Goal: Task Accomplishment & Management: Use online tool/utility

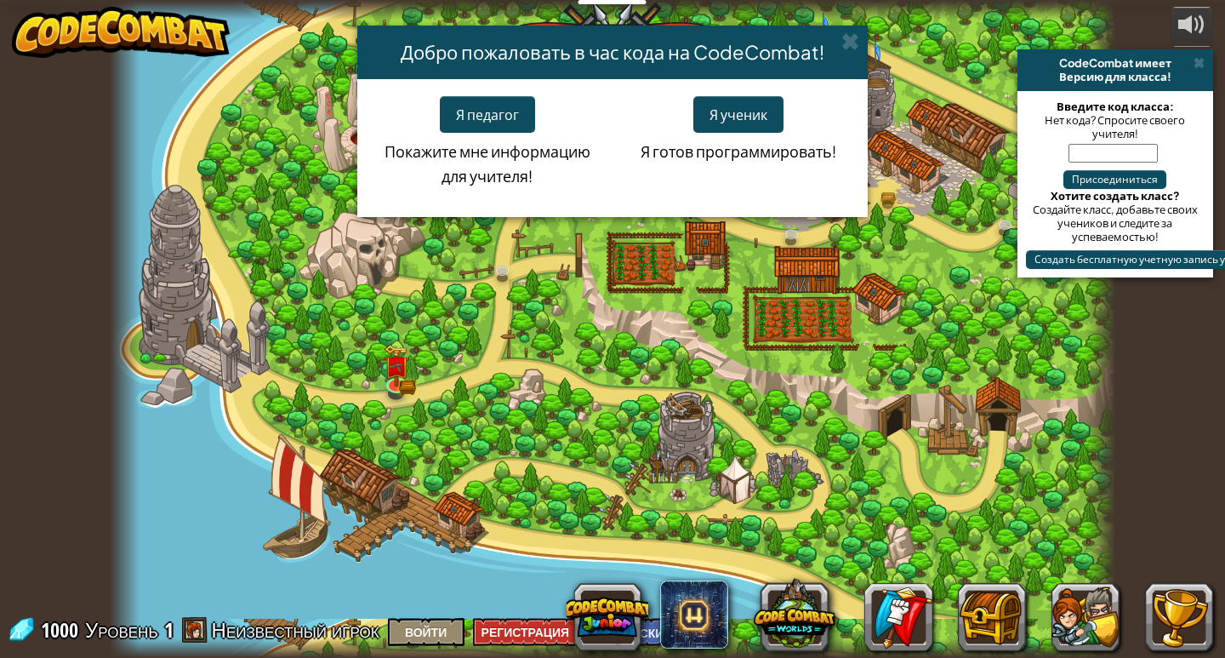
select select "ru"
click at [726, 119] on button "Я ученик" at bounding box center [738, 114] width 90 height 37
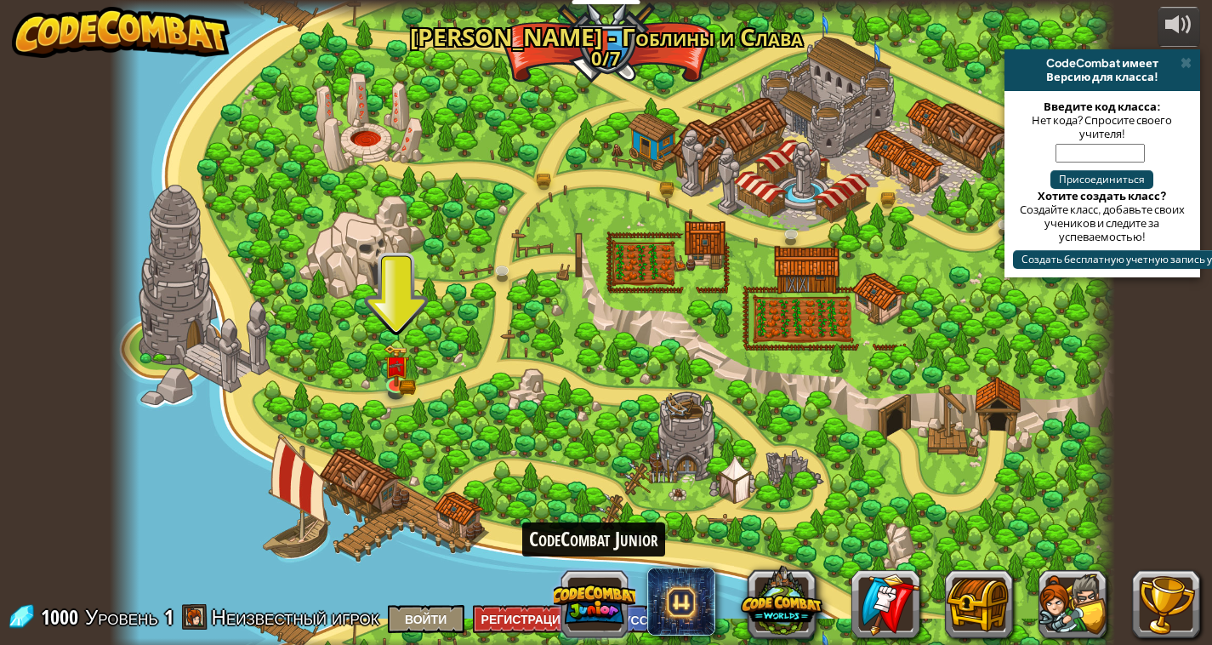
click at [602, 586] on button at bounding box center [595, 604] width 82 height 82
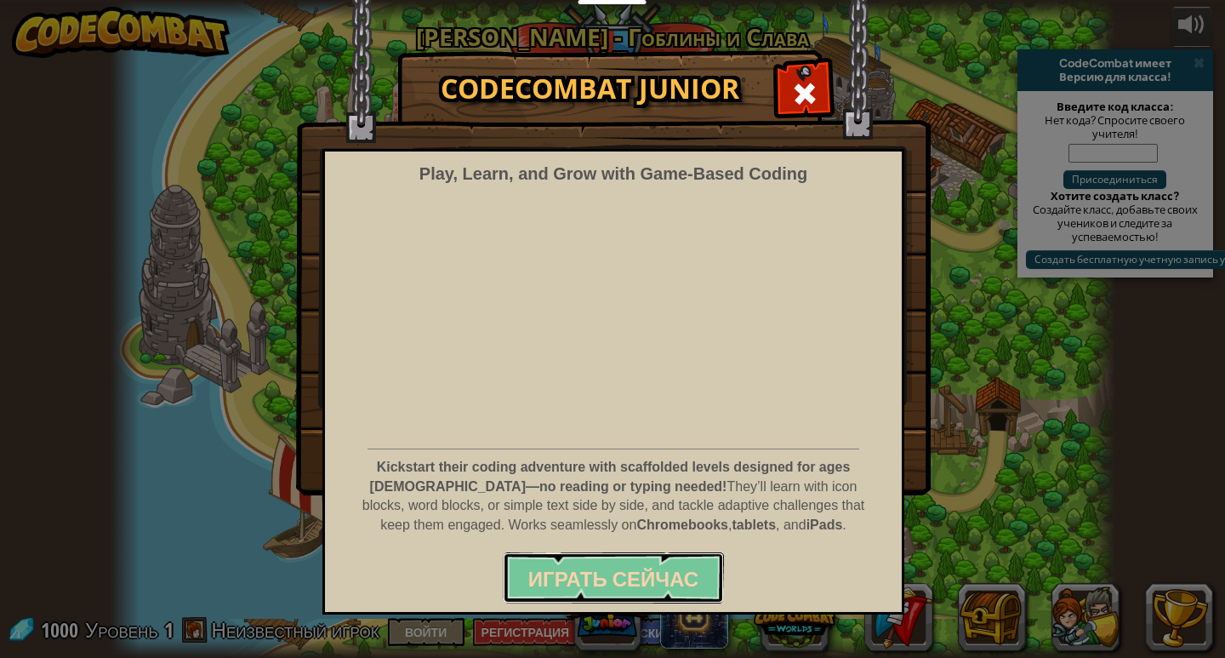
click at [655, 583] on span "Играть сейчас" at bounding box center [613, 578] width 170 height 27
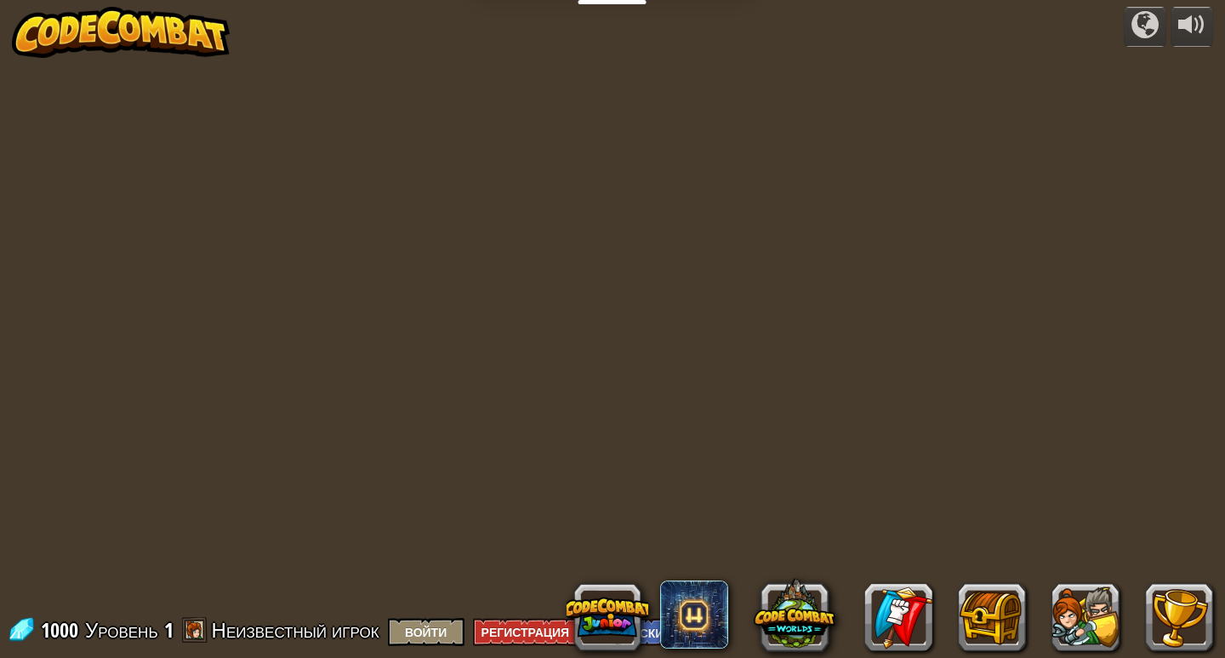
select select "ru"
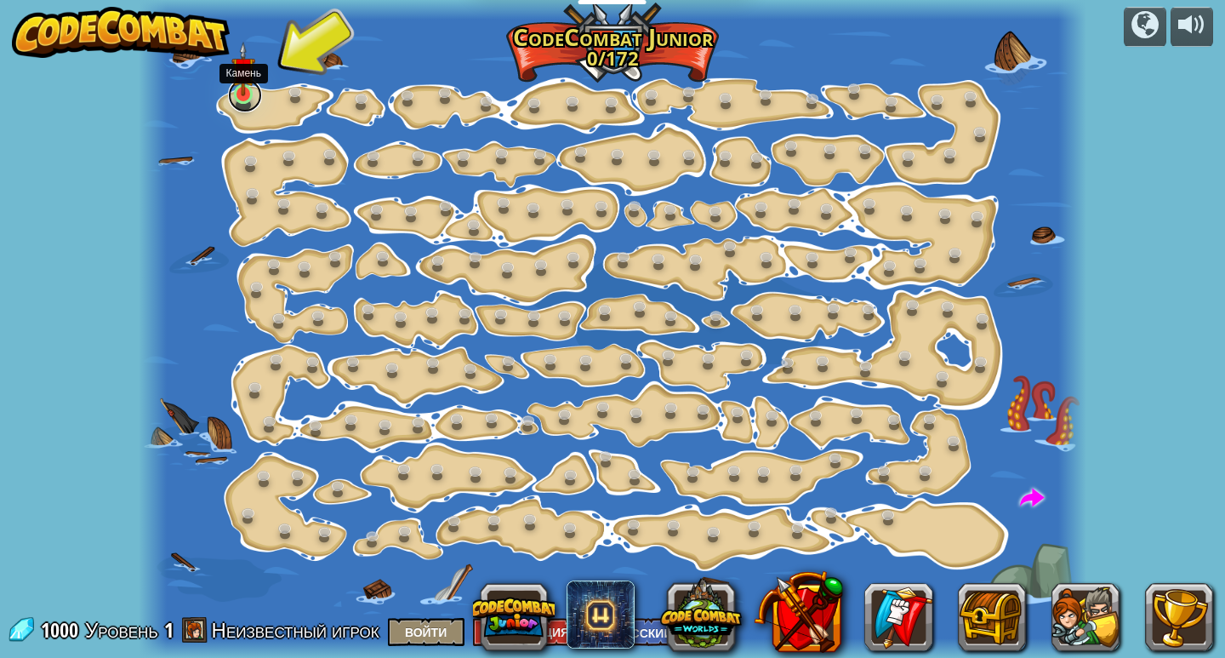
click at [257, 103] on link at bounding box center [245, 95] width 34 height 34
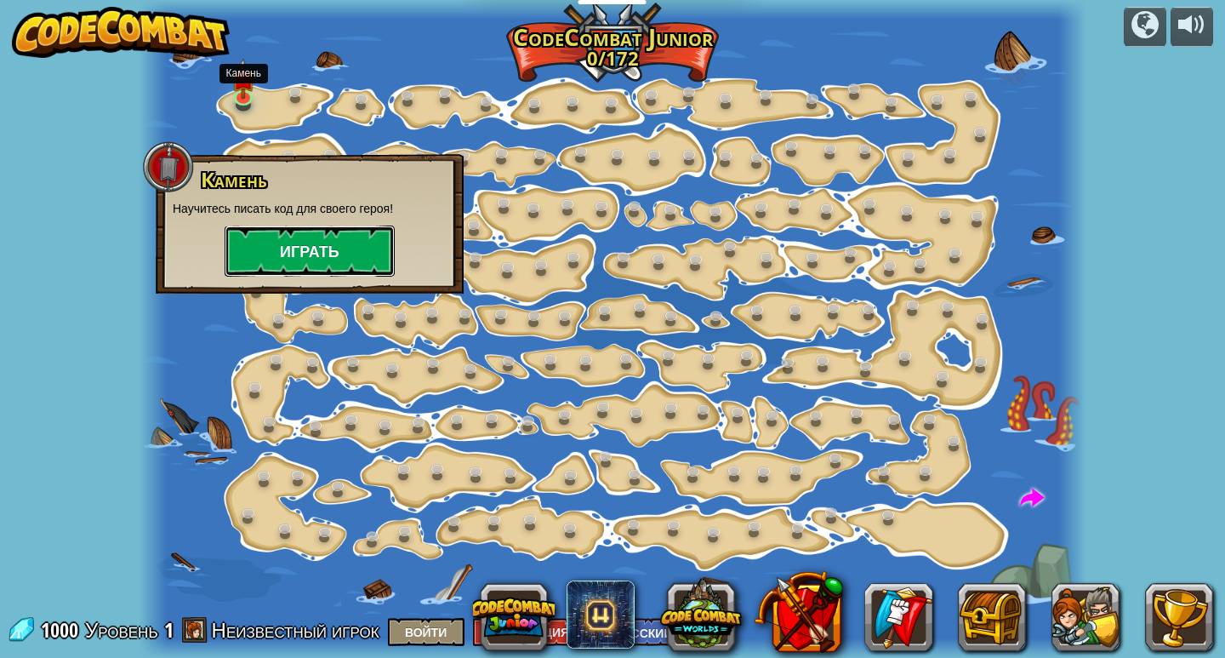
click at [295, 249] on button "Играть" at bounding box center [310, 250] width 170 height 51
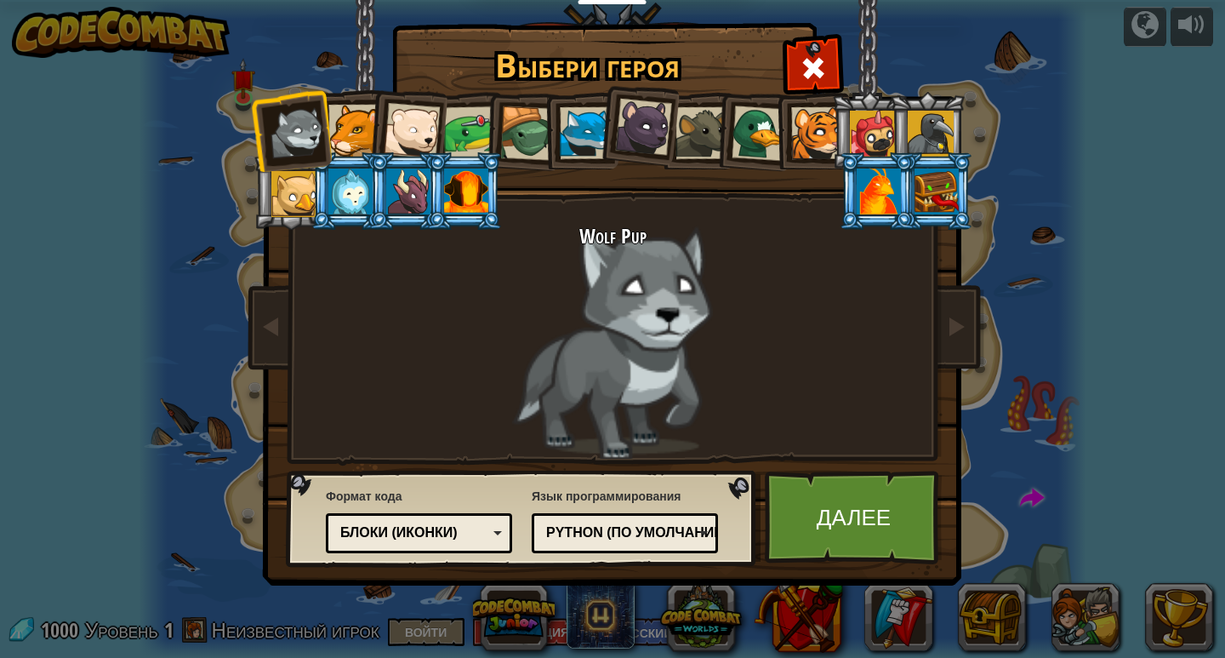
click at [350, 130] on div at bounding box center [354, 131] width 52 height 52
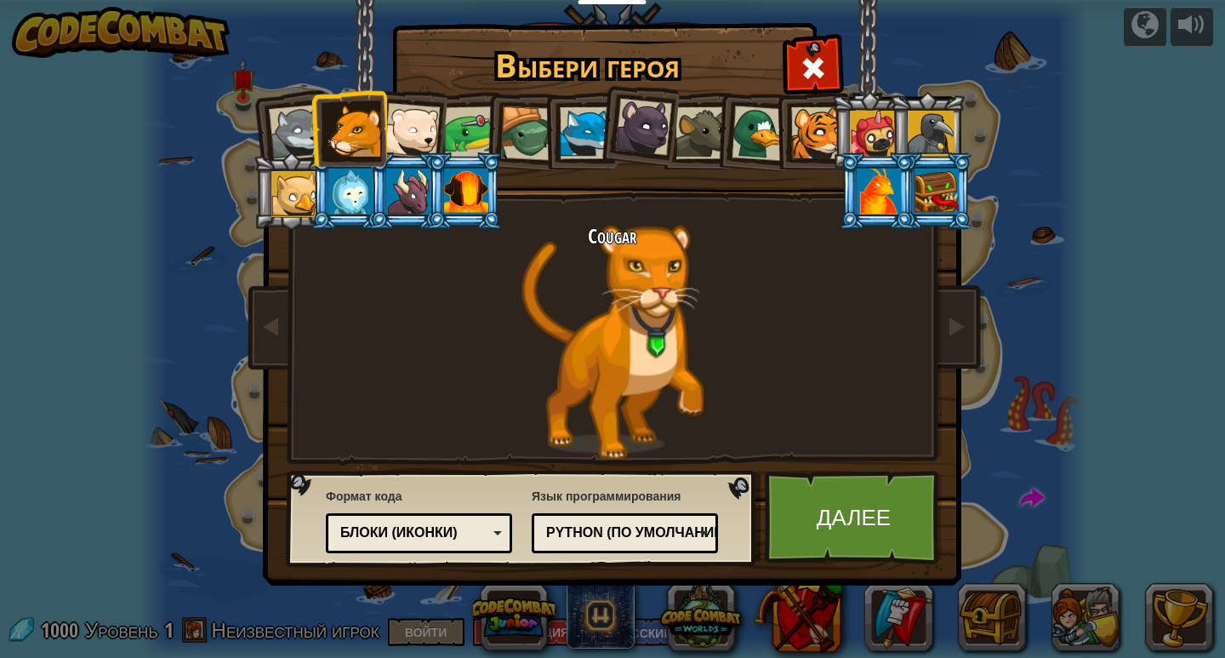
click at [411, 124] on div at bounding box center [412, 131] width 56 height 56
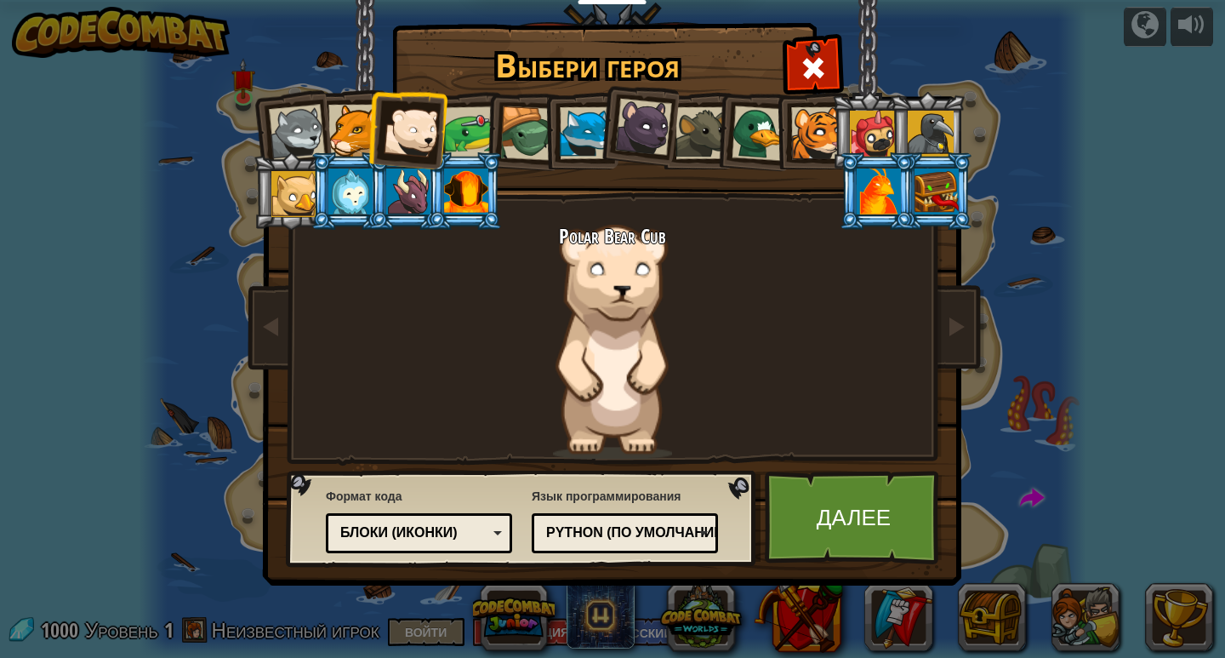
click at [587, 130] on div at bounding box center [586, 133] width 52 height 52
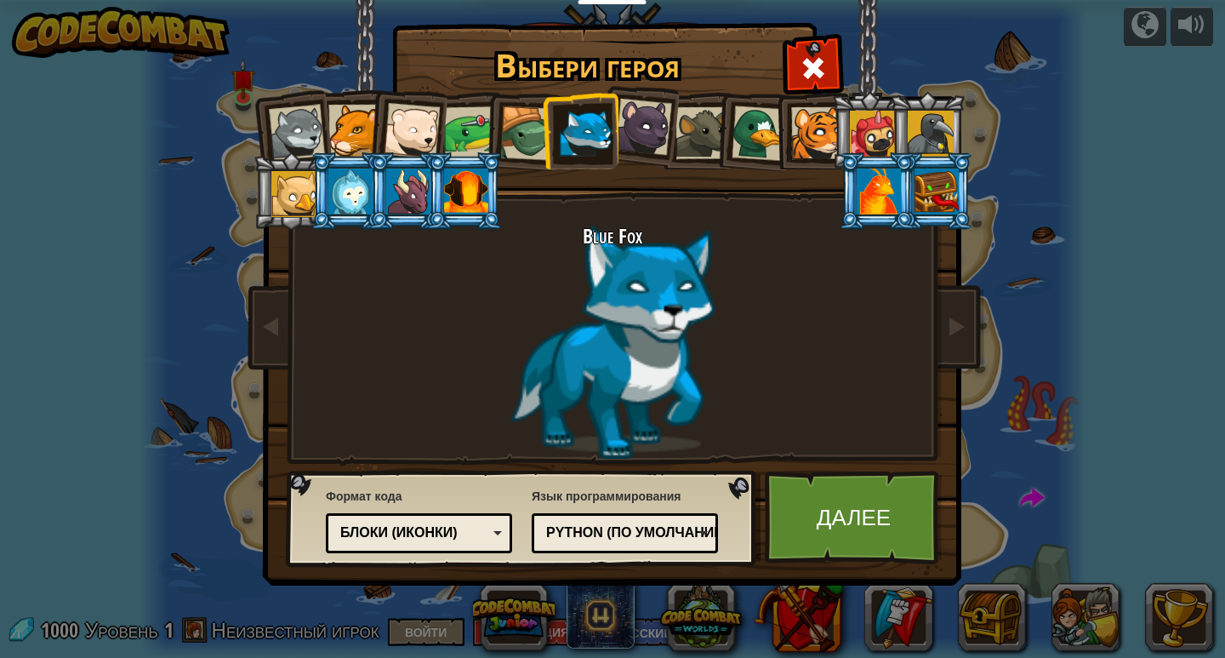
click at [818, 136] on div at bounding box center [817, 133] width 52 height 52
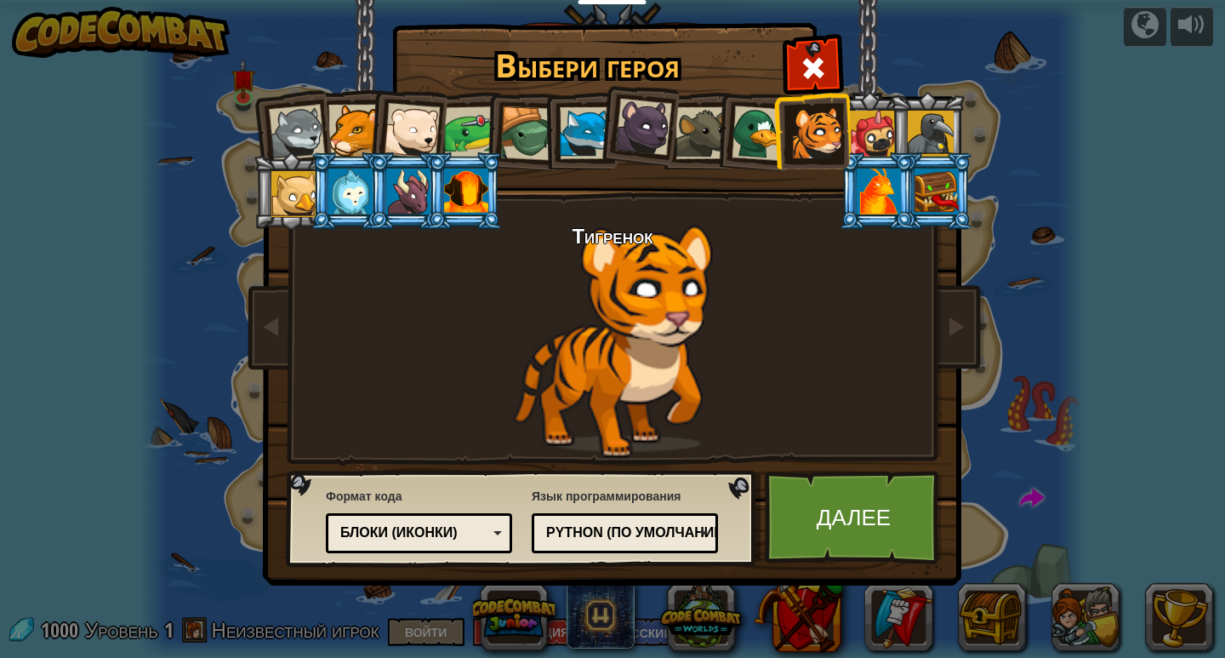
click at [367, 134] on li at bounding box center [406, 127] width 83 height 83
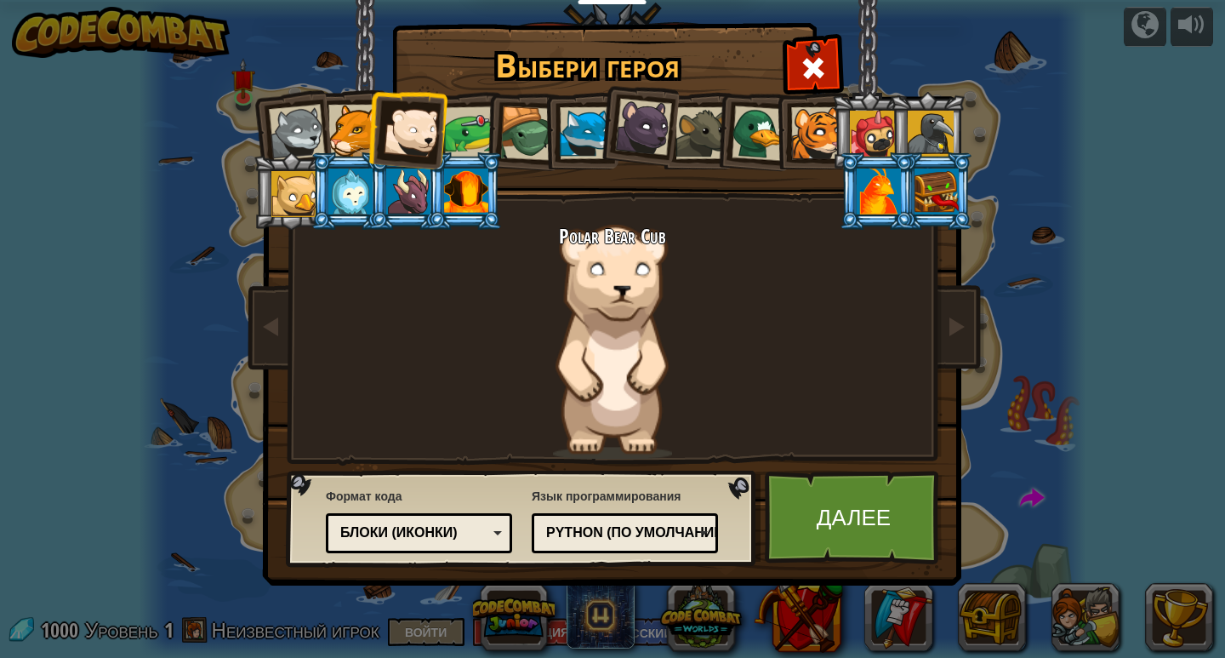
click at [357, 130] on div at bounding box center [354, 131] width 52 height 52
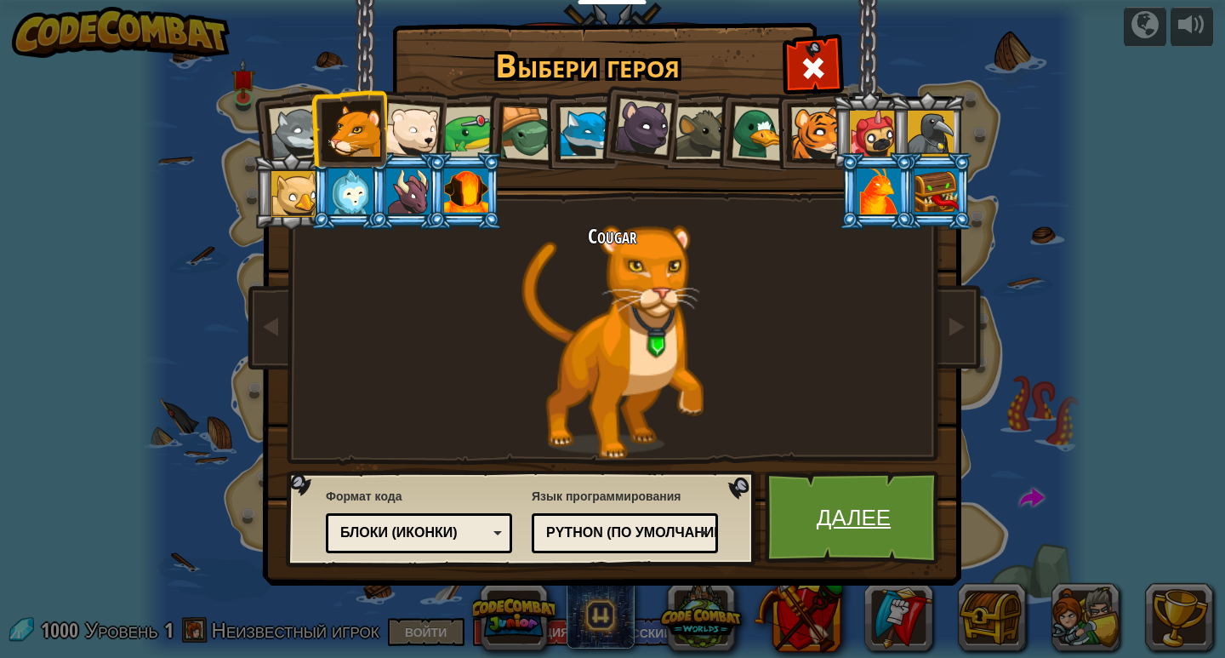
click at [858, 504] on link "Далее" at bounding box center [854, 517] width 178 height 94
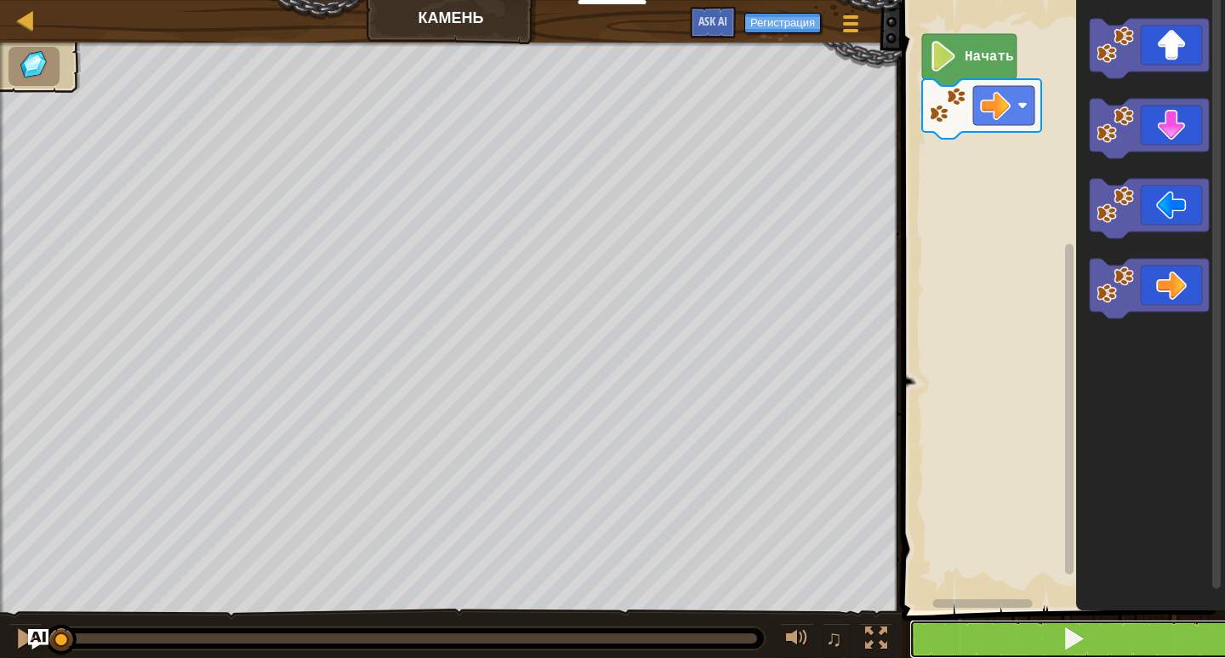
click at [1015, 639] on button at bounding box center [1073, 638] width 328 height 39
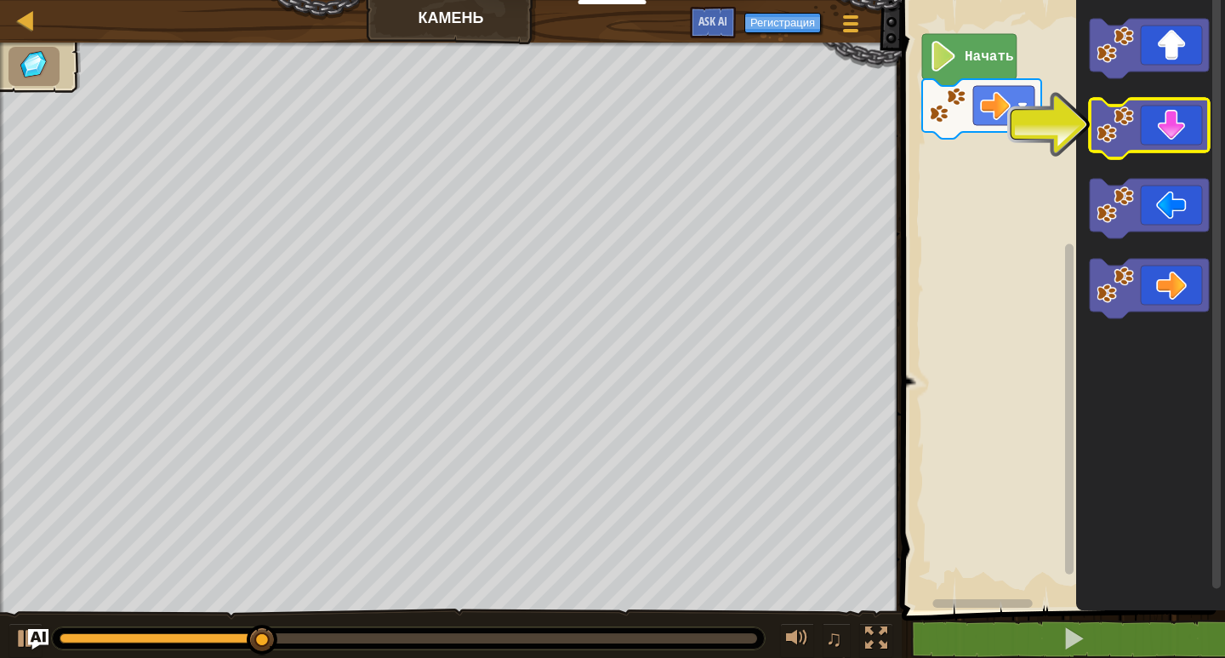
click at [1159, 127] on icon "Рабочая область Blockly" at bounding box center [1149, 129] width 119 height 60
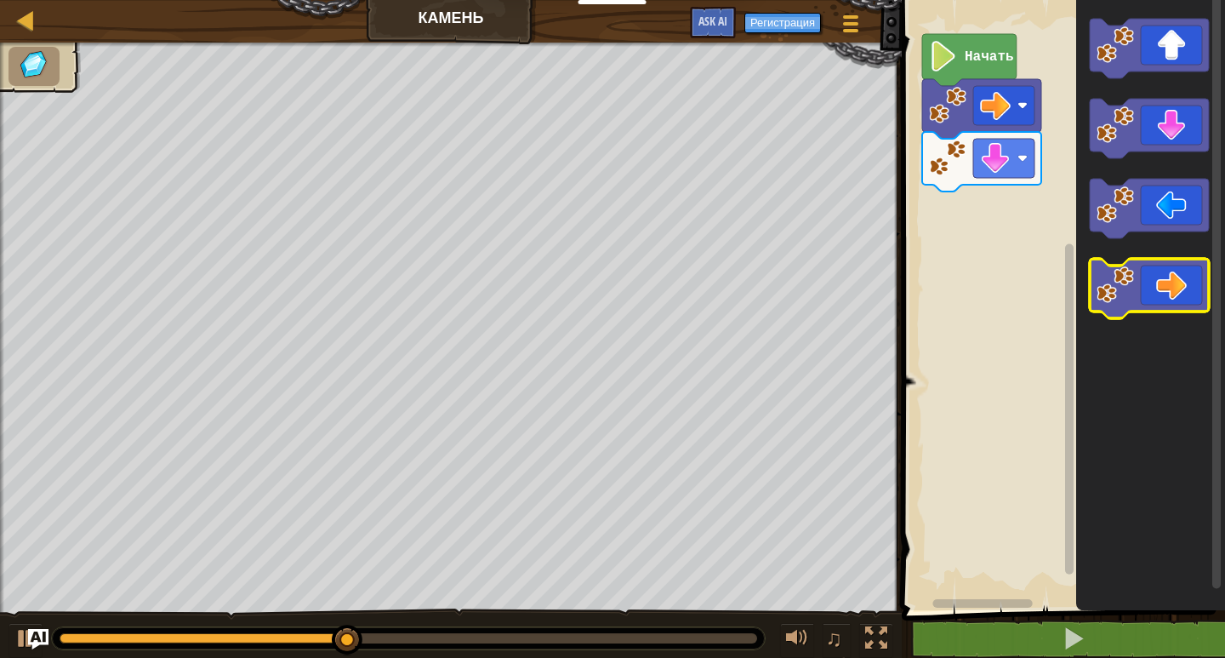
click at [1131, 302] on image "Рабочая область Blockly" at bounding box center [1114, 284] width 37 height 37
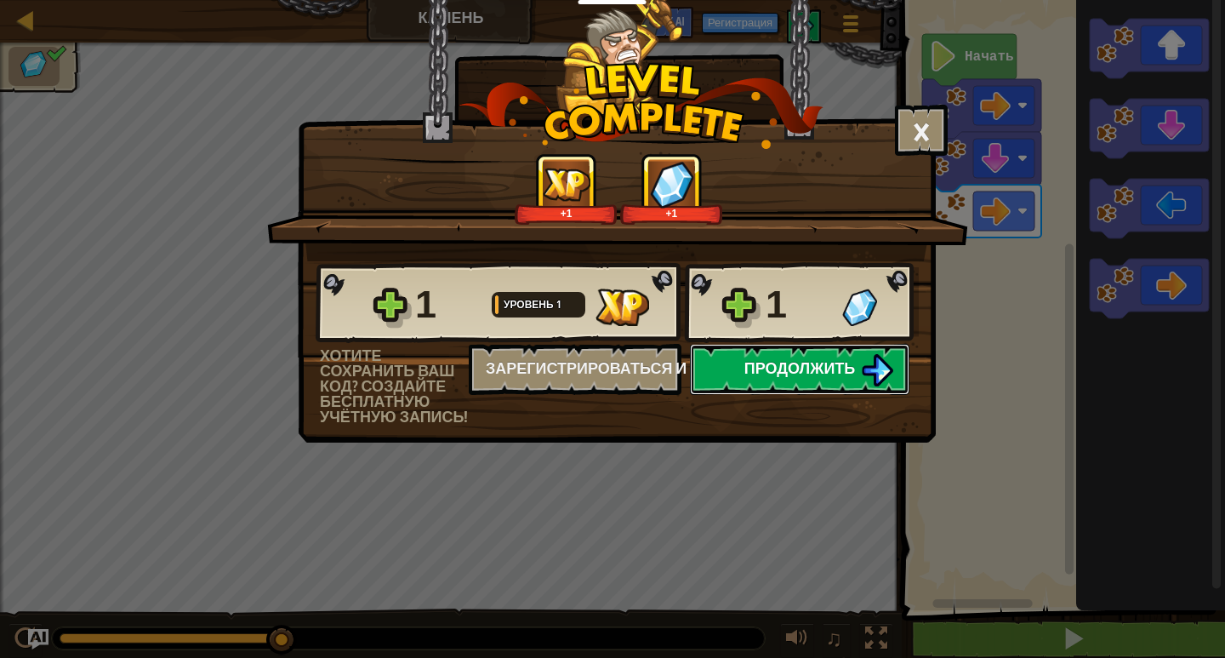
click at [823, 366] on span "Продолжить" at bounding box center [799, 367] width 111 height 21
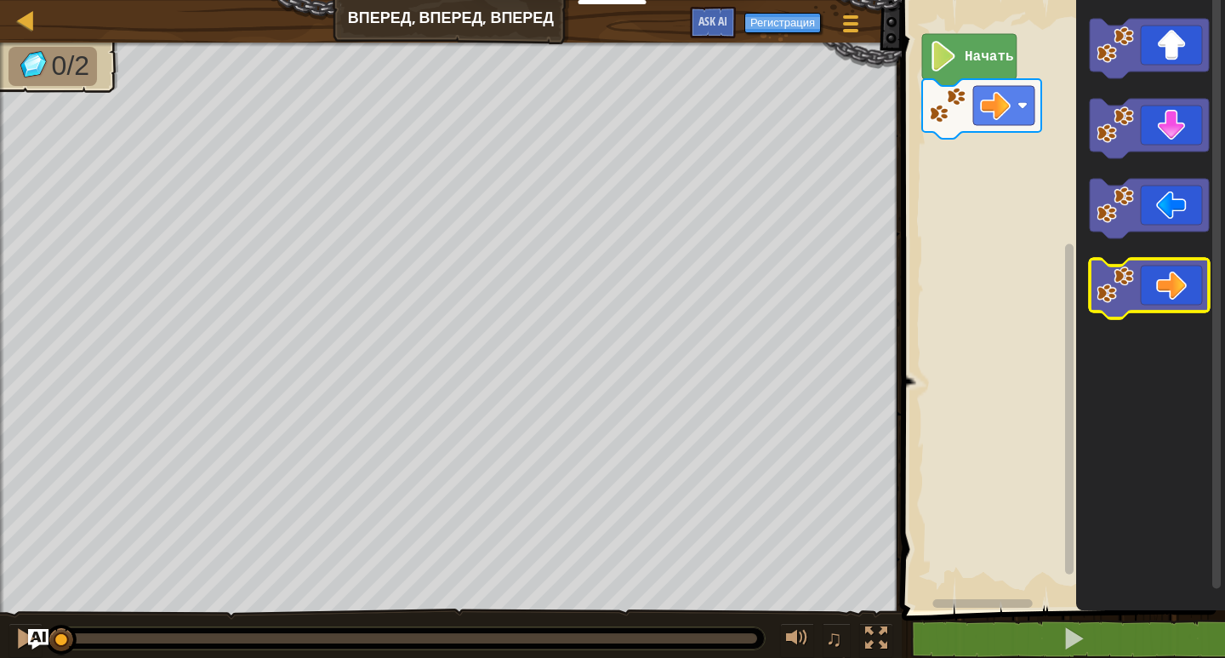
click at [1150, 286] on icon "Рабочая область Blockly" at bounding box center [1149, 289] width 119 height 60
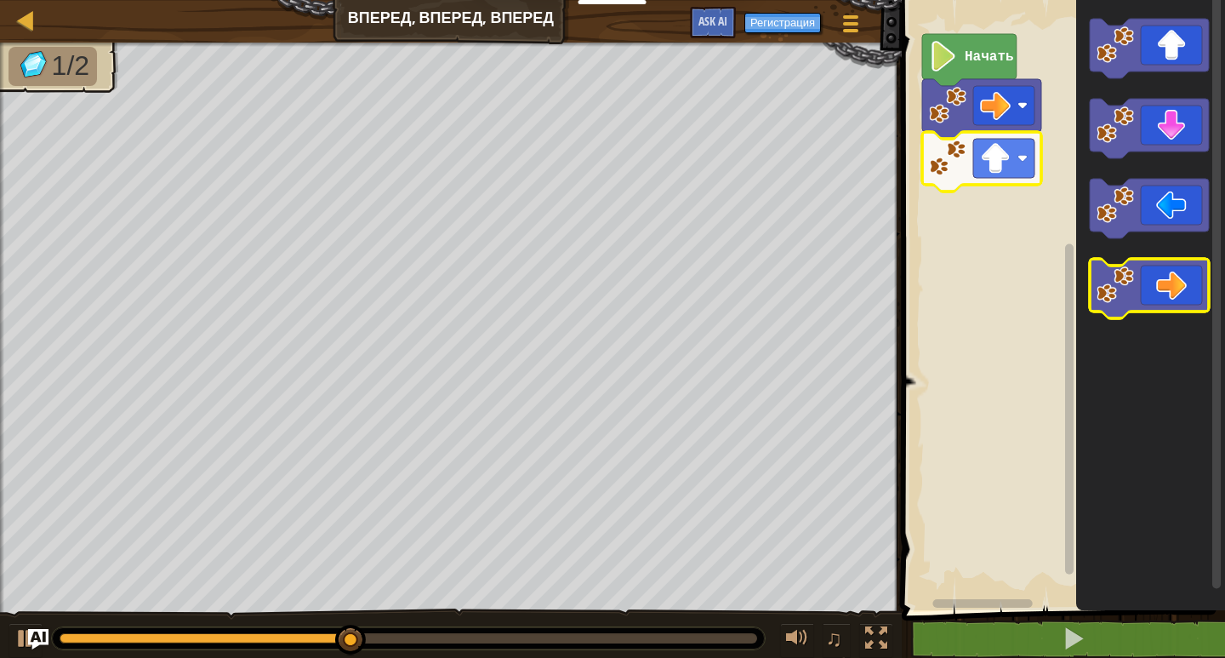
click at [1138, 292] on icon "Рабочая область Blockly" at bounding box center [1149, 289] width 119 height 60
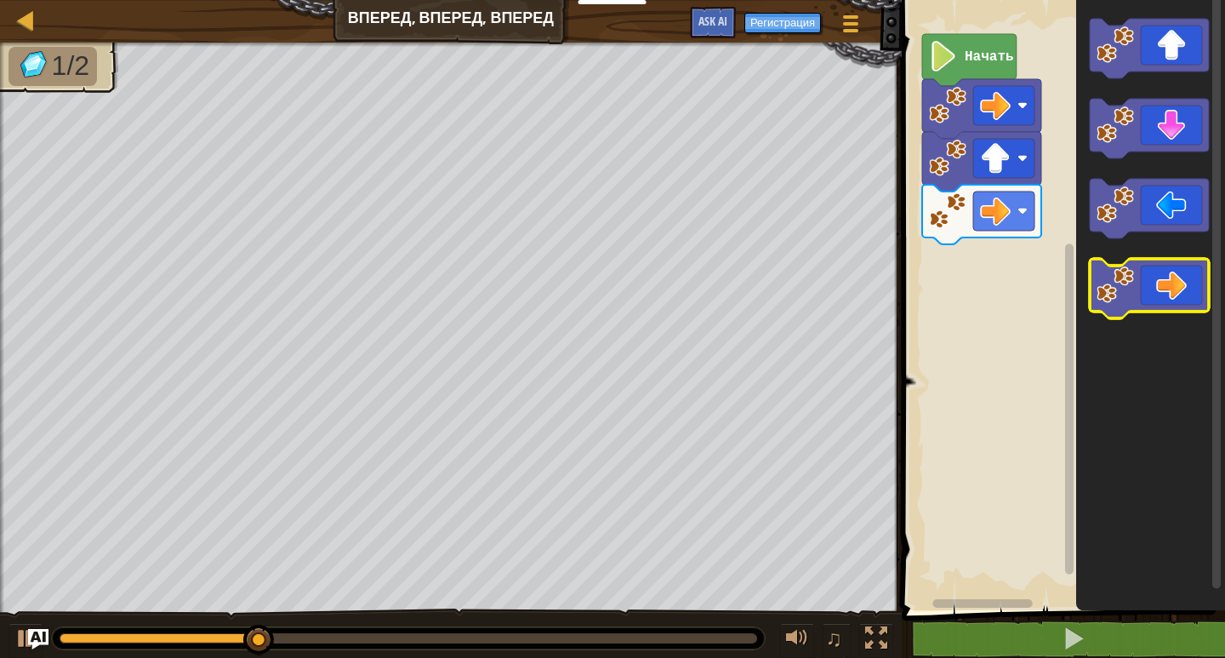
click at [1130, 293] on image "Рабочая область Blockly" at bounding box center [1114, 284] width 37 height 37
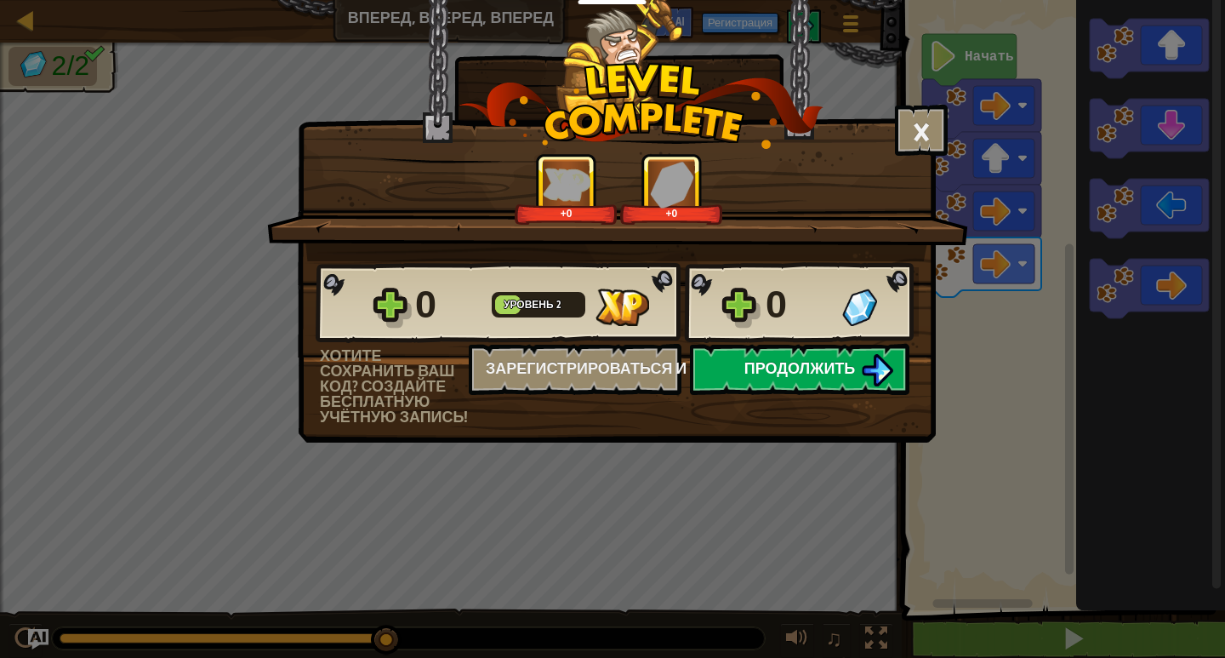
click at [754, 366] on span "Продолжить" at bounding box center [799, 367] width 111 height 21
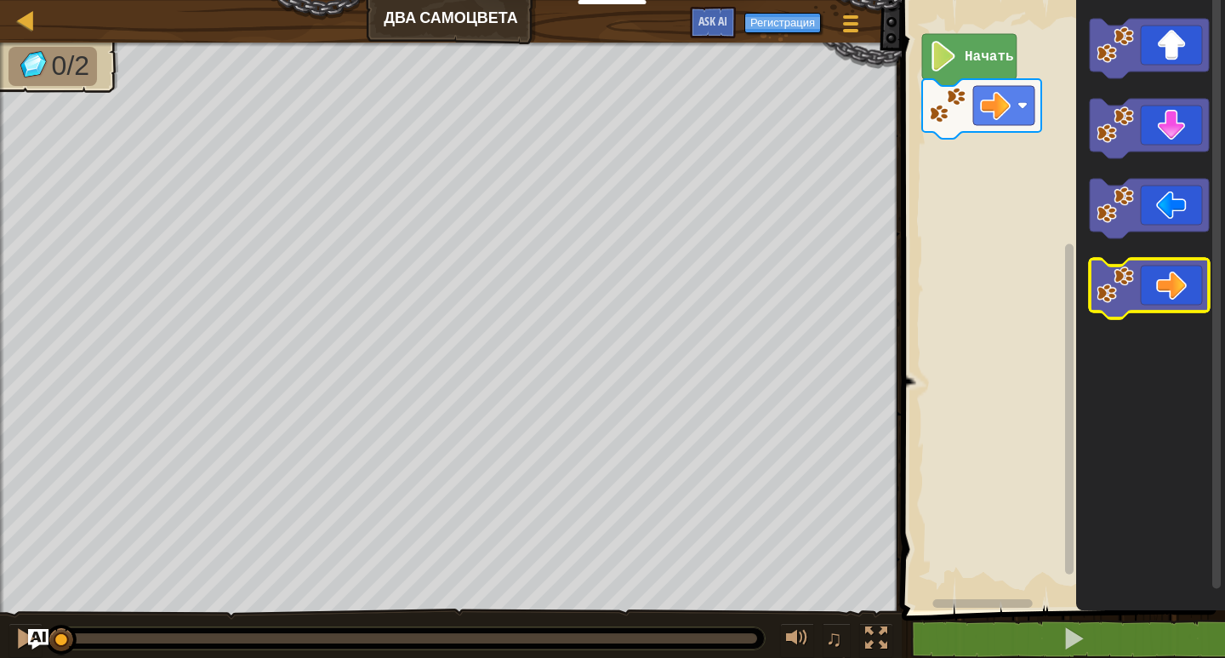
click at [1160, 295] on icon "Рабочая область Blockly" at bounding box center [1149, 289] width 119 height 60
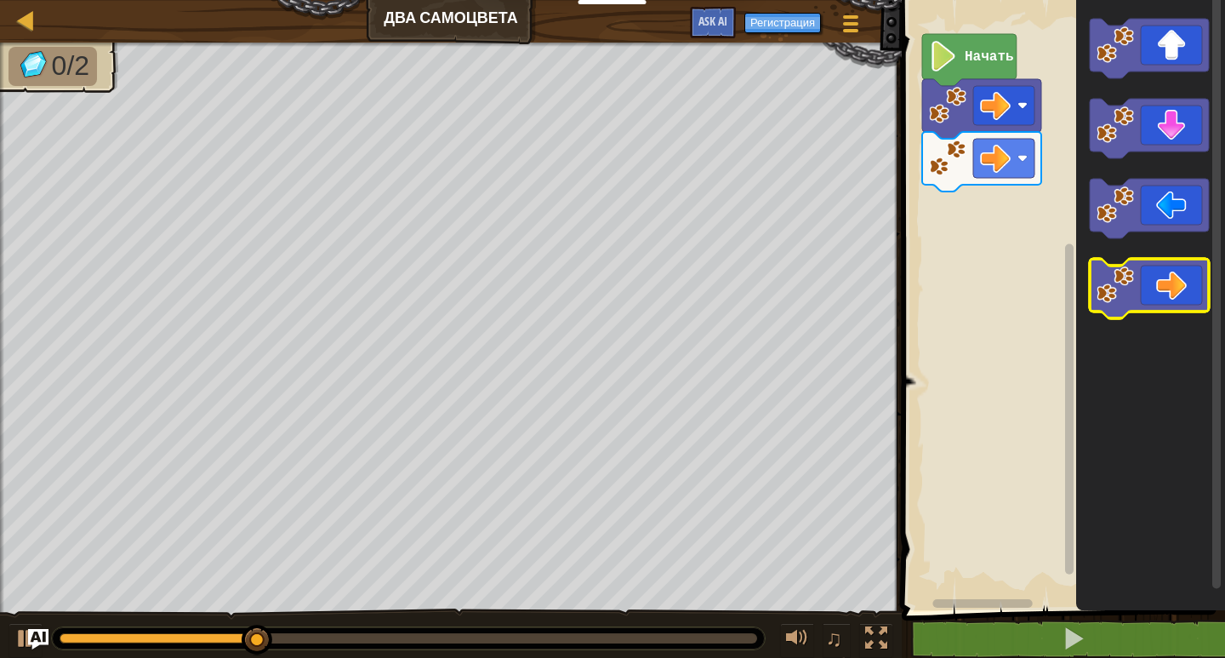
click at [1145, 292] on icon "Рабочая область Blockly" at bounding box center [1149, 289] width 119 height 60
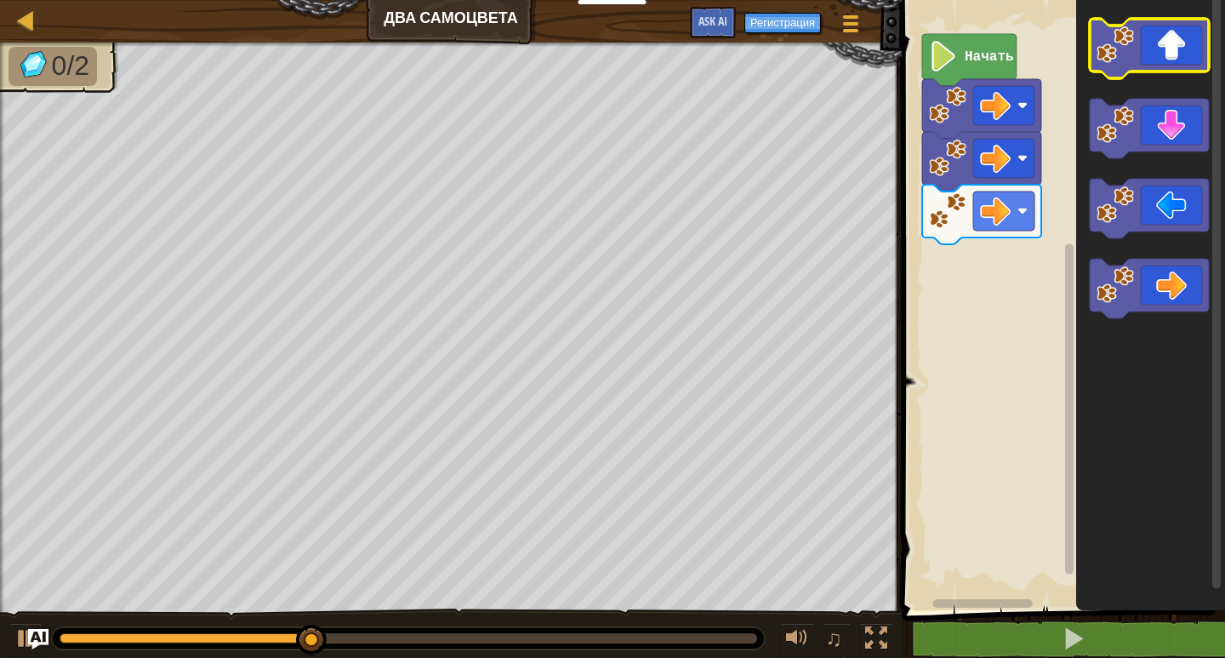
click at [1133, 62] on image "Рабочая область Blockly" at bounding box center [1114, 44] width 37 height 37
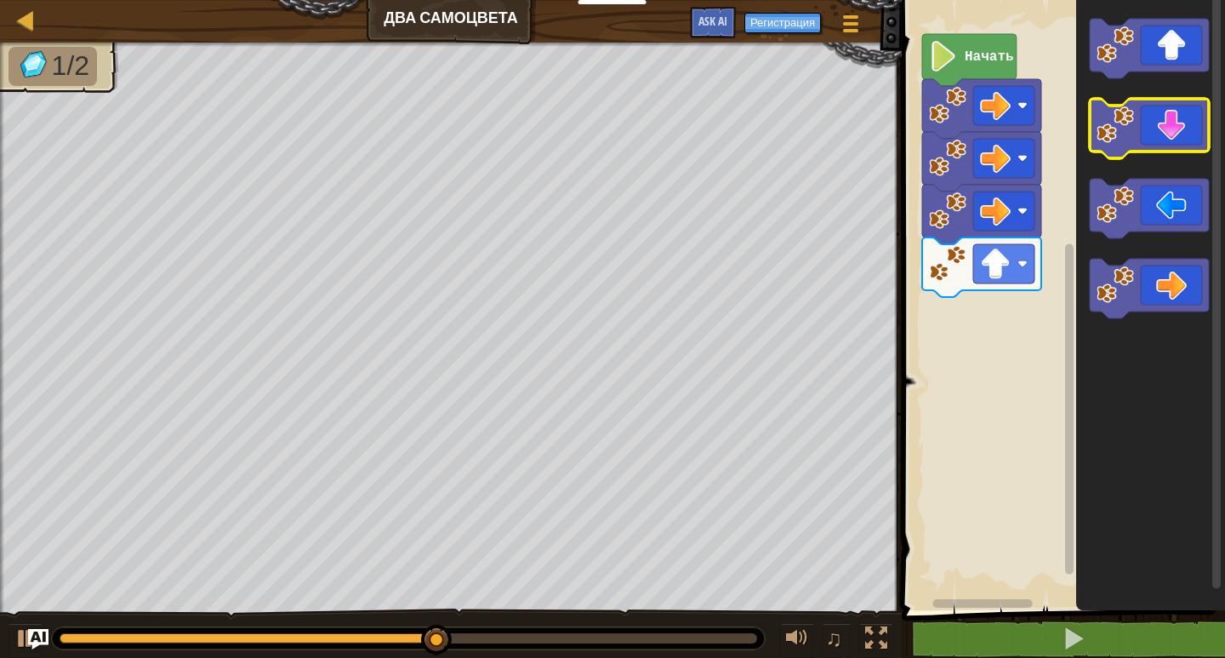
click at [1107, 127] on image "Рабочая область Blockly" at bounding box center [1114, 124] width 37 height 37
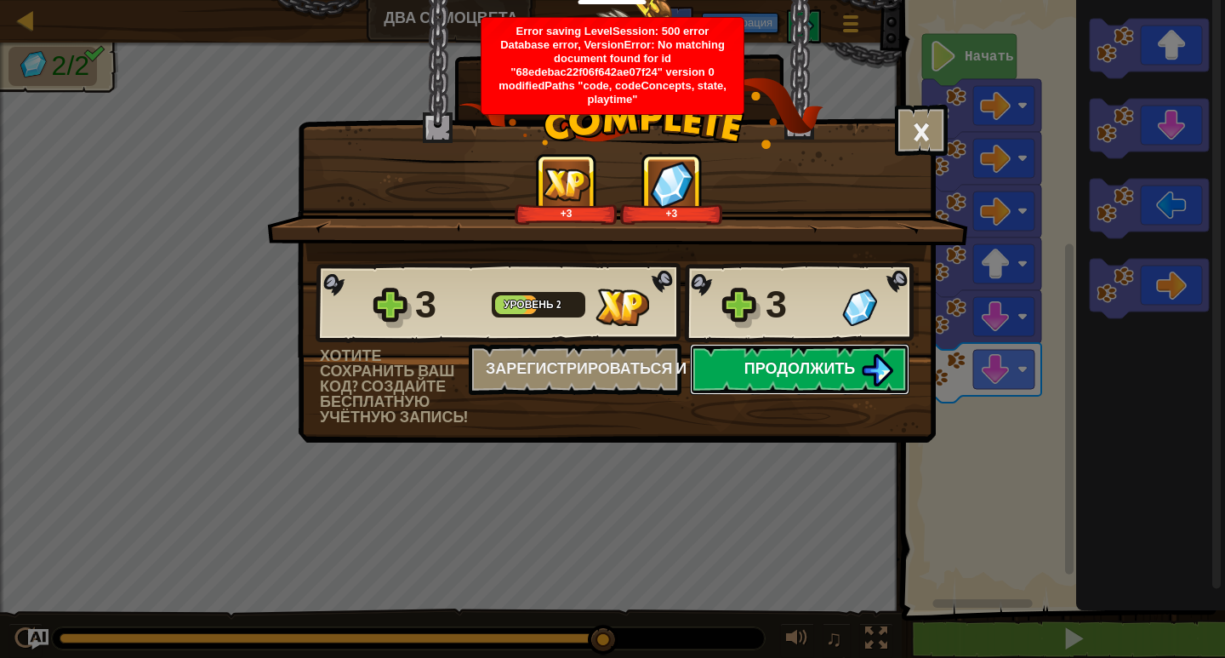
click at [834, 362] on span "Продолжить" at bounding box center [799, 367] width 111 height 21
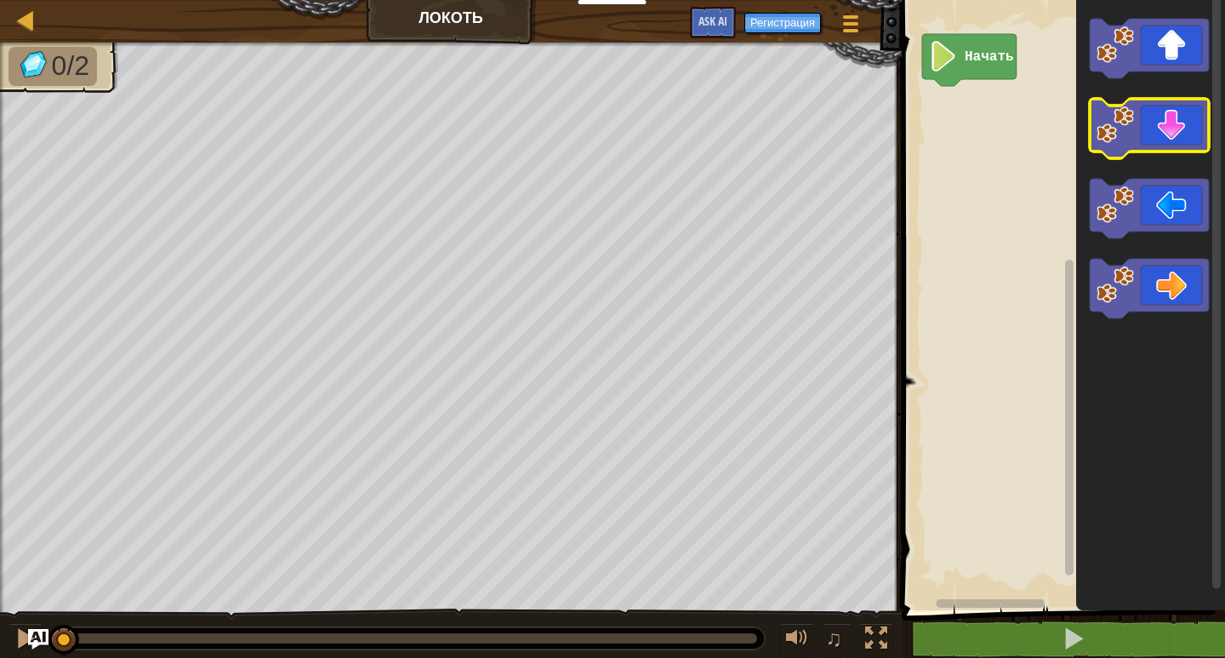
click at [1134, 140] on image "Рабочая область Blockly" at bounding box center [1114, 124] width 37 height 37
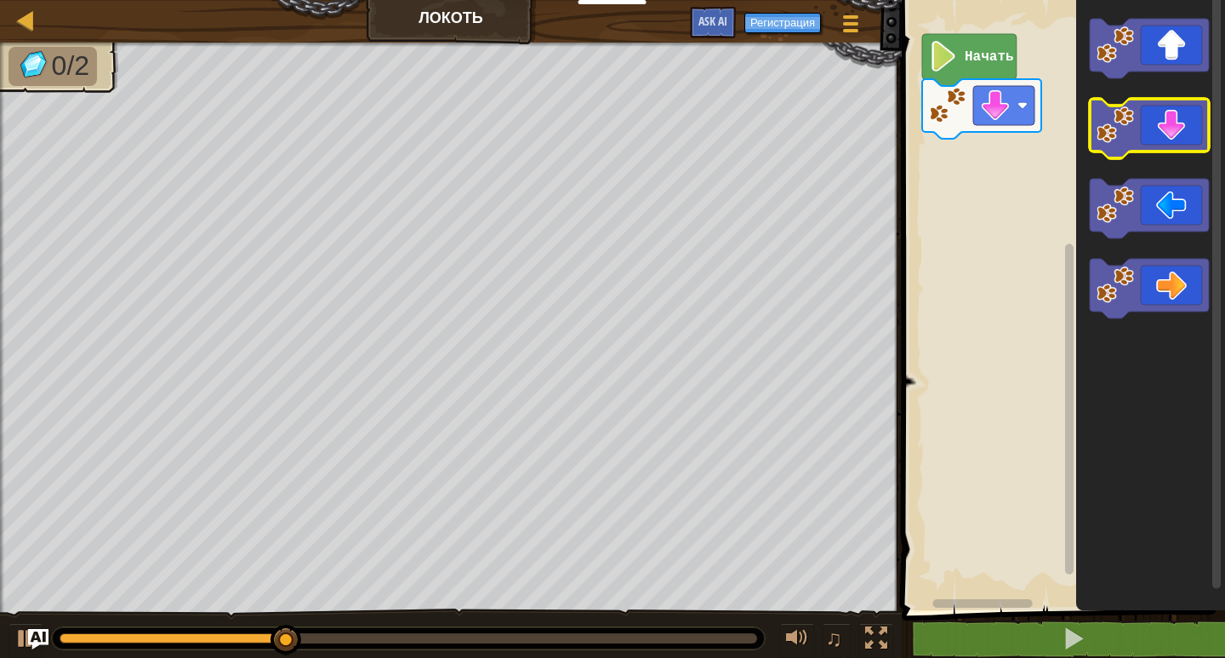
click at [1129, 140] on image "Рабочая область Blockly" at bounding box center [1114, 124] width 37 height 37
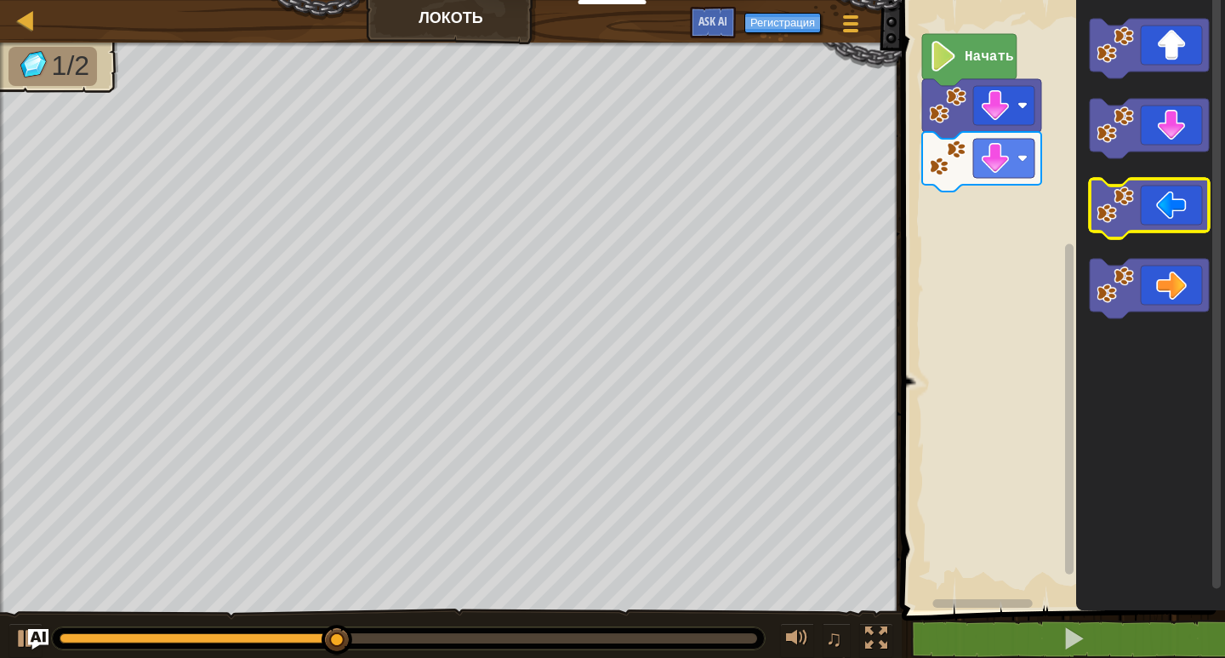
click at [1119, 198] on image "Рабочая область Blockly" at bounding box center [1114, 204] width 37 height 37
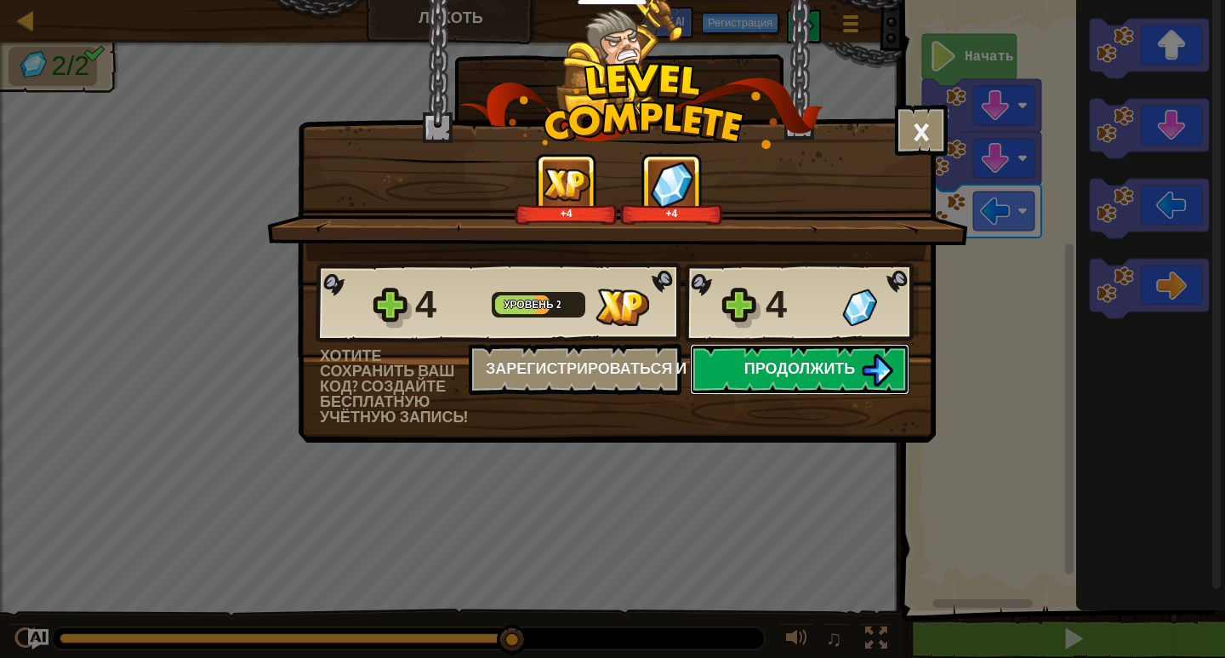
click at [859, 376] on button "Продолжить" at bounding box center [799, 369] width 219 height 51
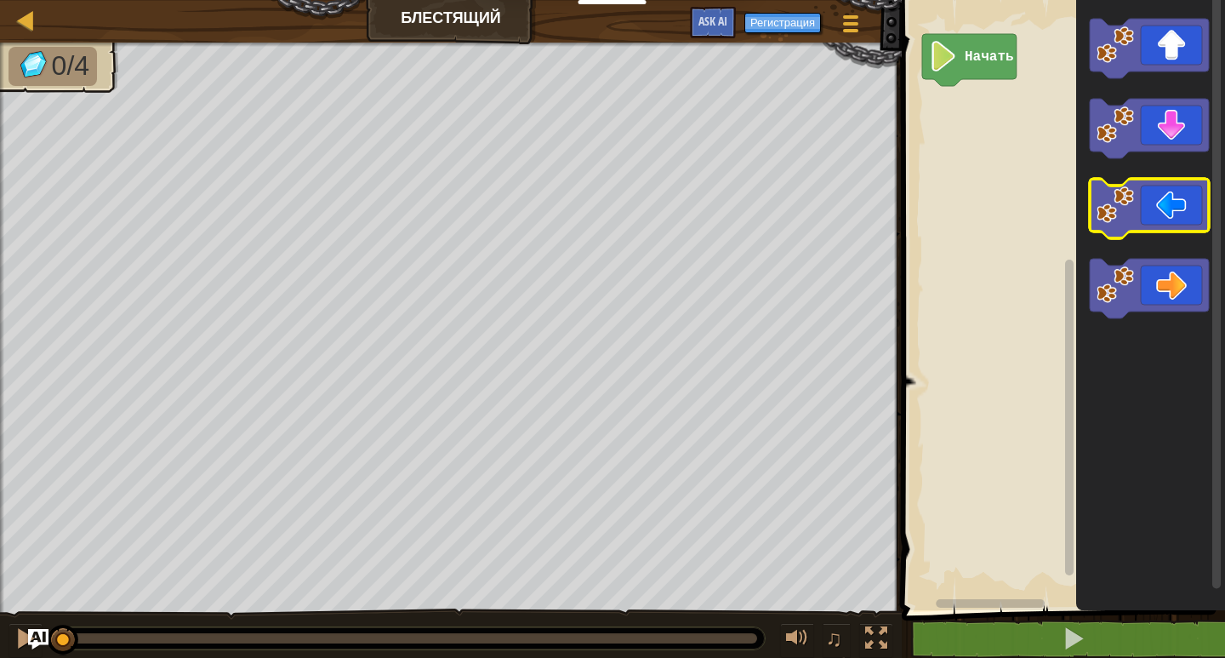
click at [1135, 228] on icon "Рабочая область Blockly" at bounding box center [1149, 209] width 119 height 60
click at [1136, 227] on icon "Рабочая область Blockly" at bounding box center [1149, 209] width 119 height 60
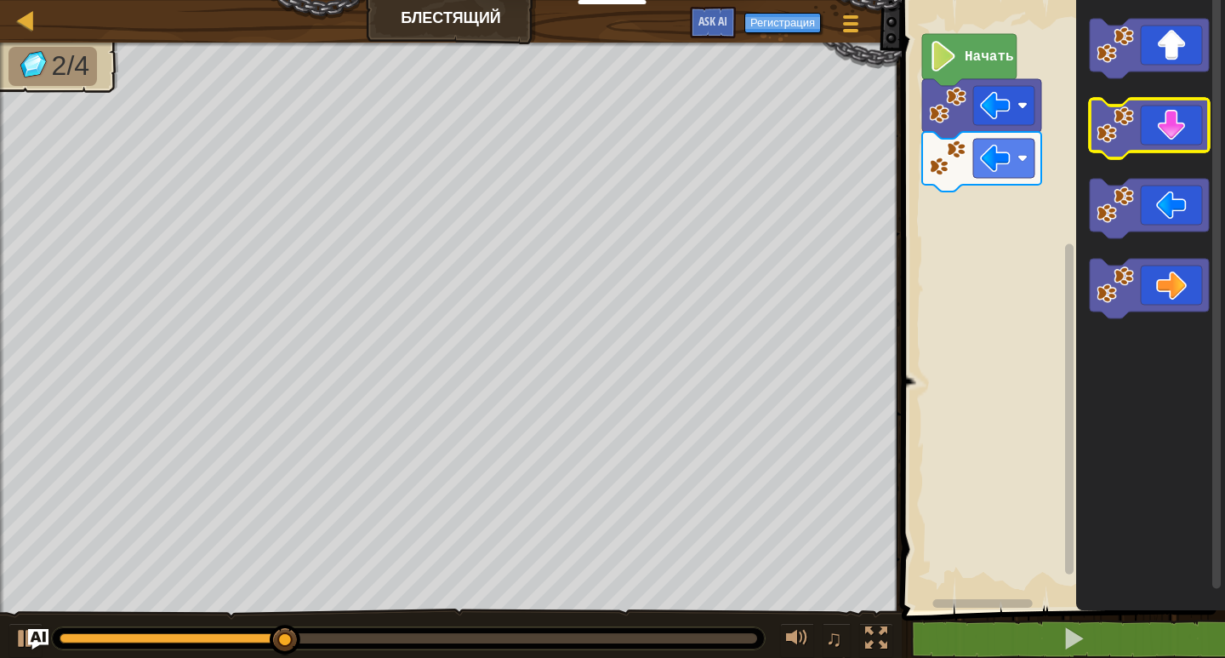
click at [1132, 156] on rect "Рабочая область Blockly" at bounding box center [1149, 129] width 119 height 60
click at [1132, 127] on image "Рабочая область Blockly" at bounding box center [1114, 124] width 37 height 37
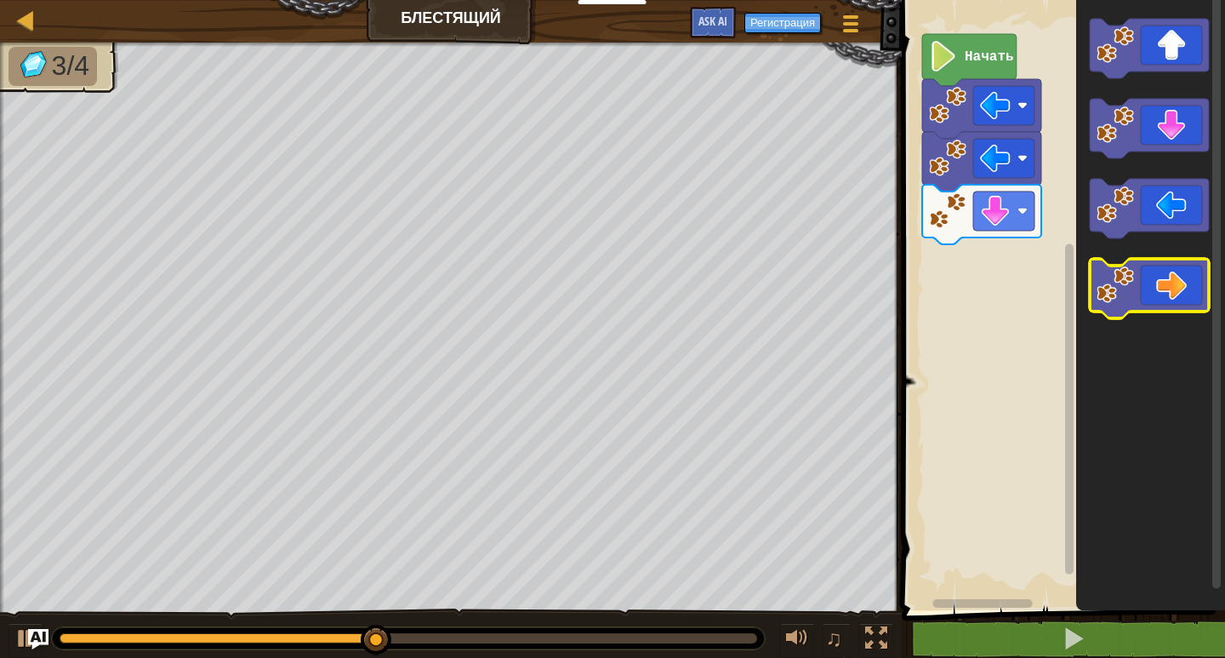
click at [1117, 286] on image "Рабочая область Blockly" at bounding box center [1114, 284] width 37 height 37
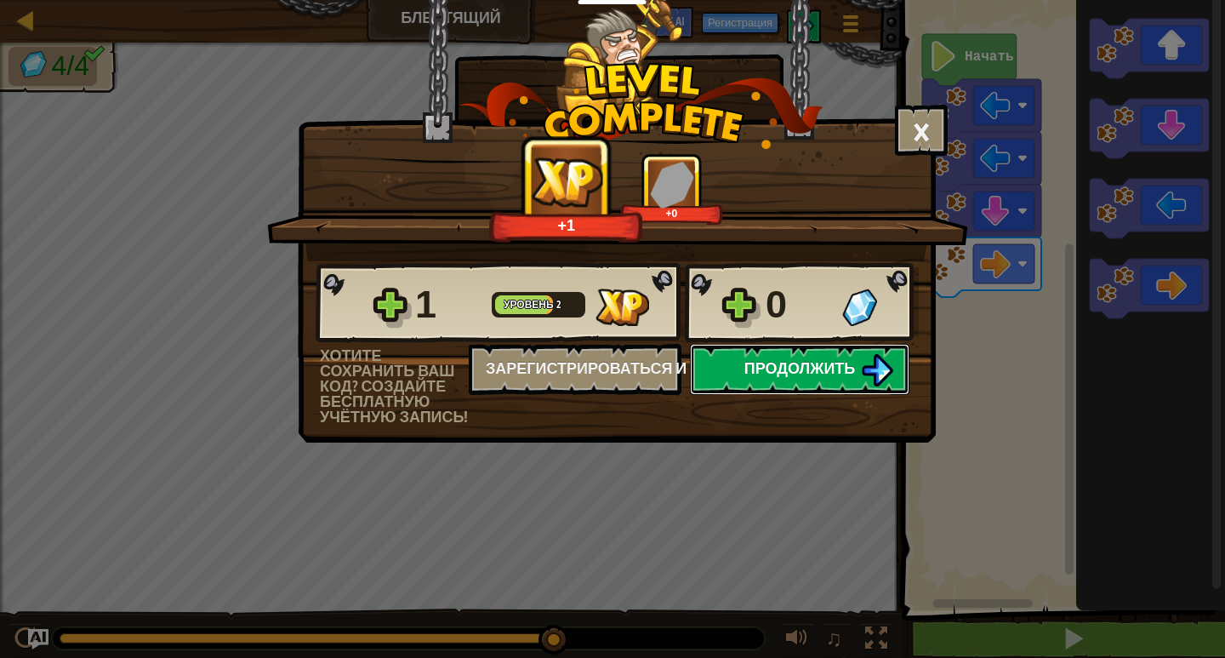
click at [887, 361] on img at bounding box center [877, 370] width 32 height 32
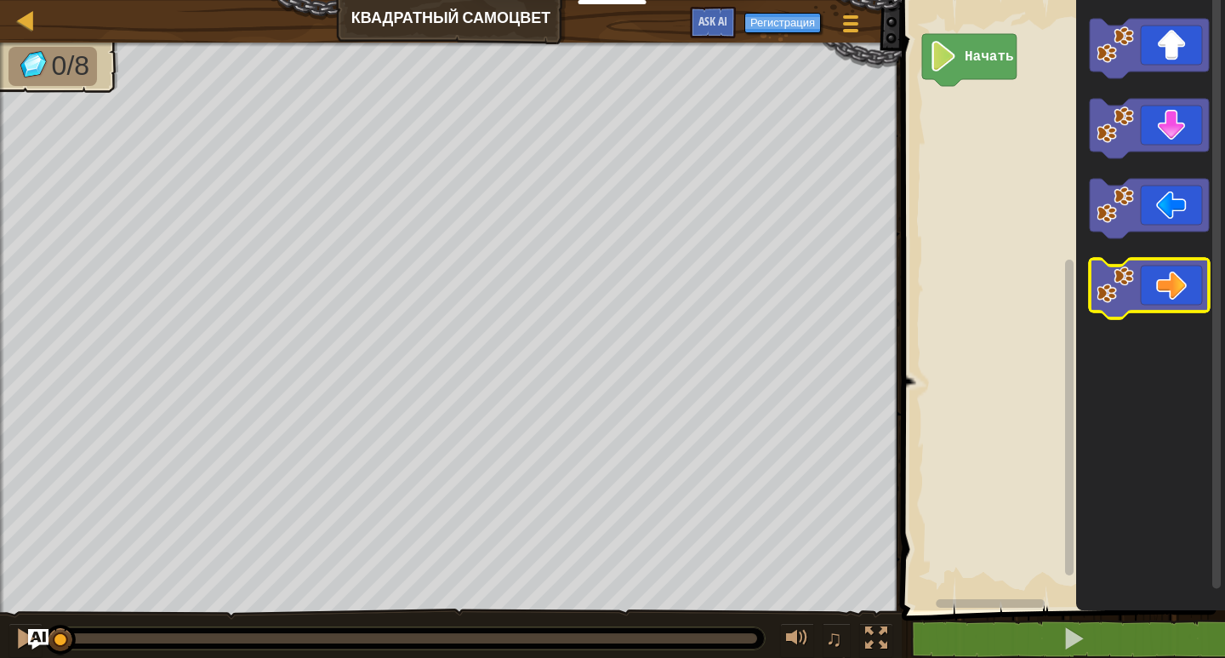
click at [1136, 295] on icon "Рабочая область Blockly" at bounding box center [1149, 289] width 119 height 60
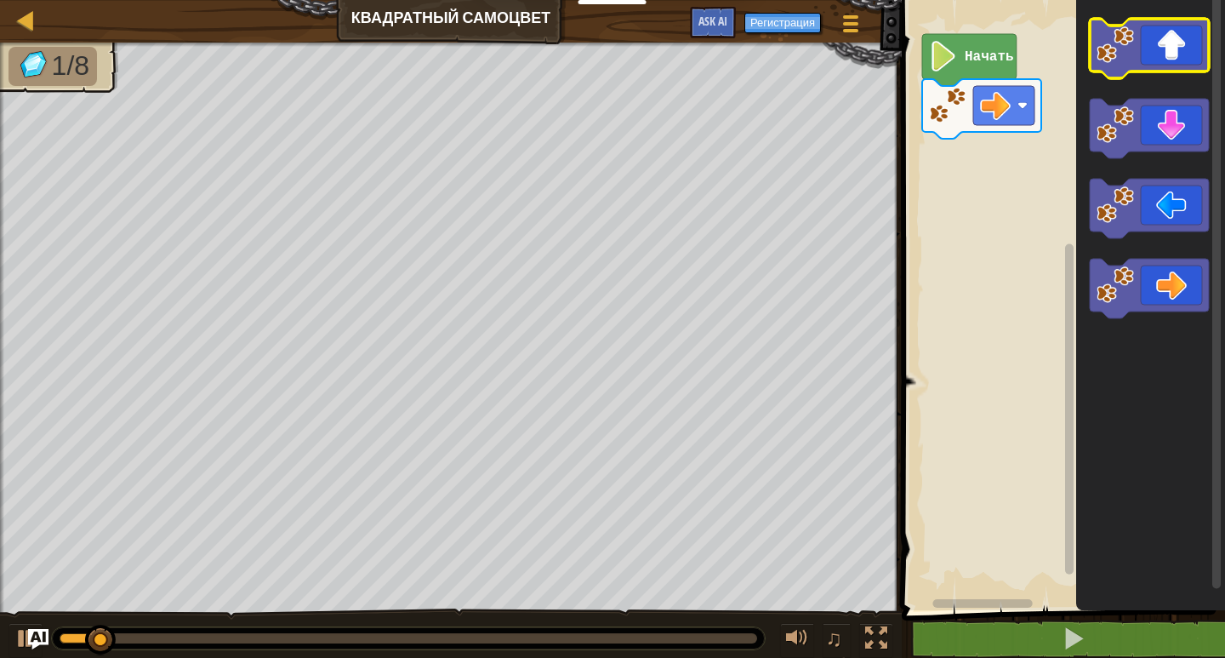
click at [1093, 37] on icon "Рабочая область Blockly" at bounding box center [1149, 49] width 119 height 60
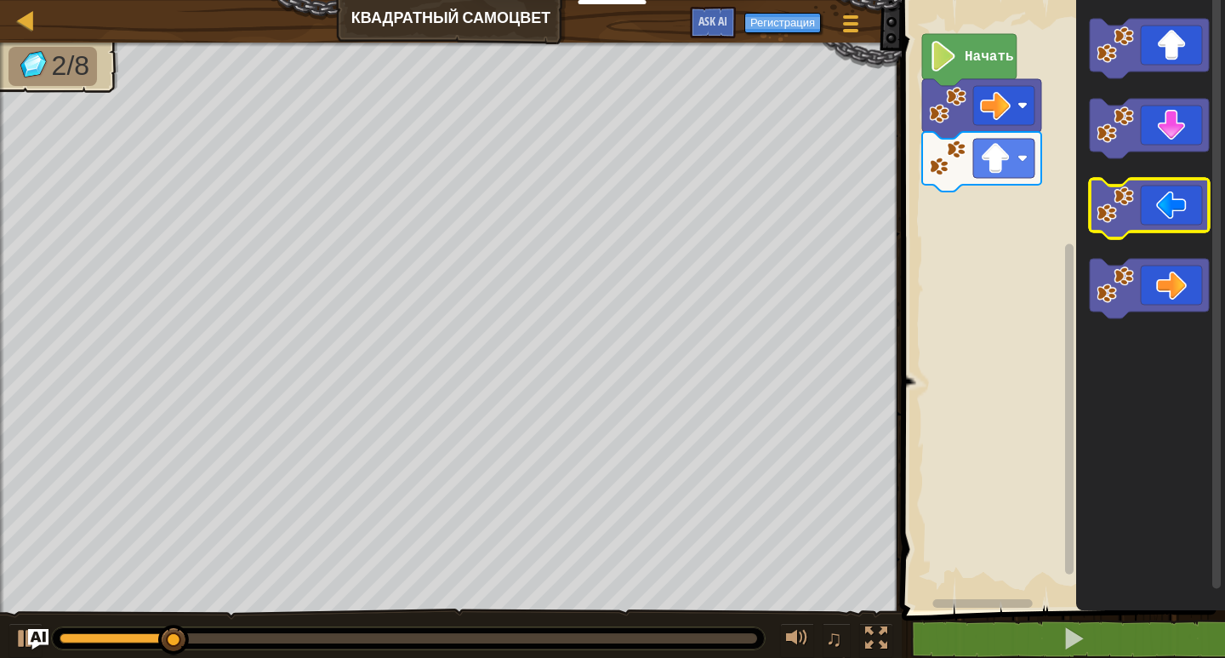
click at [1132, 216] on image "Рабочая область Blockly" at bounding box center [1114, 204] width 37 height 37
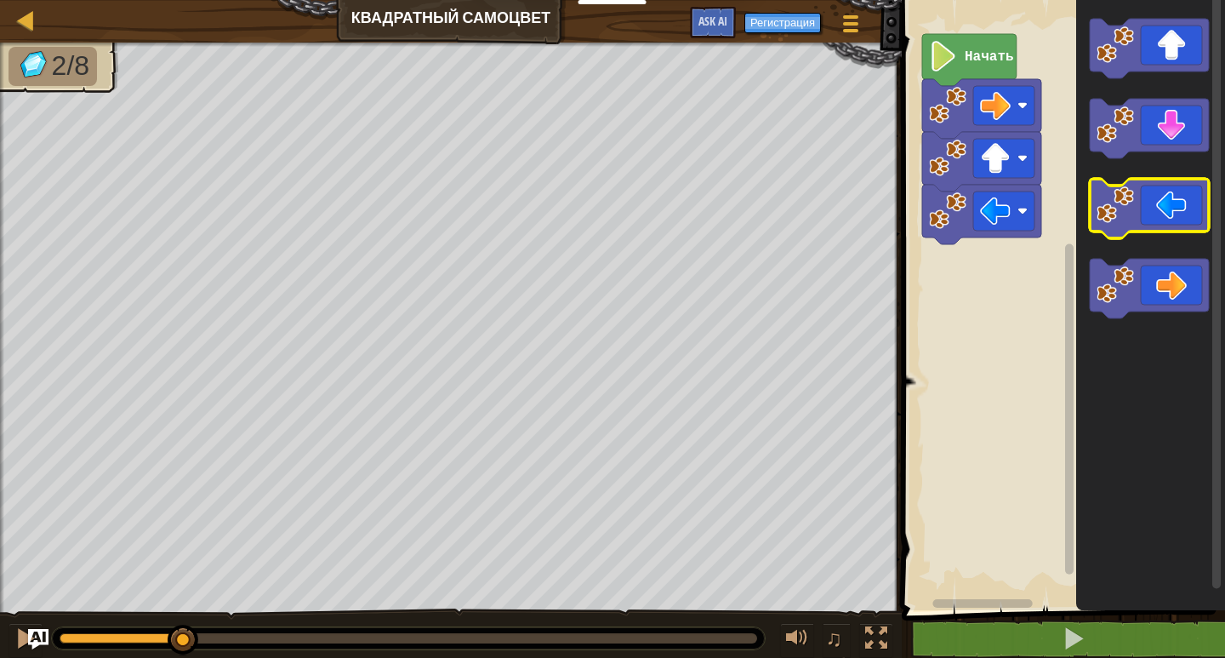
click at [1132, 216] on image "Рабочая область Blockly" at bounding box center [1114, 204] width 37 height 37
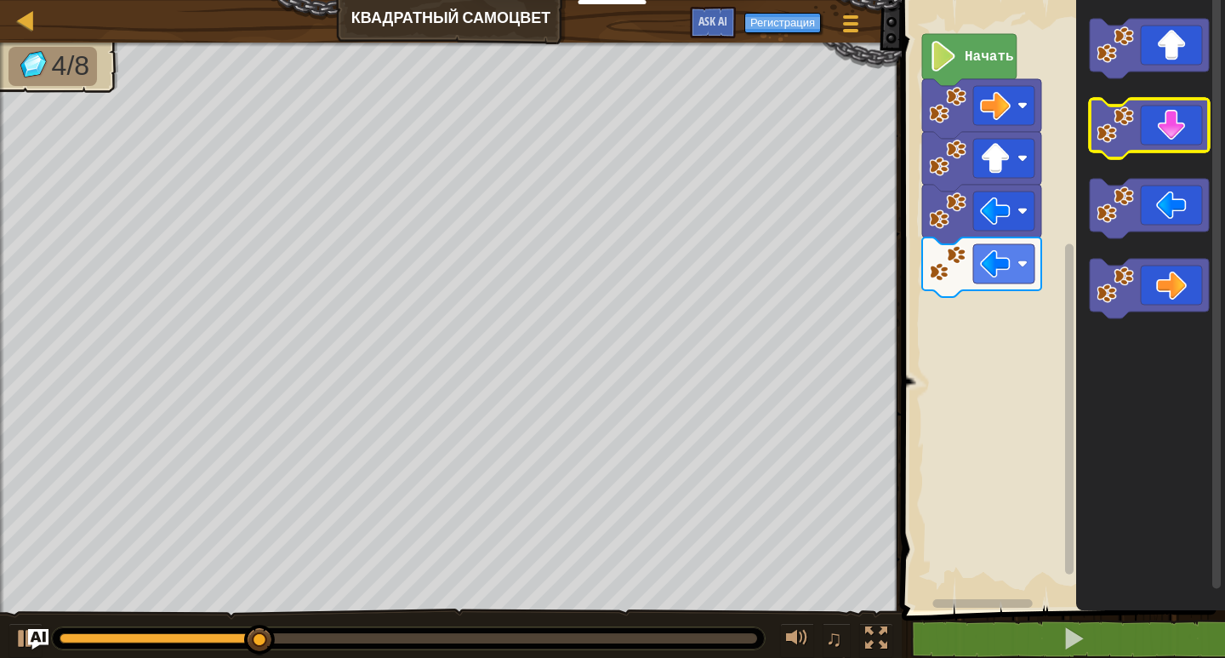
click at [1114, 132] on image "Рабочая область Blockly" at bounding box center [1114, 124] width 37 height 37
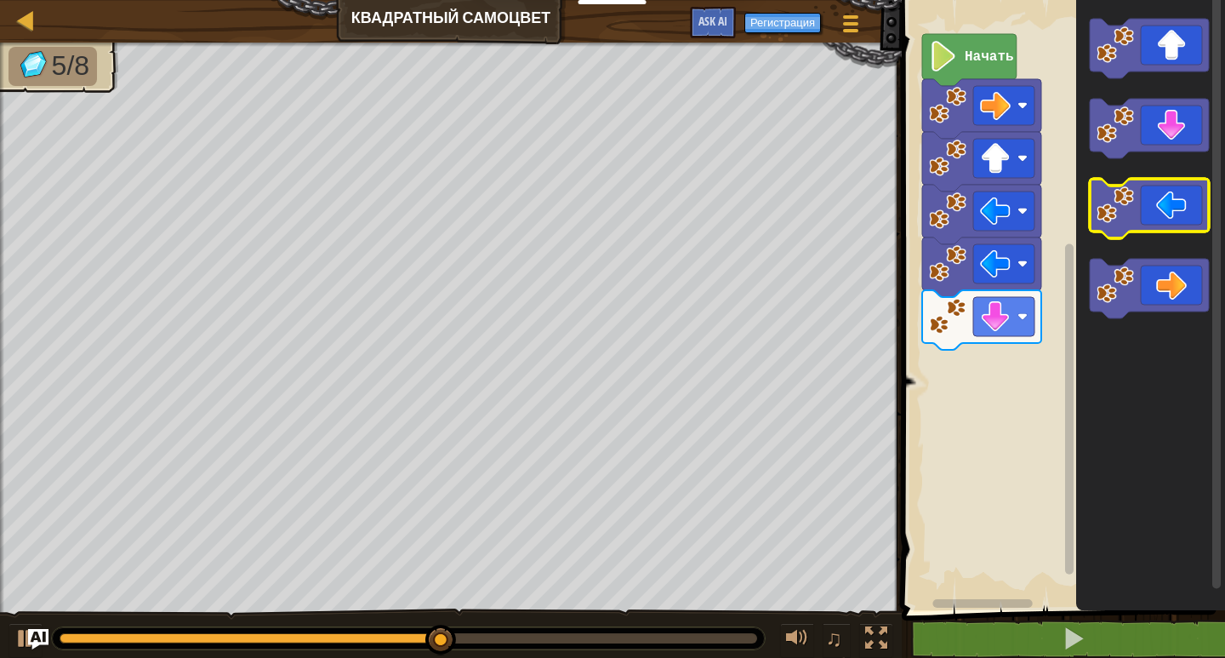
click at [1127, 218] on image "Рабочая область Blockly" at bounding box center [1114, 204] width 37 height 37
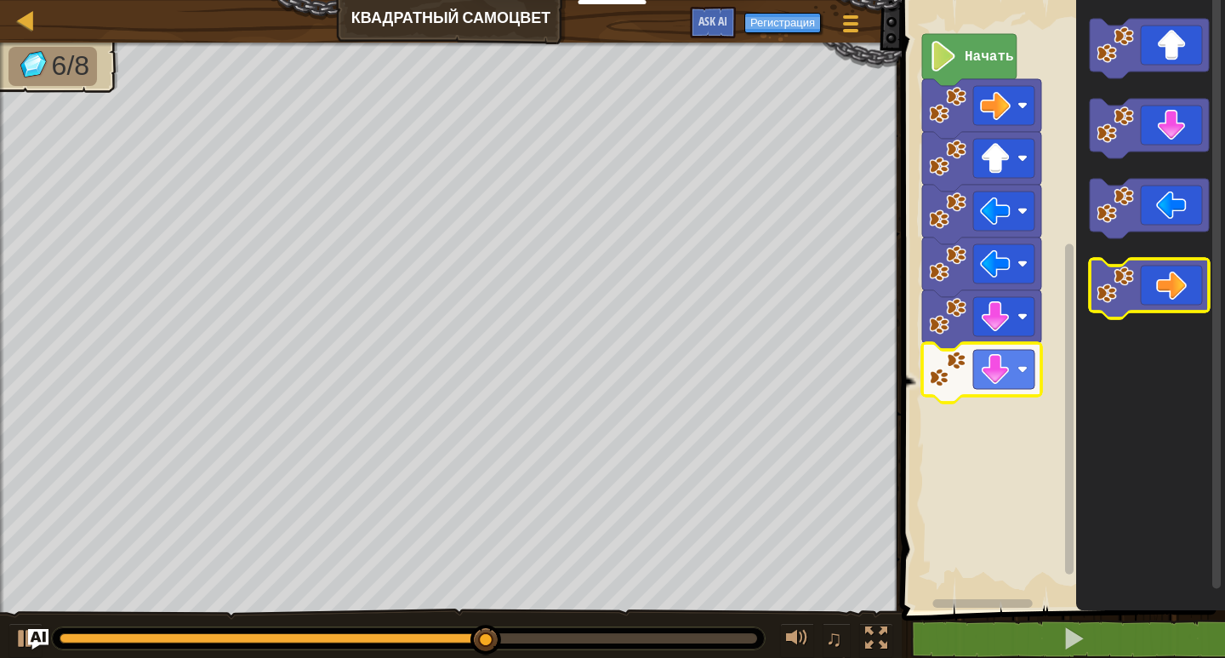
click at [1129, 288] on image "Рабочая область Blockly" at bounding box center [1114, 284] width 37 height 37
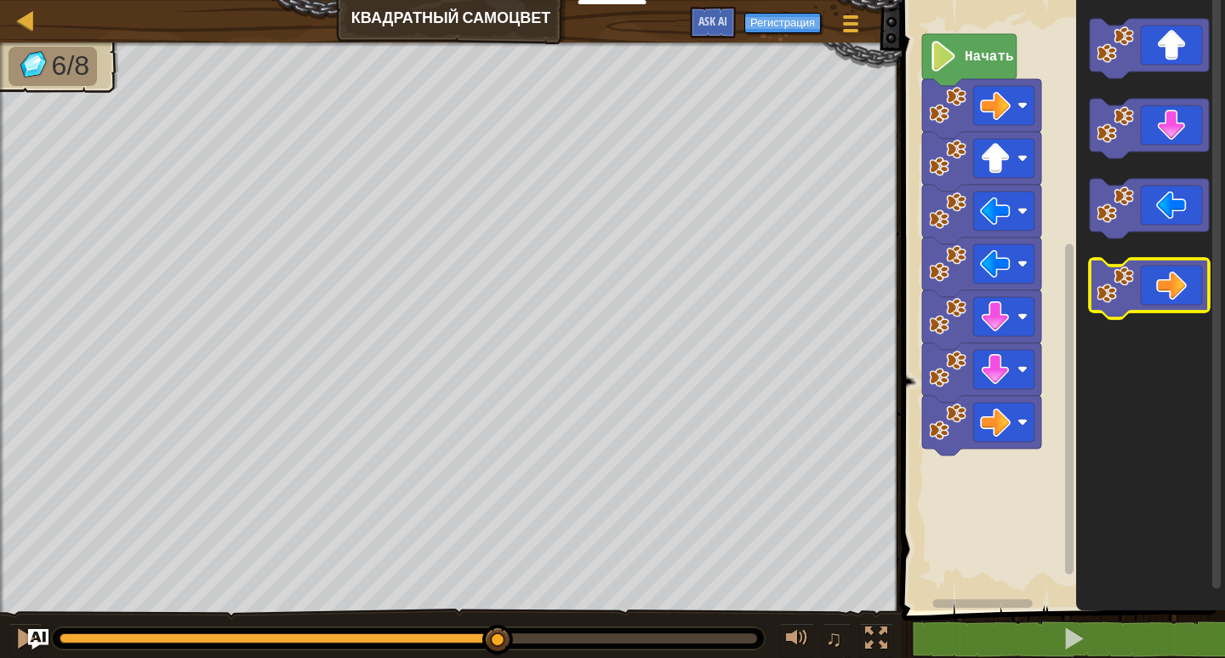
click at [1129, 288] on image "Рабочая область Blockly" at bounding box center [1114, 284] width 37 height 37
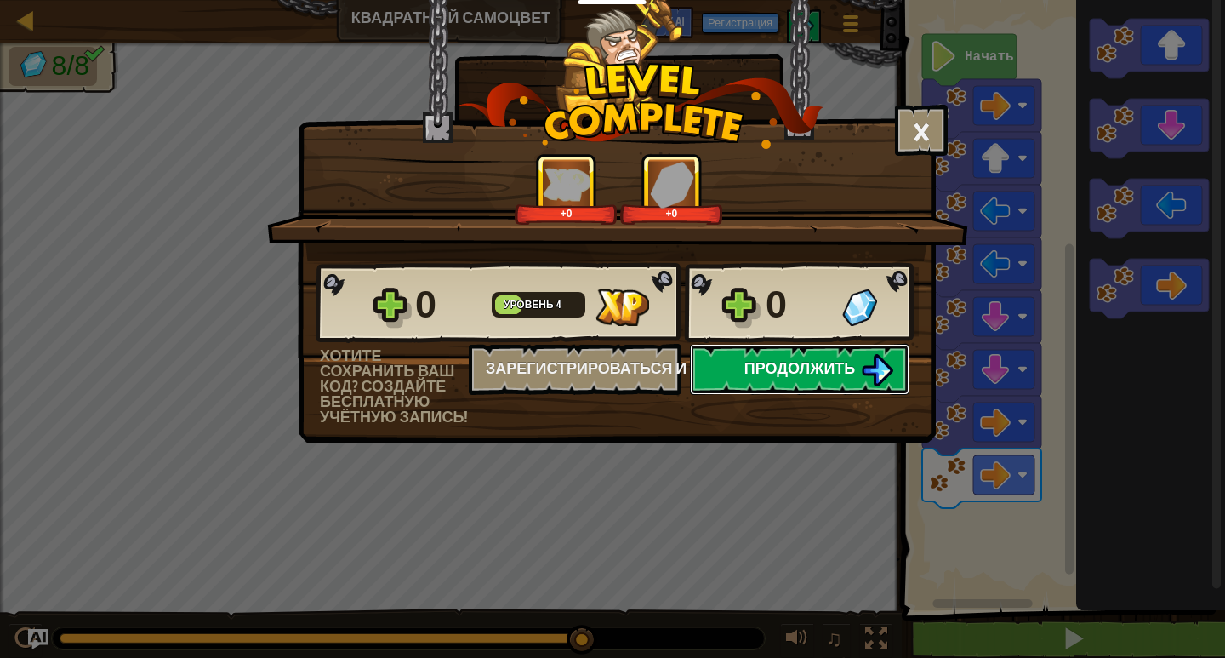
click at [886, 374] on img at bounding box center [877, 370] width 32 height 32
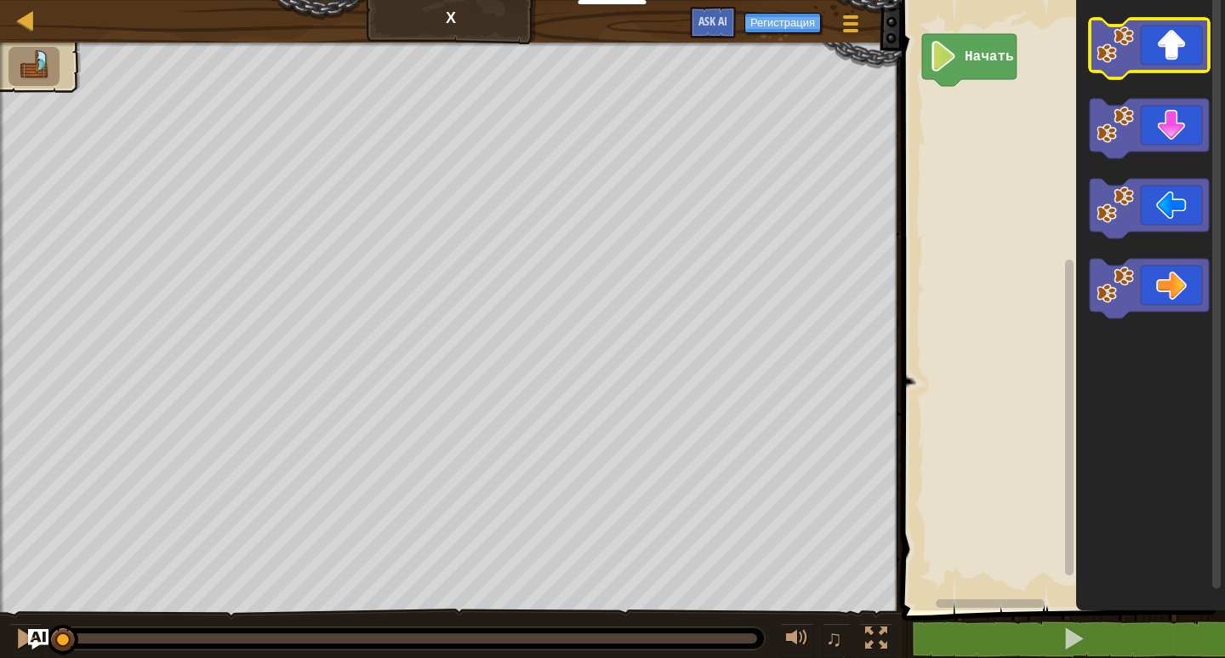
click at [1138, 58] on icon "Рабочая область Blockly" at bounding box center [1149, 49] width 119 height 60
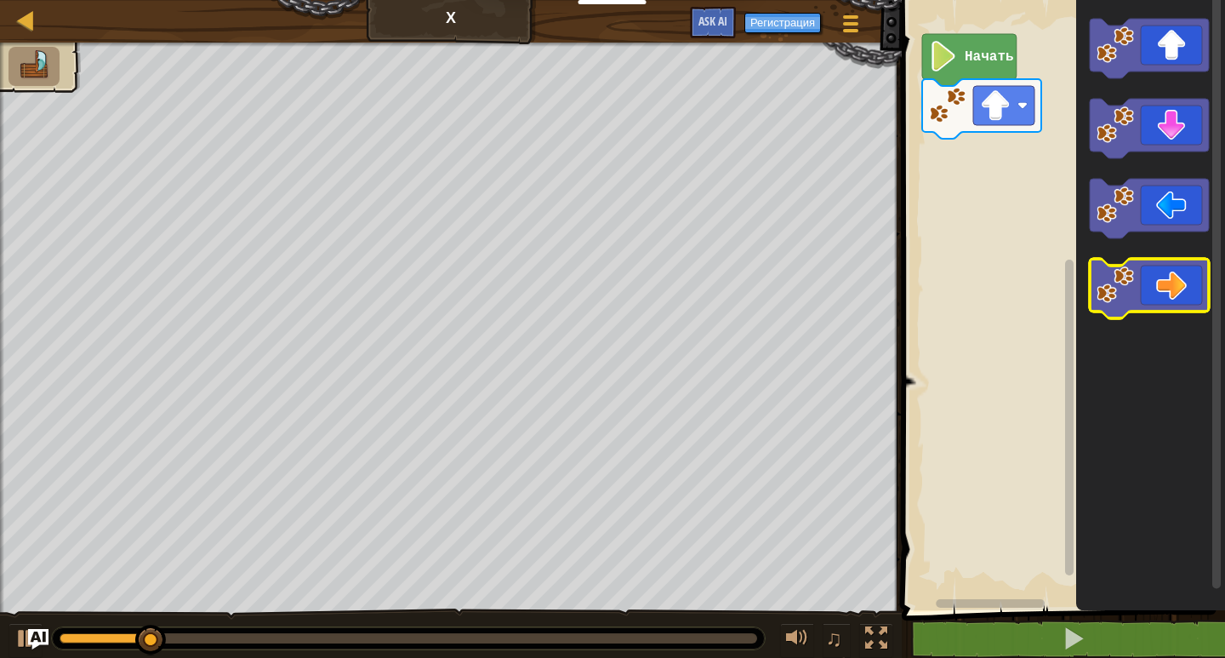
click at [1108, 291] on image "Рабочая область Blockly" at bounding box center [1114, 284] width 37 height 37
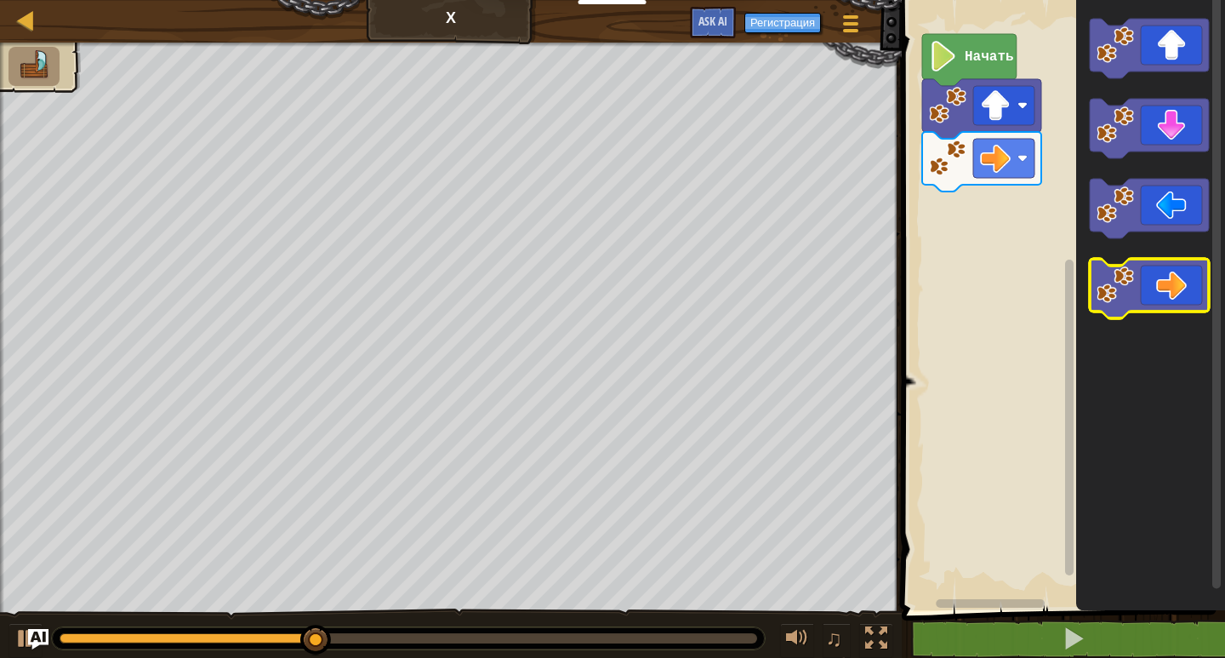
click at [1108, 291] on image "Рабочая область Blockly" at bounding box center [1114, 284] width 37 height 37
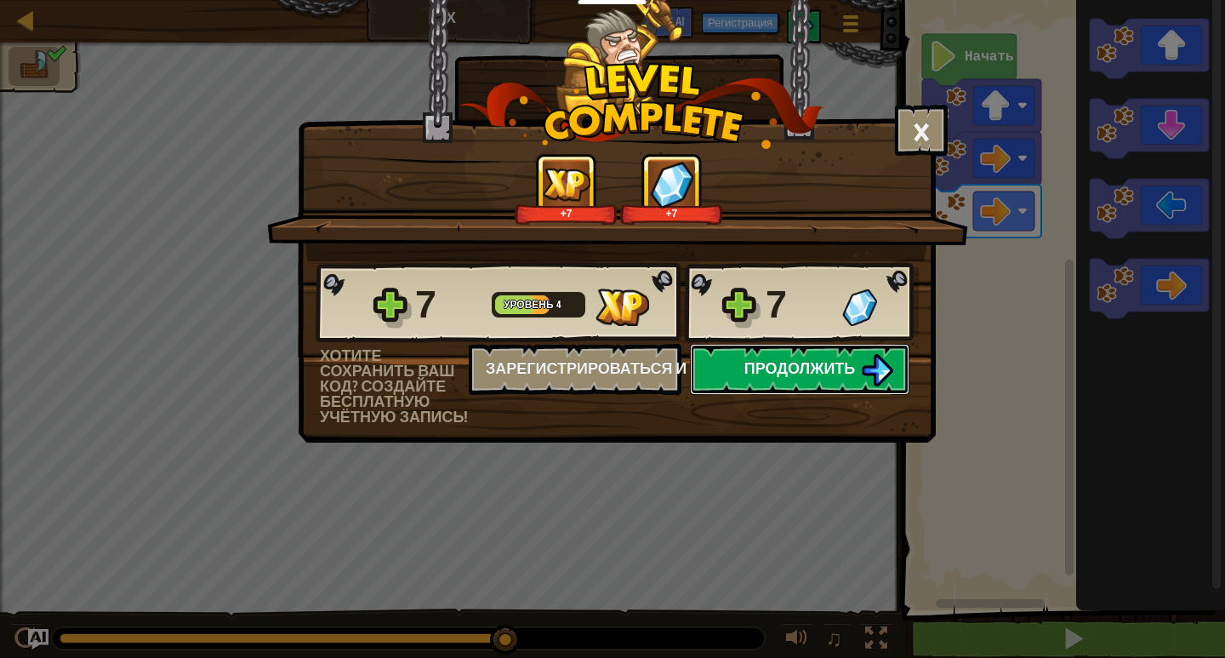
click at [849, 356] on button "Продолжить" at bounding box center [799, 369] width 219 height 51
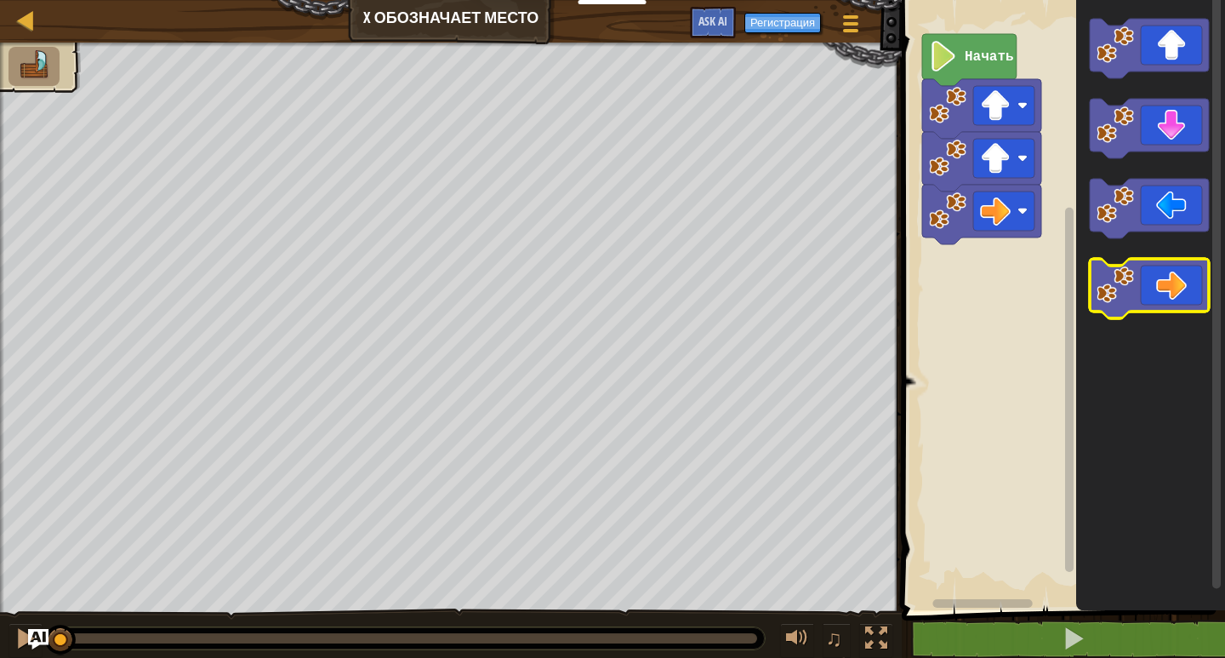
click at [1128, 291] on image "Рабочая область Blockly" at bounding box center [1114, 284] width 37 height 37
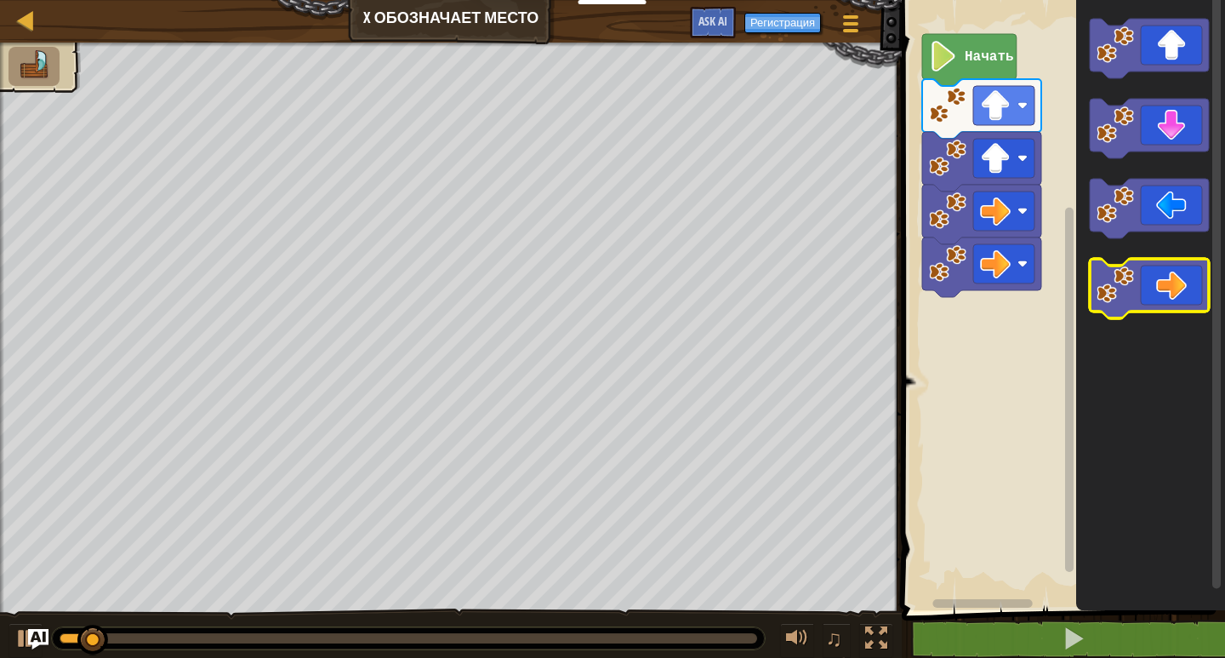
click at [1128, 291] on image "Рабочая область Blockly" at bounding box center [1114, 284] width 37 height 37
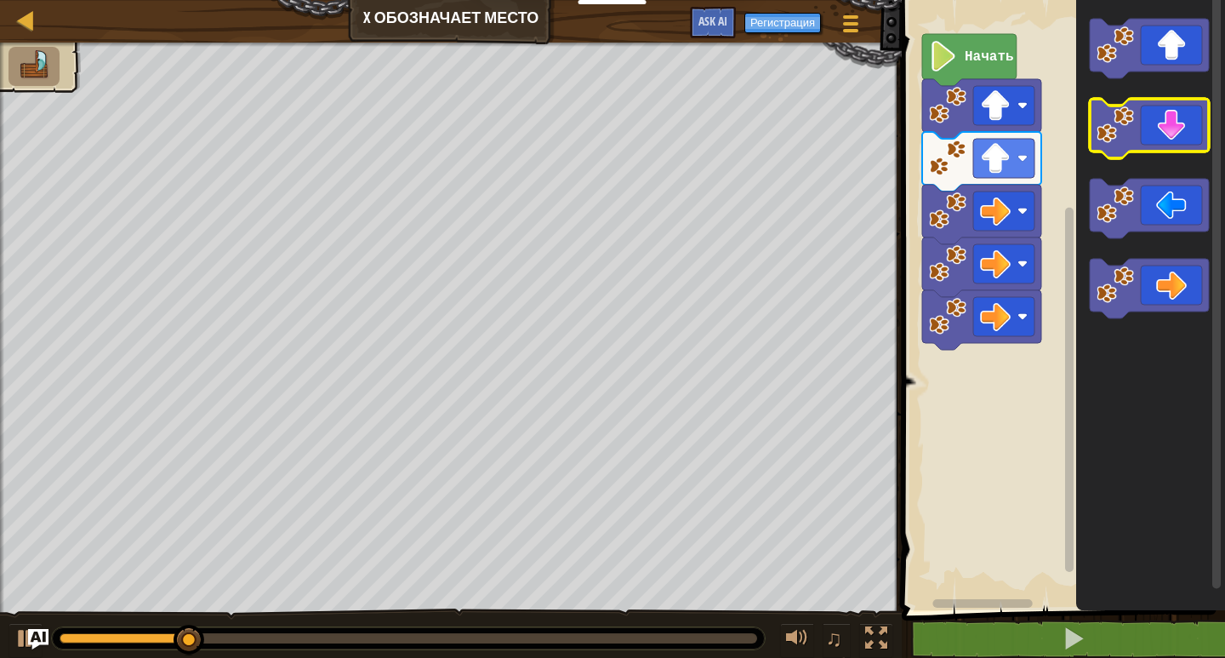
click at [1118, 149] on icon "Рабочая область Blockly" at bounding box center [1149, 129] width 119 height 60
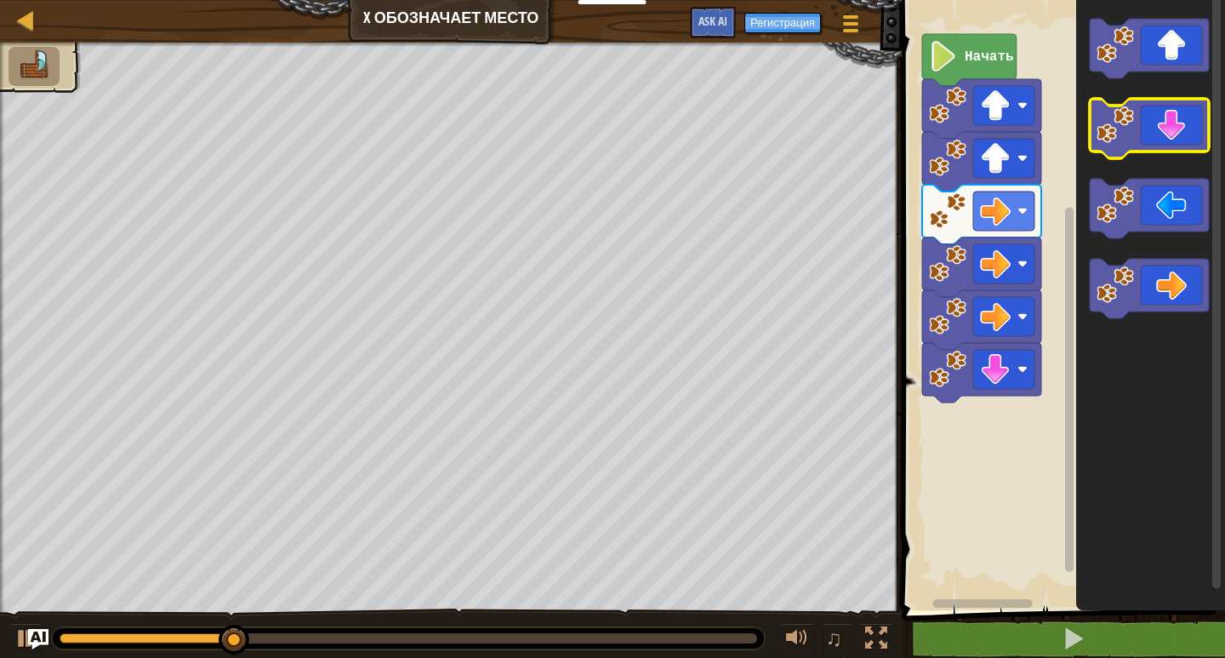
click at [1118, 149] on icon "Рабочая область Blockly" at bounding box center [1149, 129] width 119 height 60
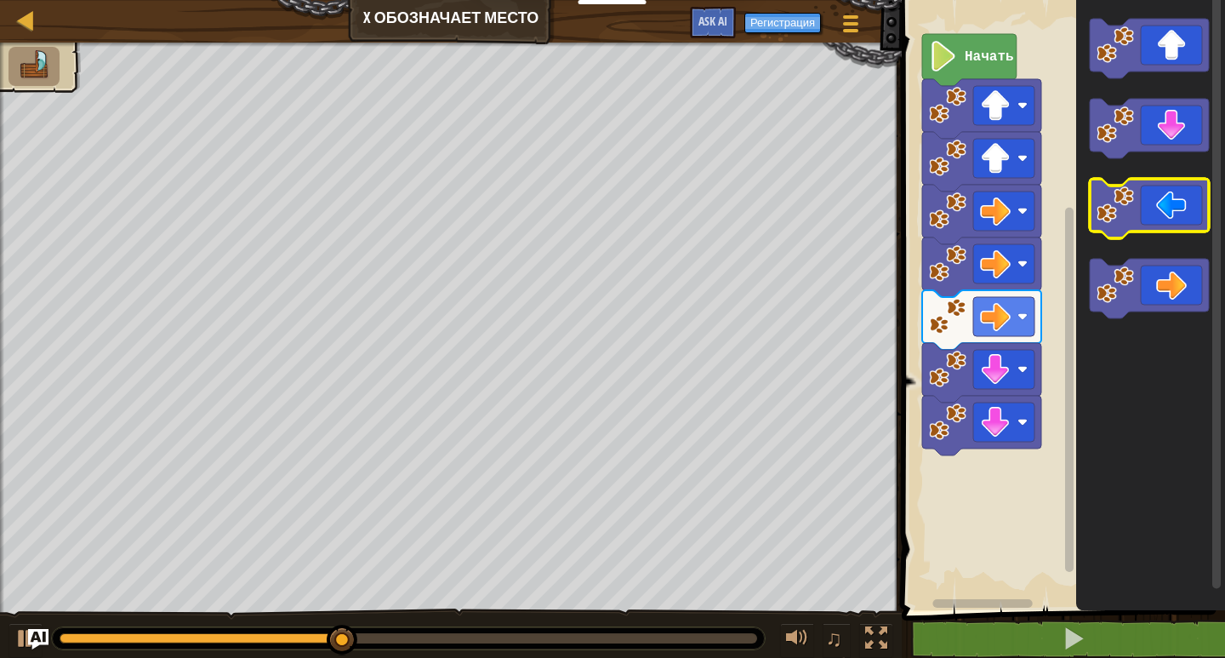
click at [1135, 224] on icon "Рабочая область Blockly" at bounding box center [1149, 209] width 119 height 60
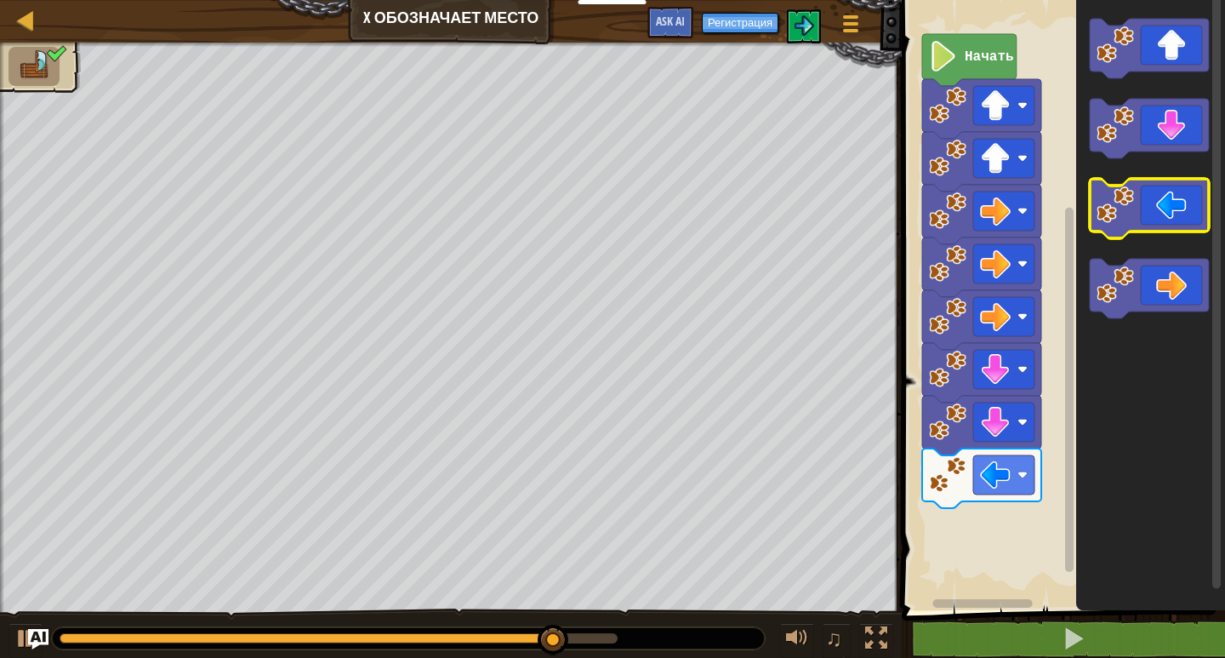
click at [1134, 225] on icon "Рабочая область Blockly" at bounding box center [1149, 209] width 119 height 60
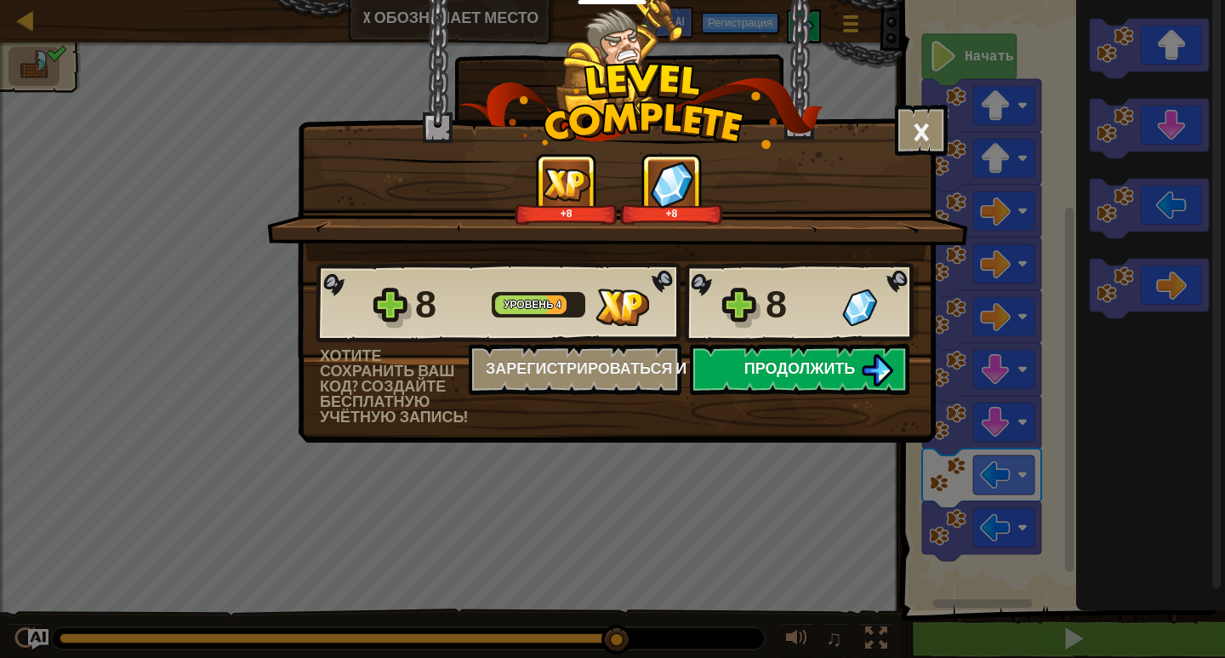
click at [863, 377] on img at bounding box center [877, 370] width 32 height 32
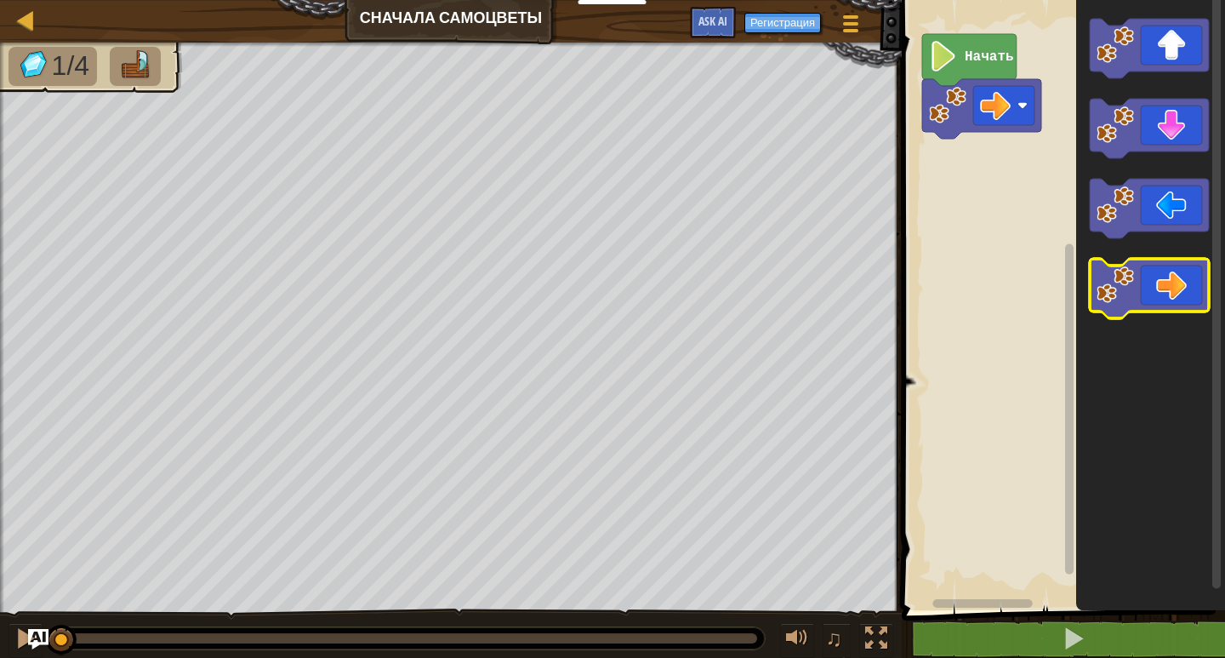
click at [1124, 297] on image "Рабочая область Blockly" at bounding box center [1114, 284] width 37 height 37
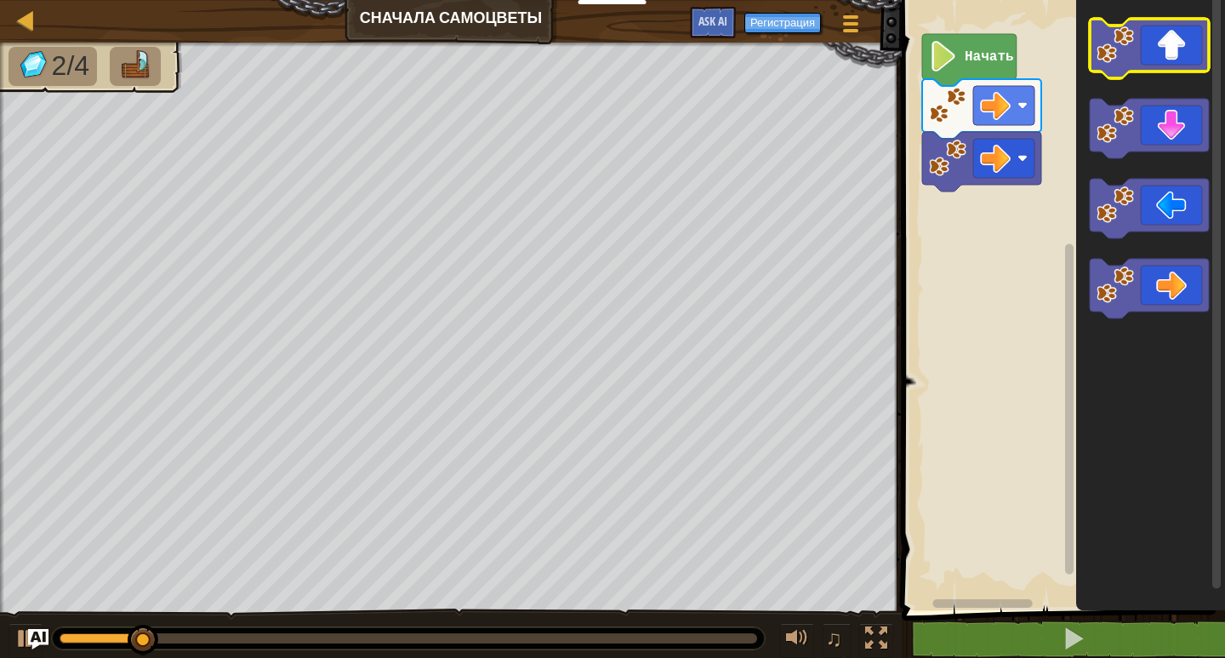
click at [1128, 55] on image "Рабочая область Blockly" at bounding box center [1114, 44] width 37 height 37
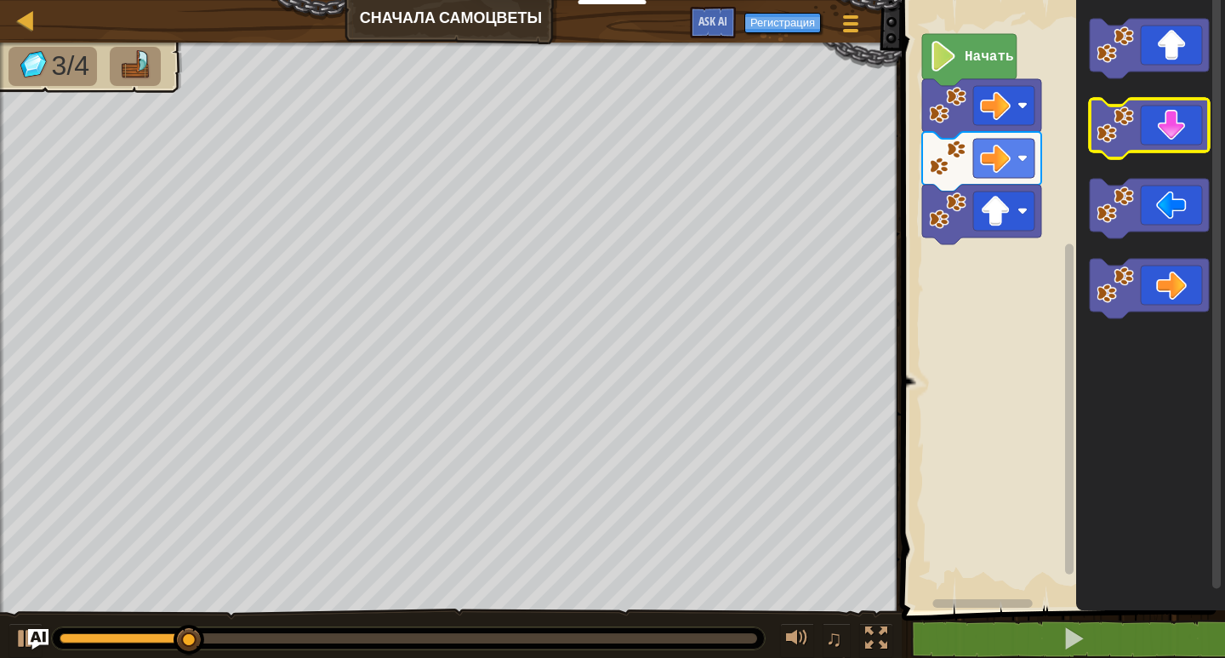
click at [1132, 134] on image "Рабочая область Blockly" at bounding box center [1114, 124] width 37 height 37
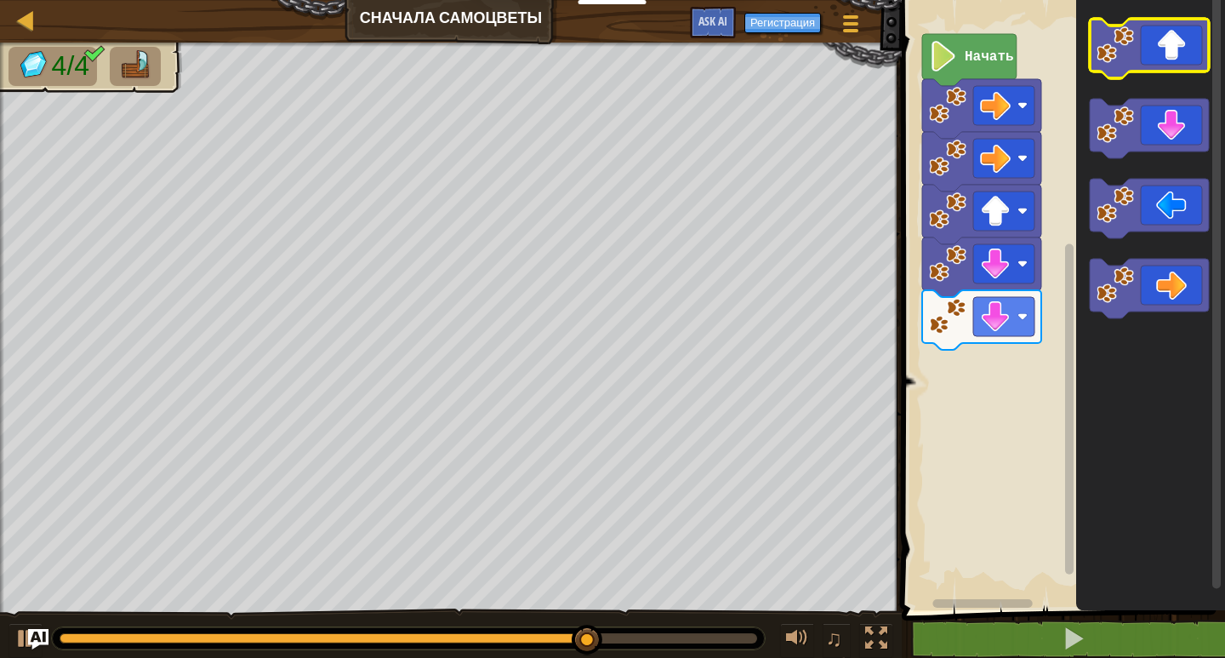
click at [1124, 62] on image "Рабочая область Blockly" at bounding box center [1114, 44] width 37 height 37
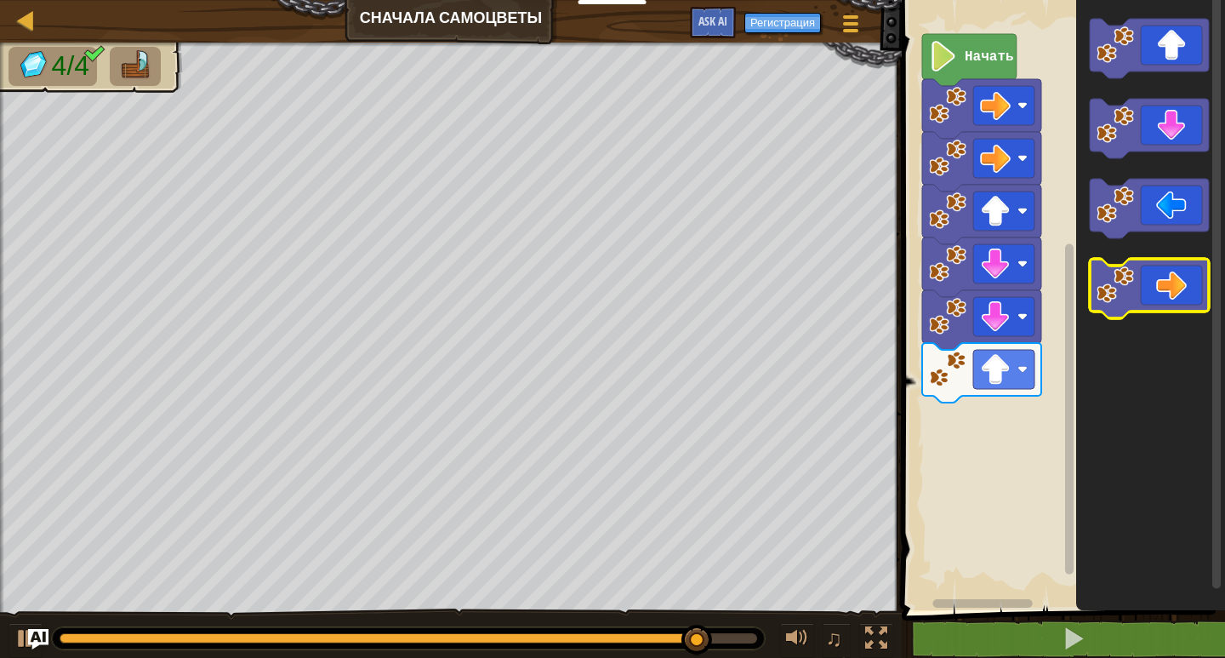
click at [1132, 273] on image "Рабочая область Blockly" at bounding box center [1114, 284] width 37 height 37
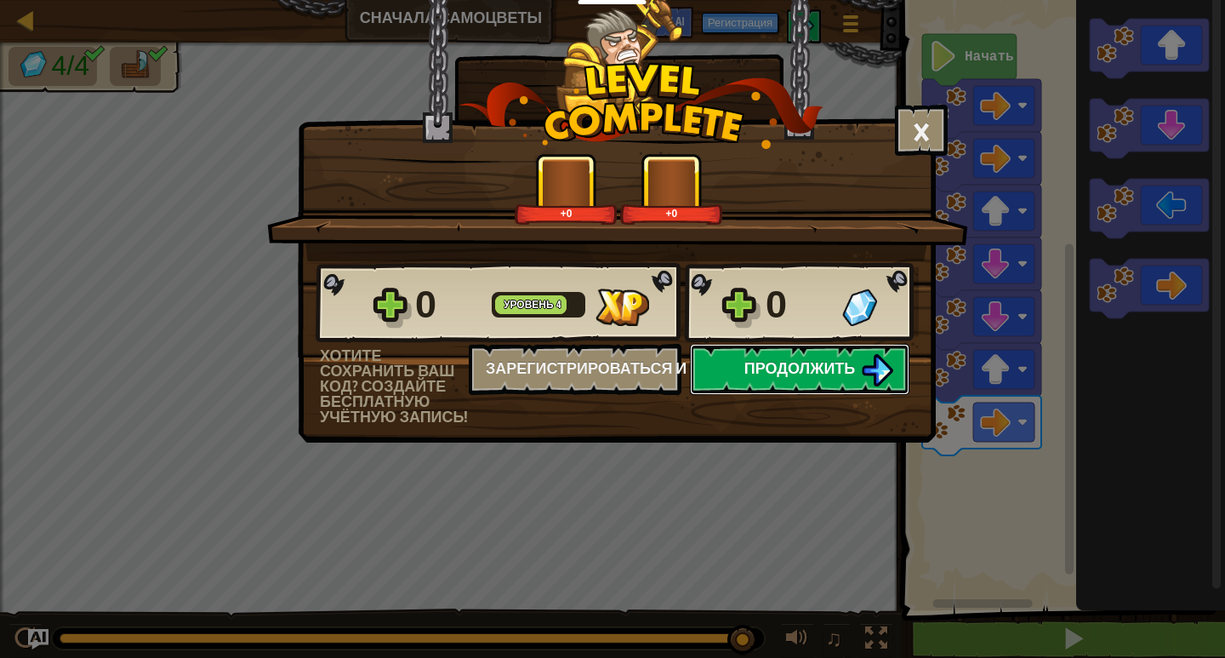
click at [842, 368] on span "Продолжить" at bounding box center [799, 367] width 111 height 21
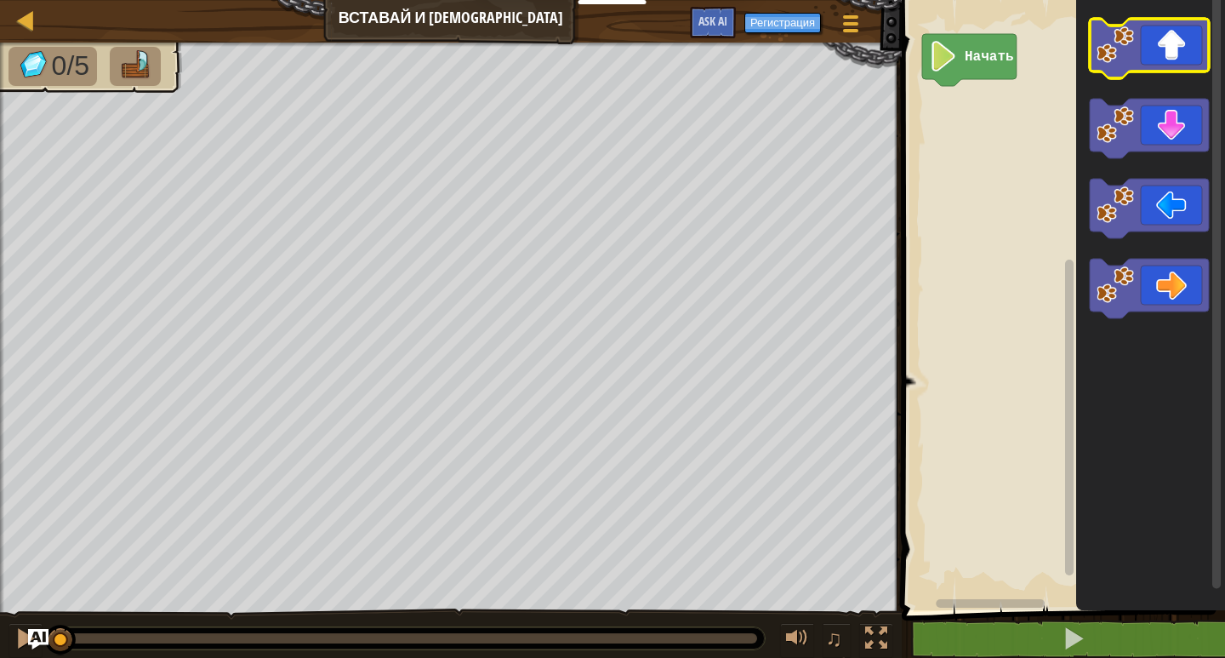
click at [1122, 45] on image "Рабочая область Blockly" at bounding box center [1114, 44] width 37 height 37
click at [1124, 48] on image "Рабочая область Blockly" at bounding box center [1114, 44] width 37 height 37
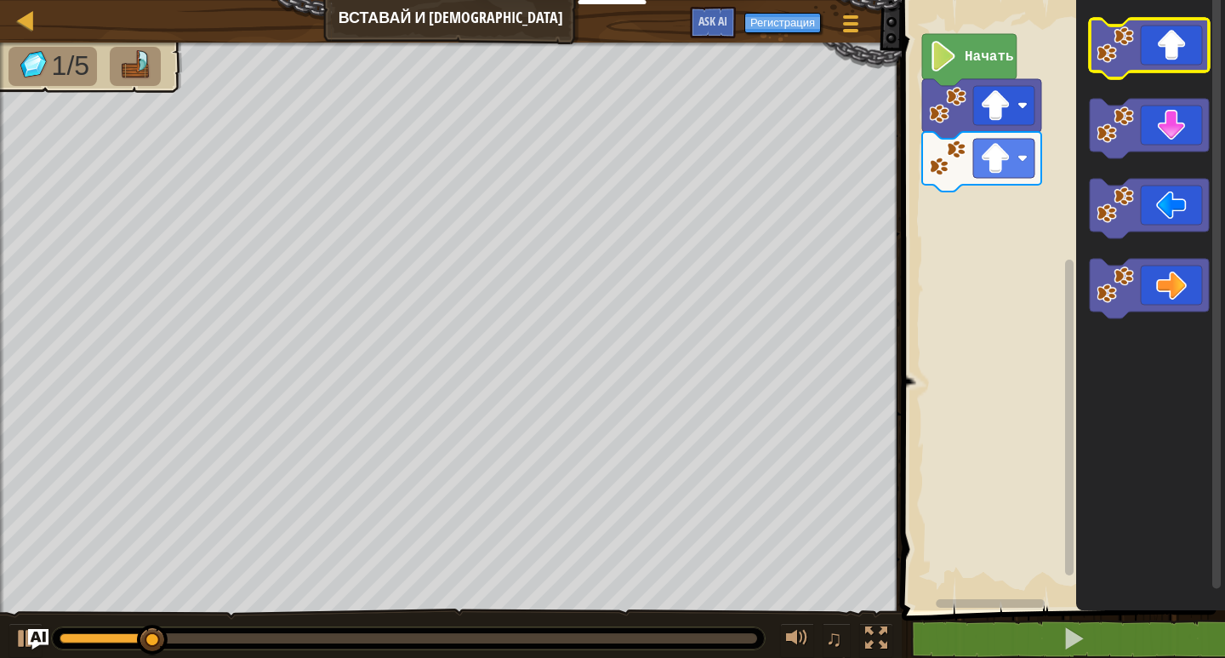
click at [1124, 48] on image "Рабочая область Blockly" at bounding box center [1114, 44] width 37 height 37
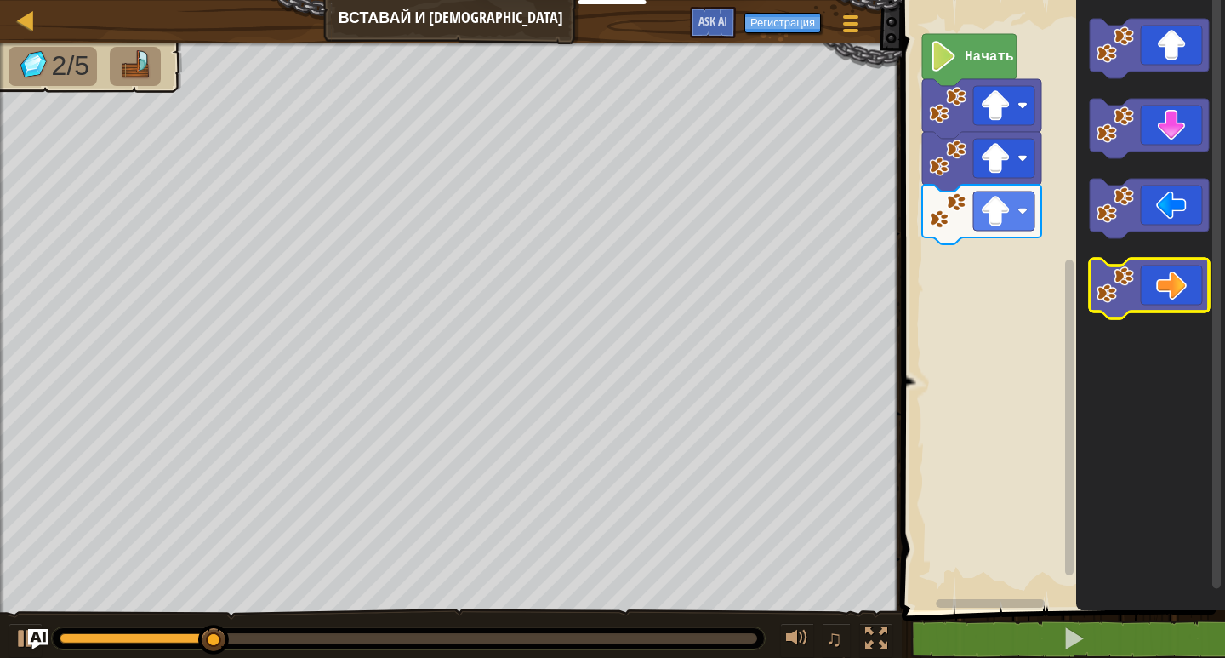
click at [1120, 292] on image "Рабочая область Blockly" at bounding box center [1114, 284] width 37 height 37
click at [1121, 292] on image "Рабочая область Blockly" at bounding box center [1114, 284] width 37 height 37
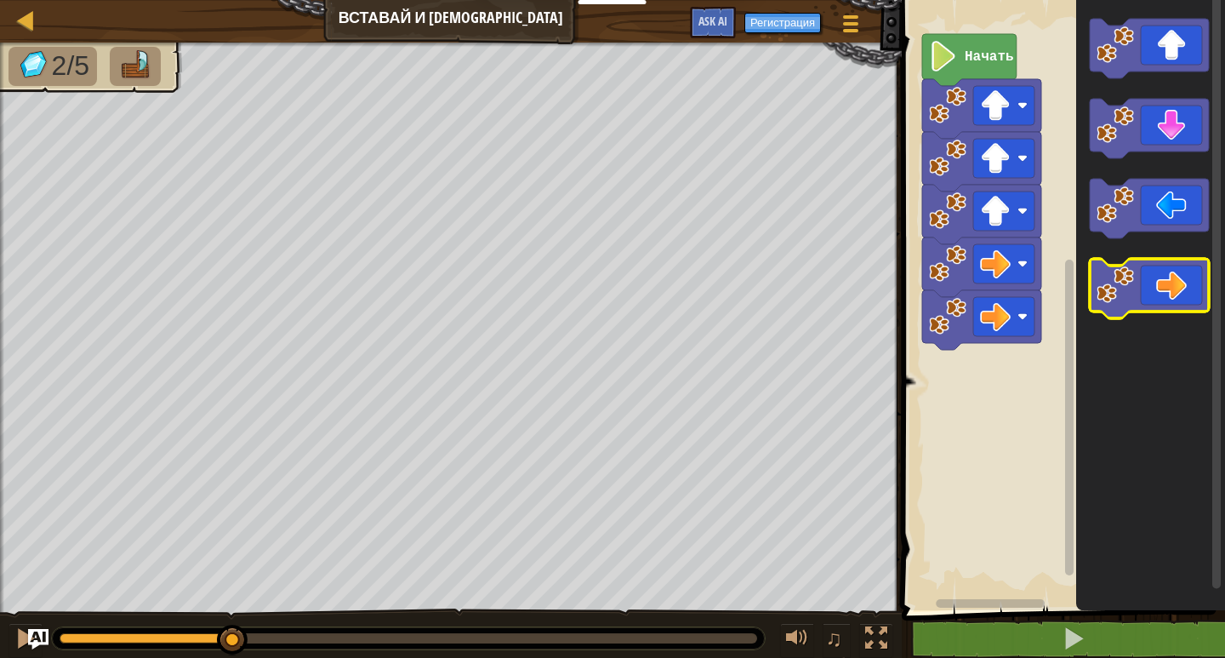
click at [1121, 292] on image "Рабочая область Blockly" at bounding box center [1114, 284] width 37 height 37
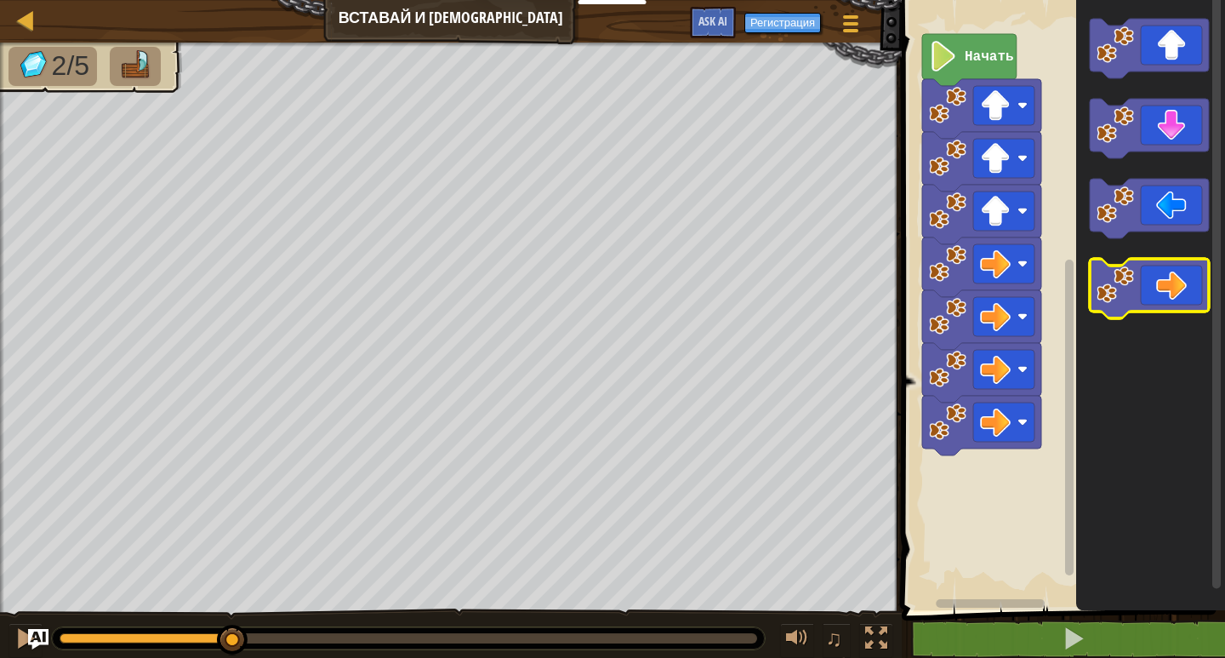
click at [1121, 292] on image "Рабочая область Blockly" at bounding box center [1114, 284] width 37 height 37
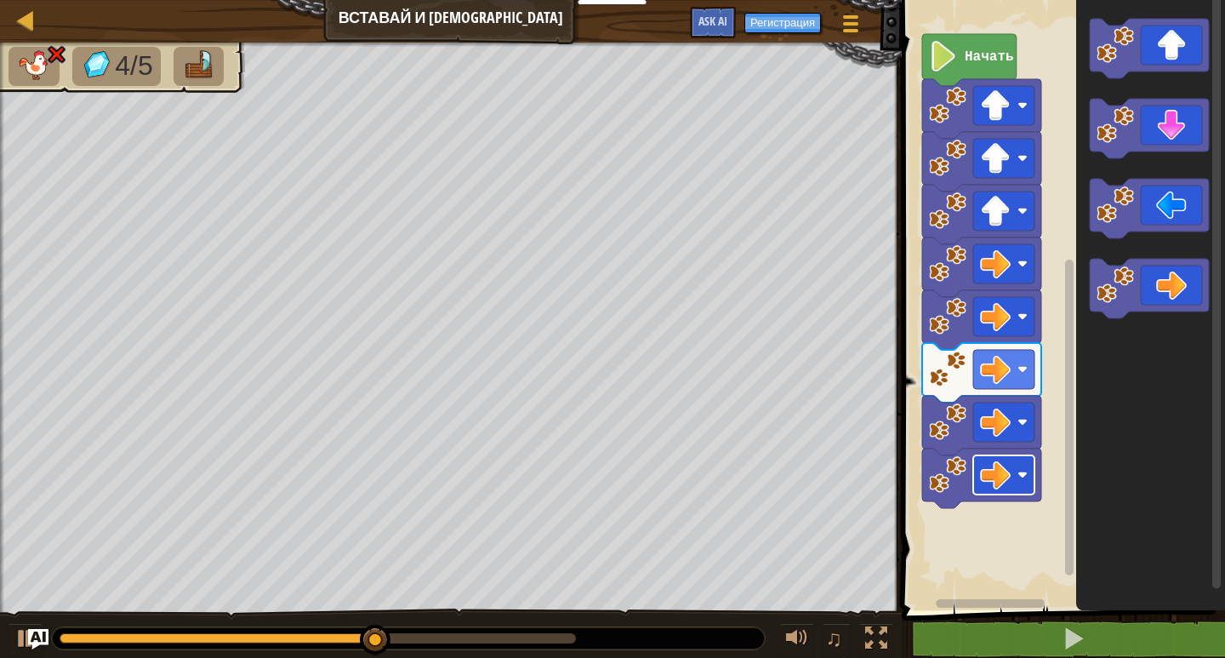
click at [1018, 470] on image "Рабочая область Blockly" at bounding box center [1022, 475] width 10 height 10
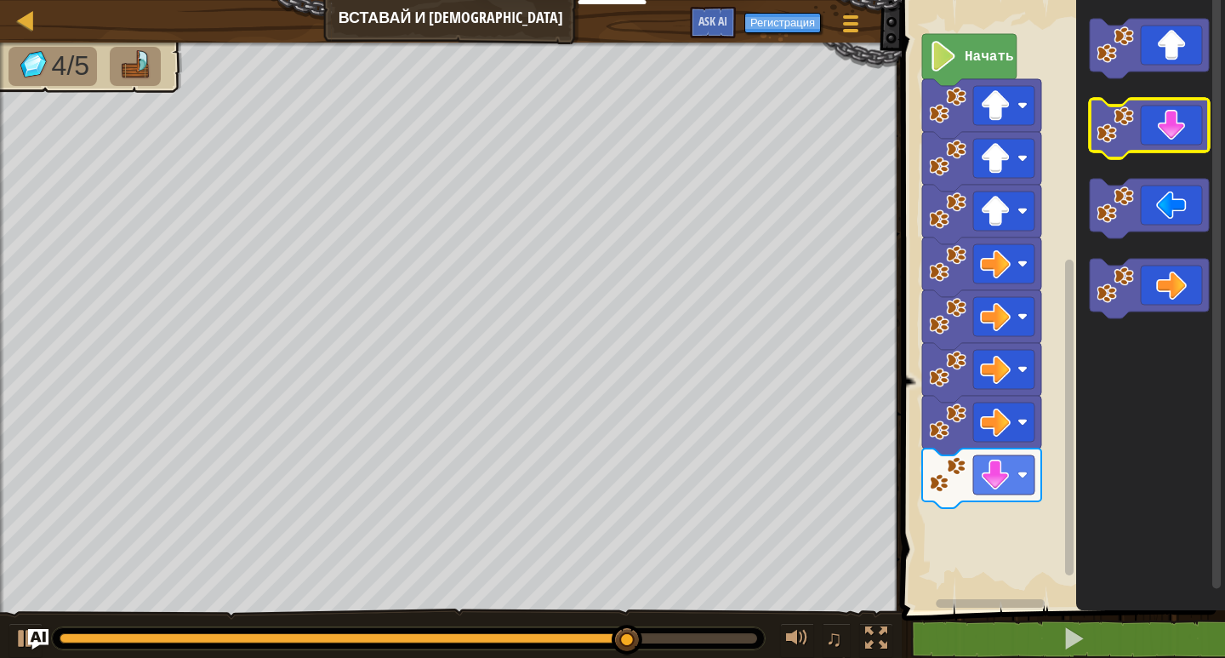
click at [1145, 131] on icon "Рабочая область Blockly" at bounding box center [1149, 129] width 119 height 60
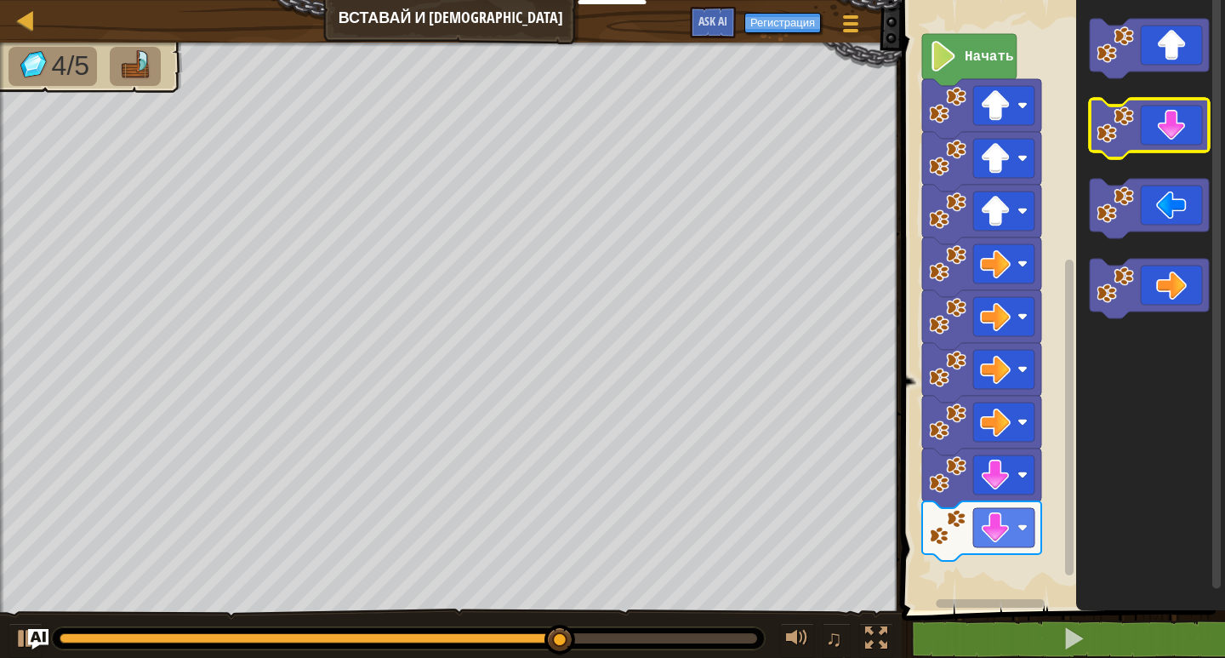
click at [1145, 131] on icon "Рабочая область Blockly" at bounding box center [1149, 129] width 119 height 60
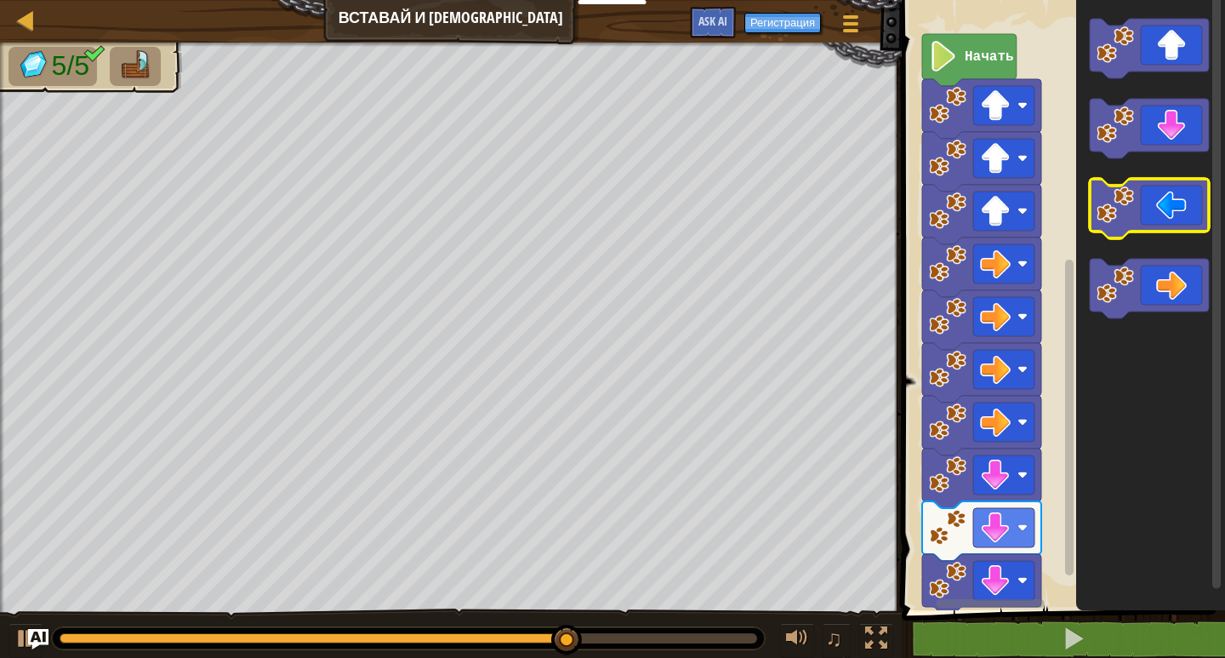
click at [1129, 211] on image "Рабочая область Blockly" at bounding box center [1114, 204] width 37 height 37
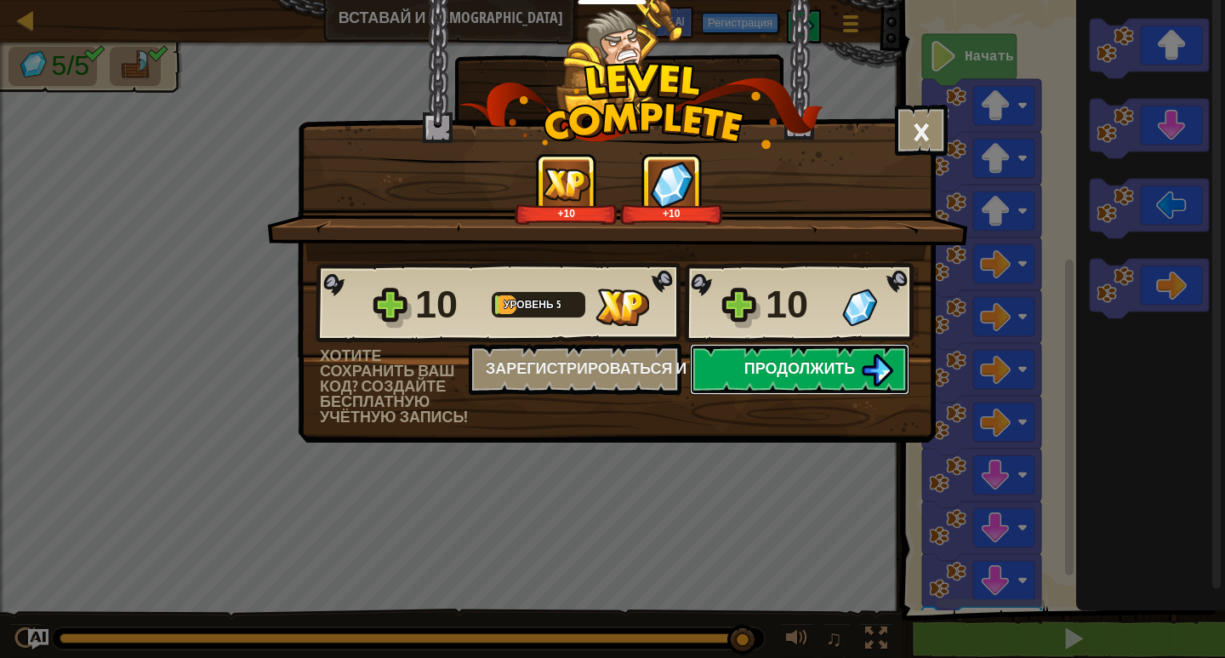
click at [890, 380] on img at bounding box center [877, 370] width 32 height 32
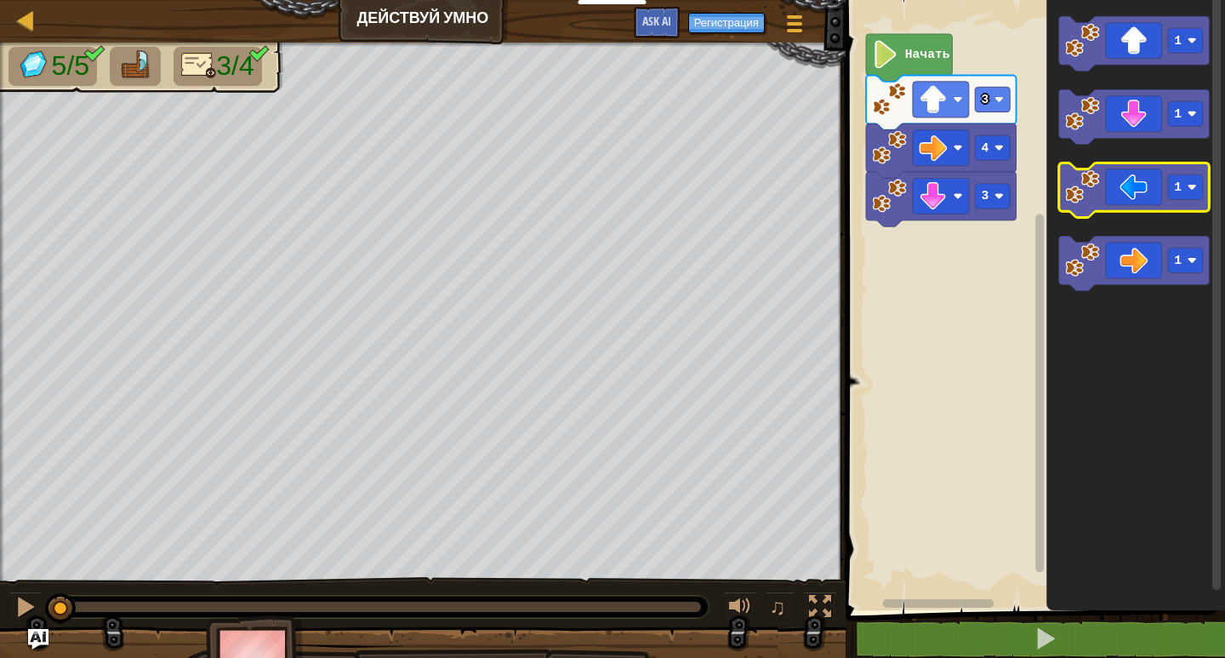
click at [1122, 203] on icon "Рабочая область Blockly" at bounding box center [1134, 189] width 151 height 54
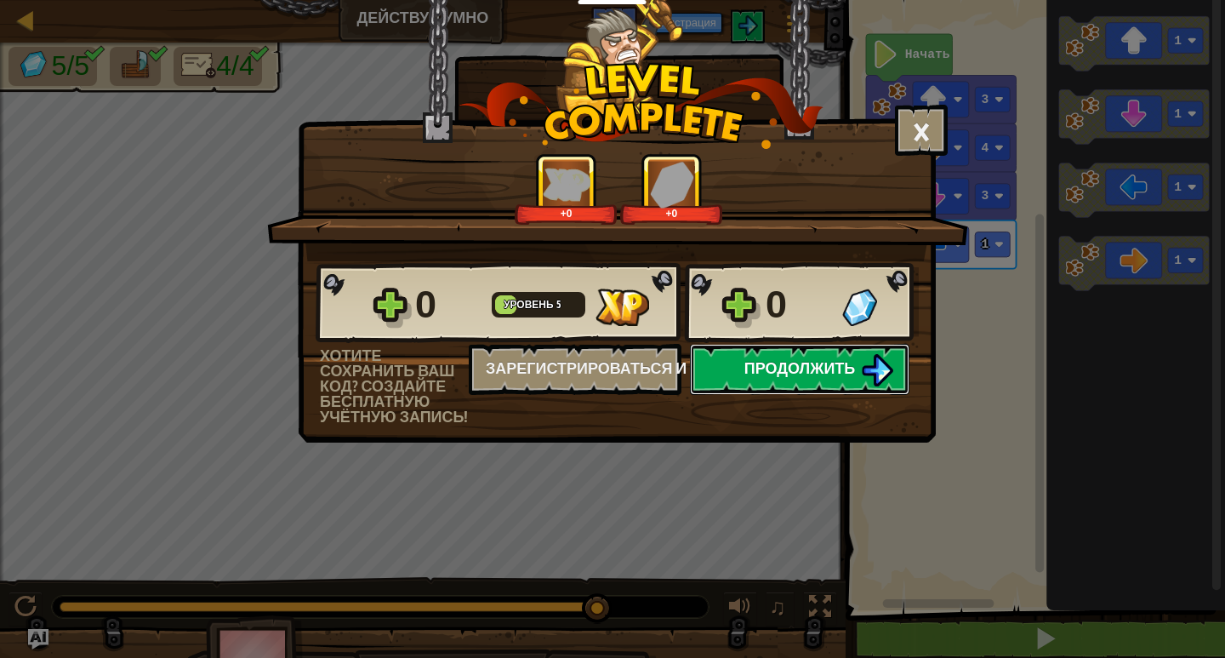
click at [747, 360] on span "Продолжить" at bounding box center [799, 367] width 111 height 21
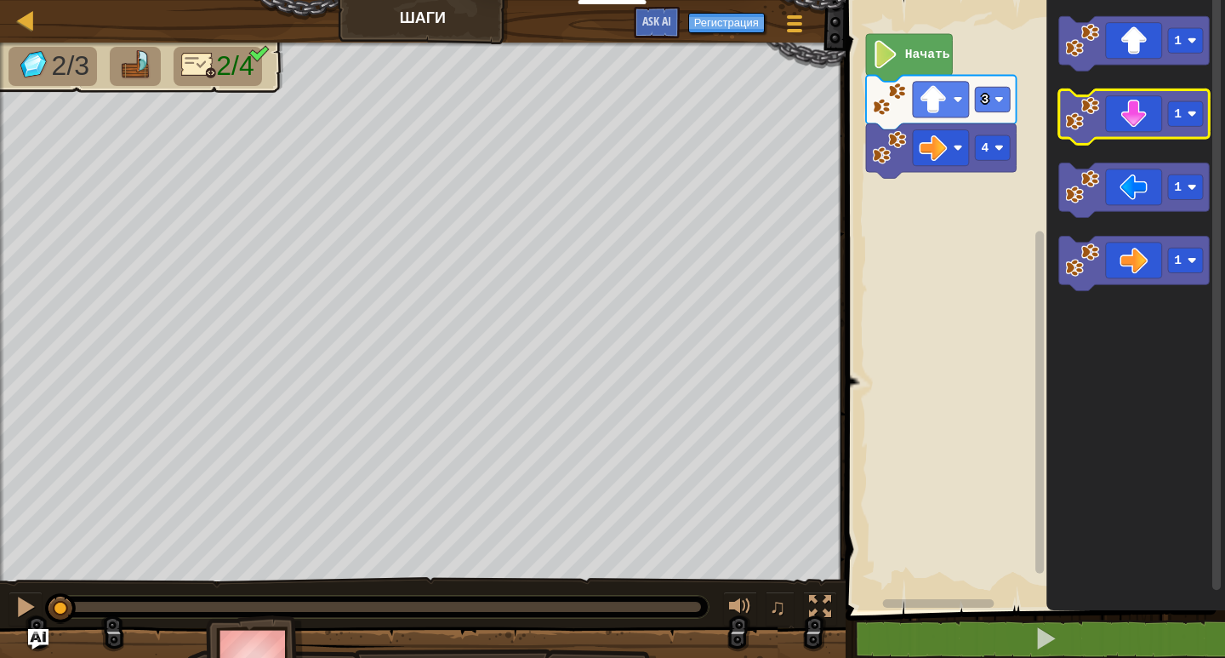
click at [1106, 120] on icon "Рабочая область Blockly" at bounding box center [1134, 116] width 151 height 54
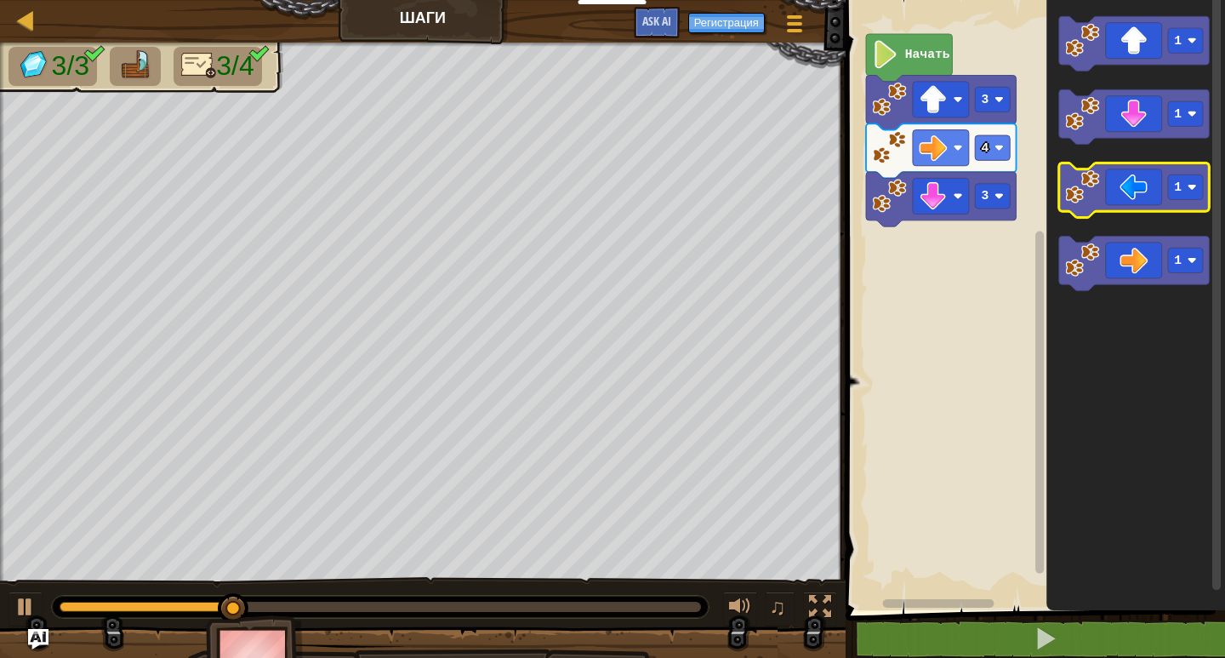
click at [1091, 204] on icon "Рабочая область Blockly" at bounding box center [1134, 189] width 151 height 54
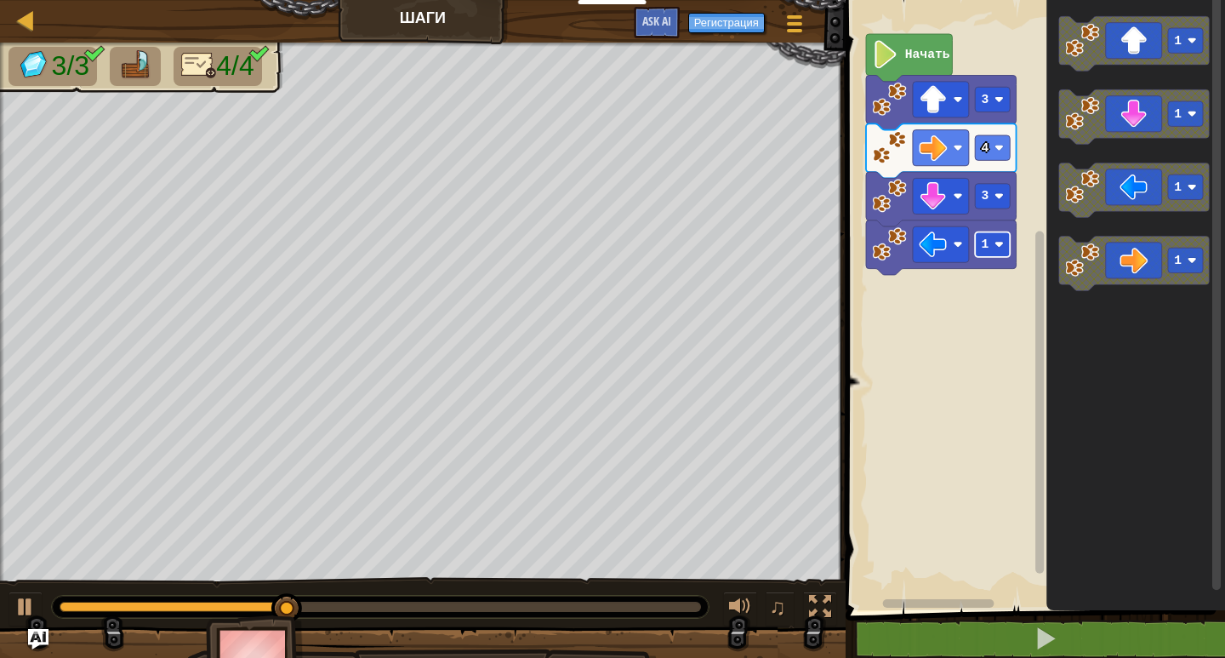
click at [985, 233] on rect "Рабочая область Blockly" at bounding box center [992, 244] width 35 height 25
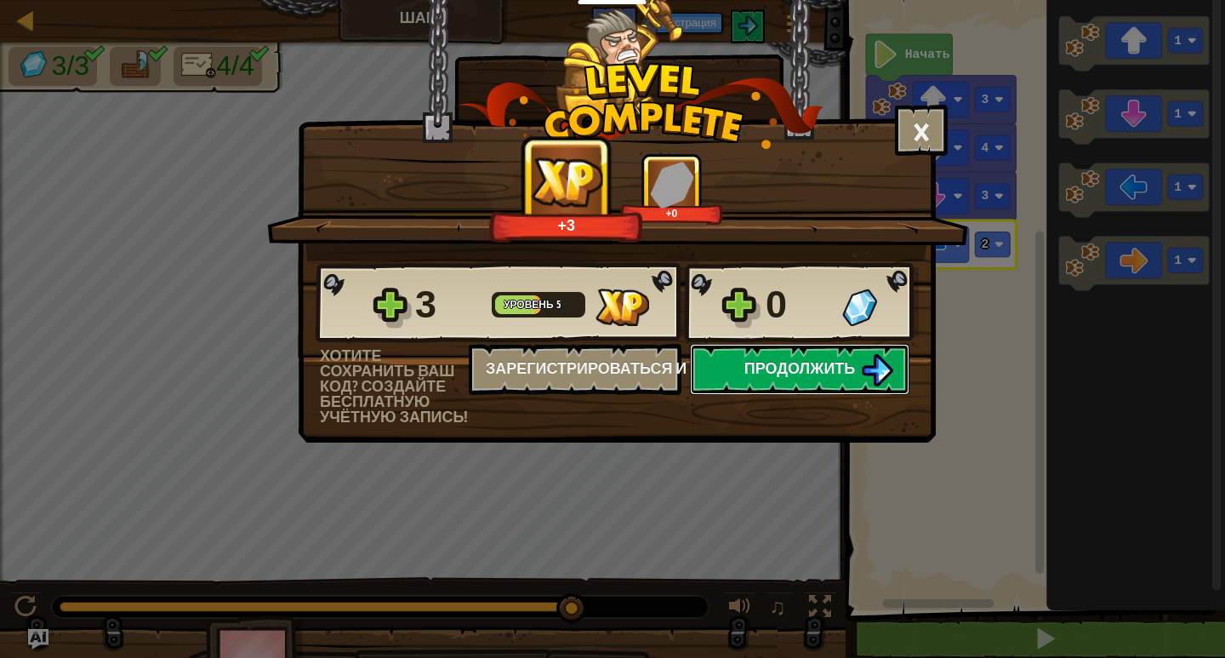
click at [801, 366] on span "Продолжить" at bounding box center [799, 367] width 111 height 21
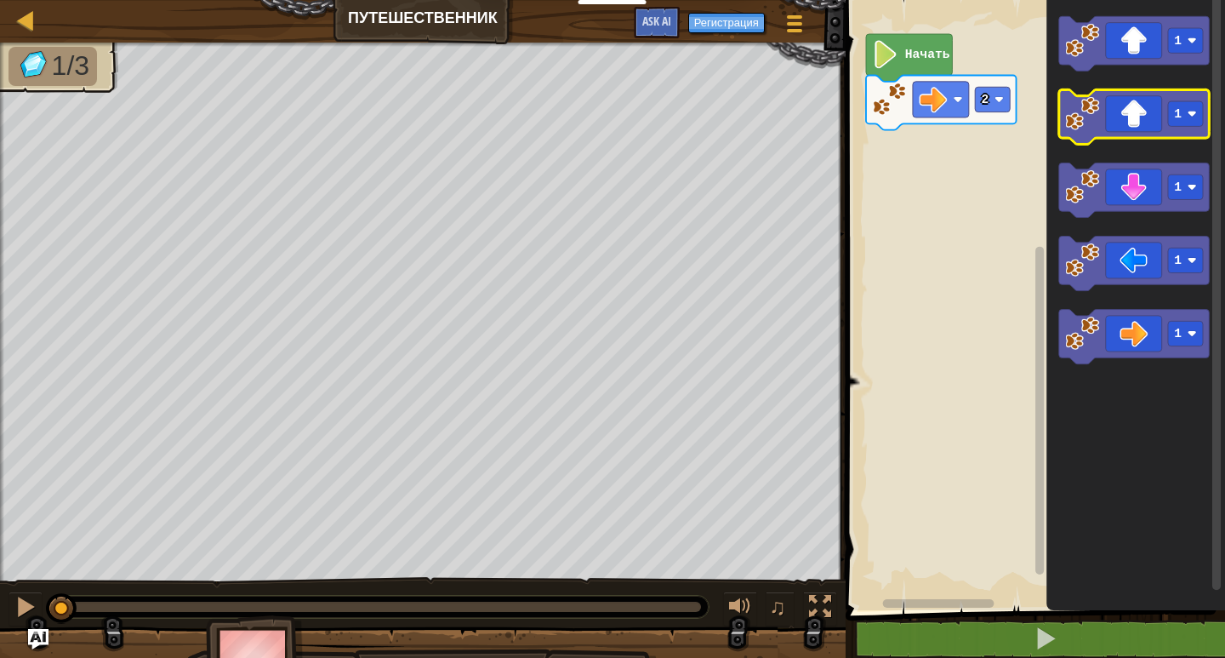
click at [1183, 130] on icon "Рабочая область Blockly" at bounding box center [1134, 116] width 151 height 54
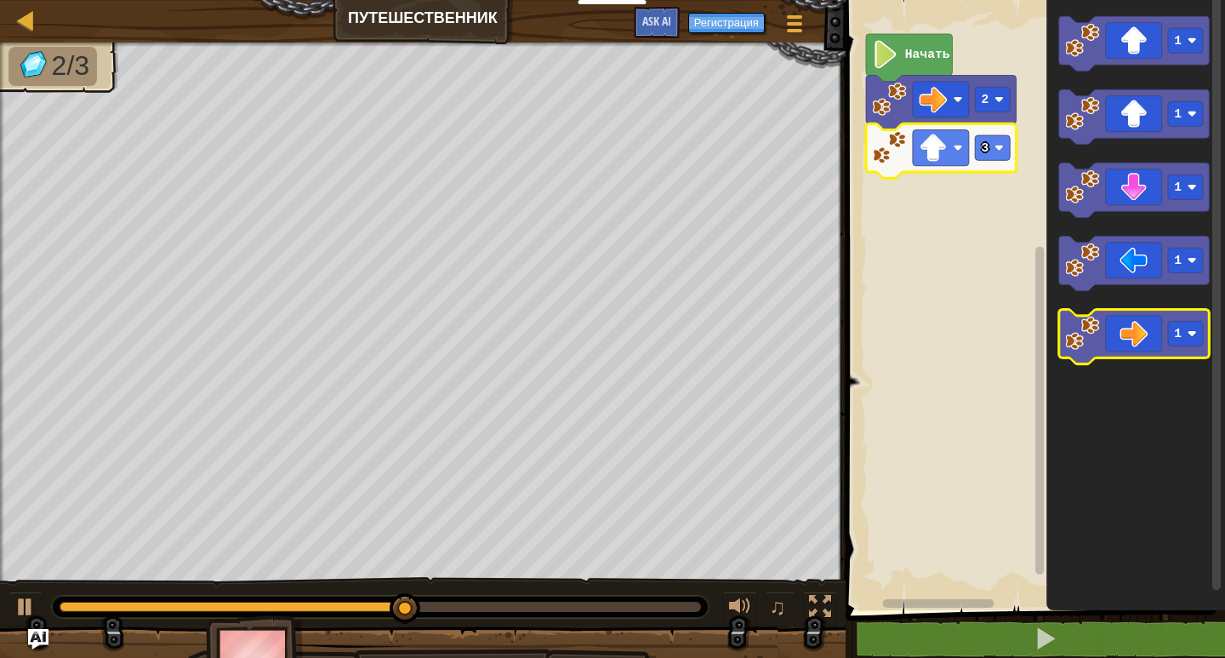
click at [1111, 338] on icon "Рабочая область Blockly" at bounding box center [1134, 337] width 151 height 54
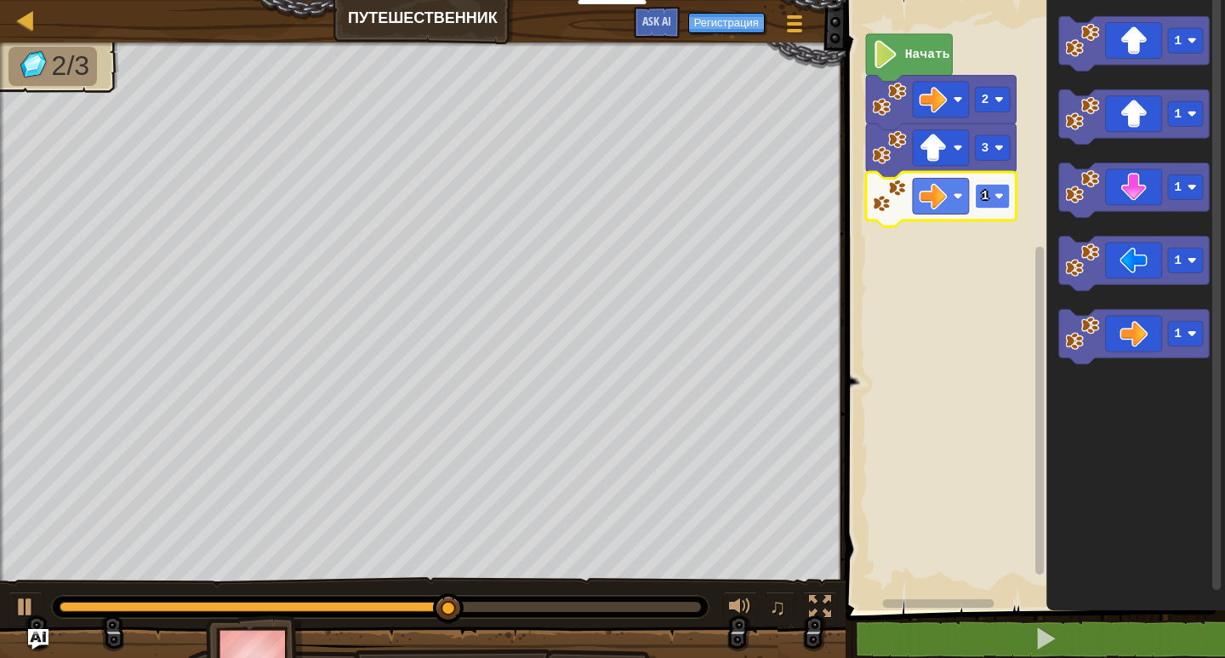
click at [988, 194] on text "1" at bounding box center [985, 196] width 8 height 14
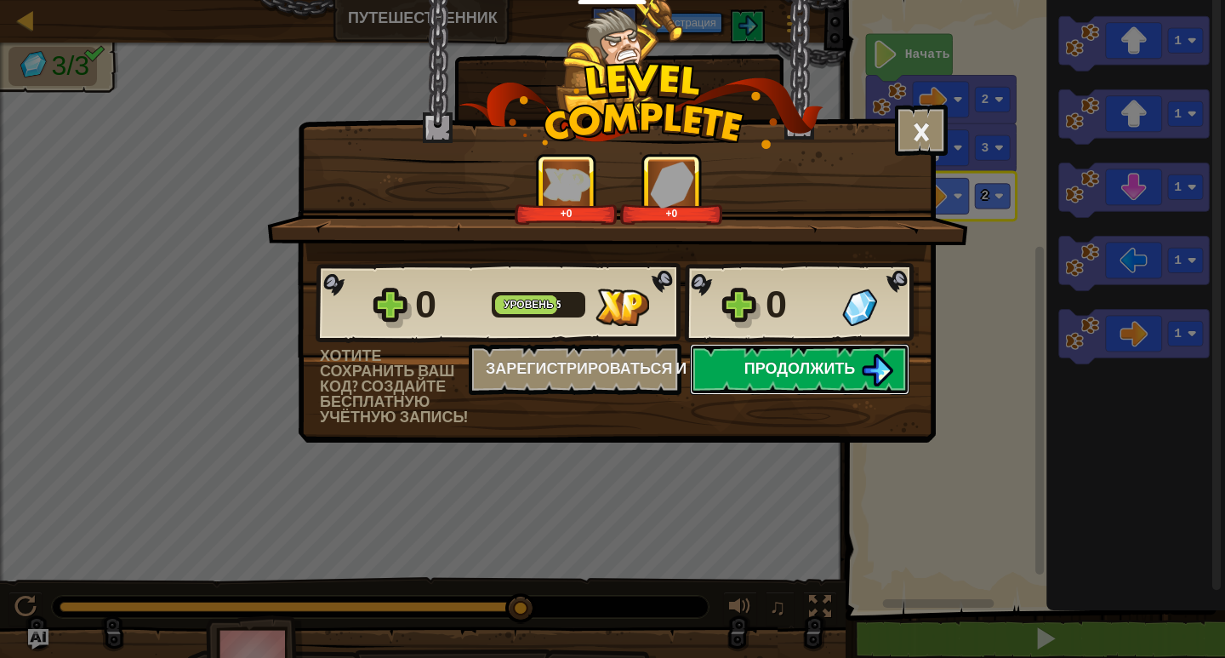
click at [880, 359] on img at bounding box center [877, 370] width 32 height 32
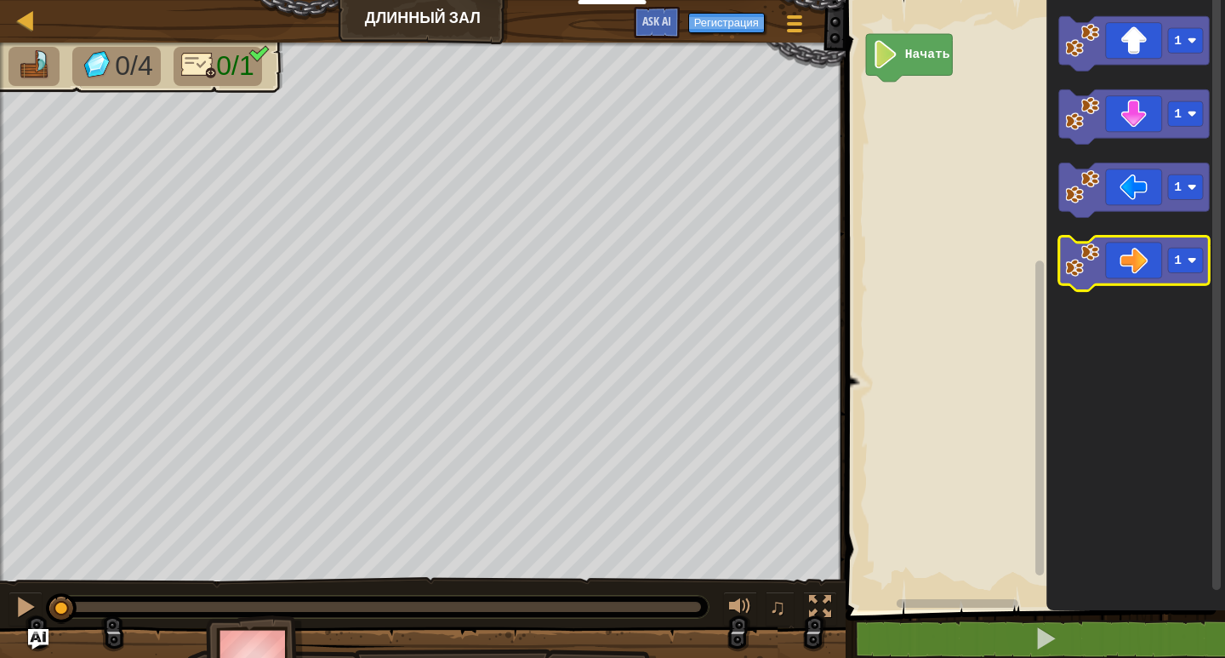
click at [1133, 267] on icon "Рабочая область Blockly" at bounding box center [1134, 263] width 151 height 54
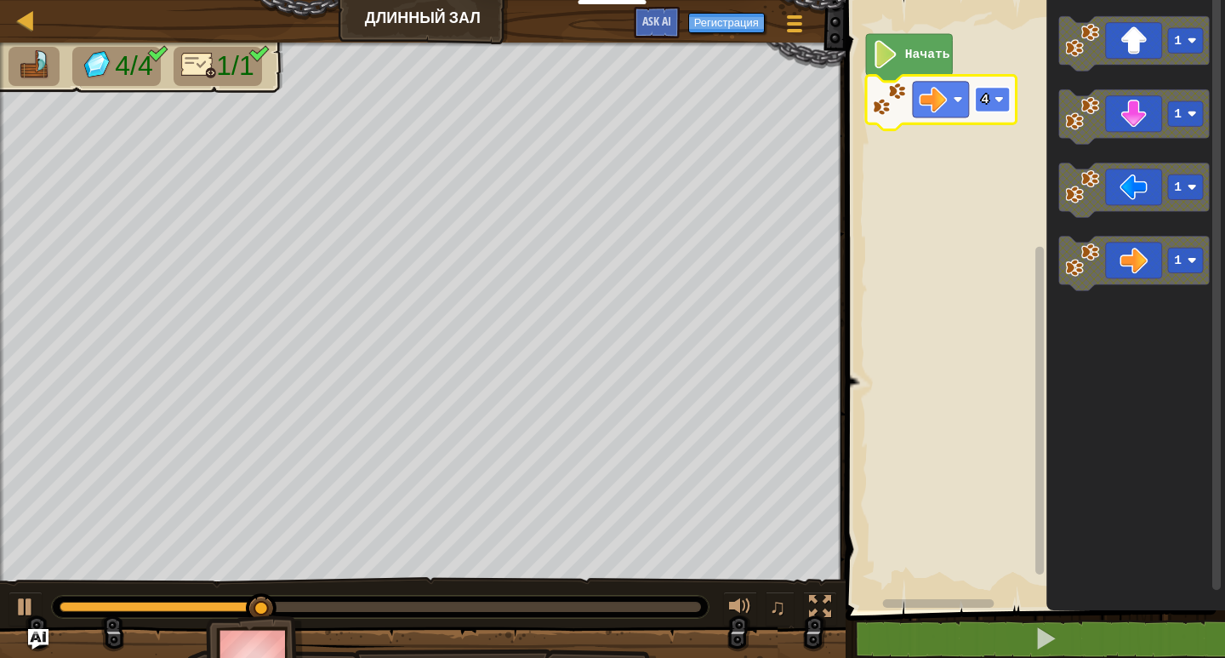
click at [1006, 107] on rect "Рабочая область Blockly" at bounding box center [992, 99] width 35 height 25
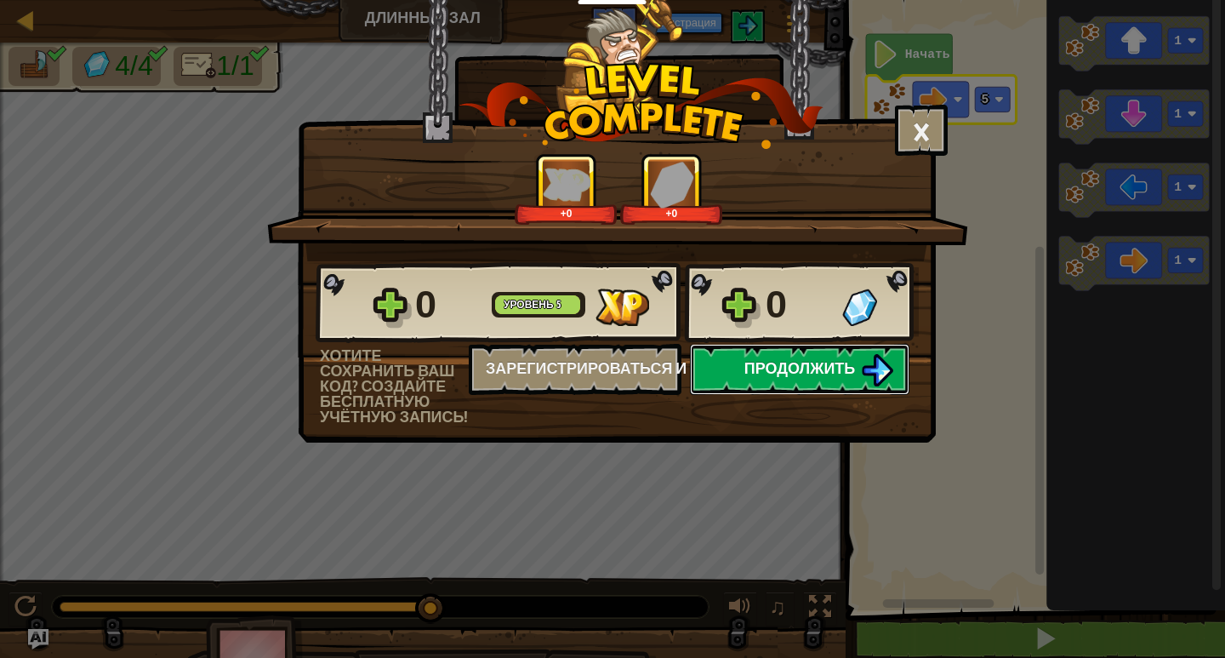
click at [803, 354] on button "Продолжить" at bounding box center [799, 369] width 219 height 51
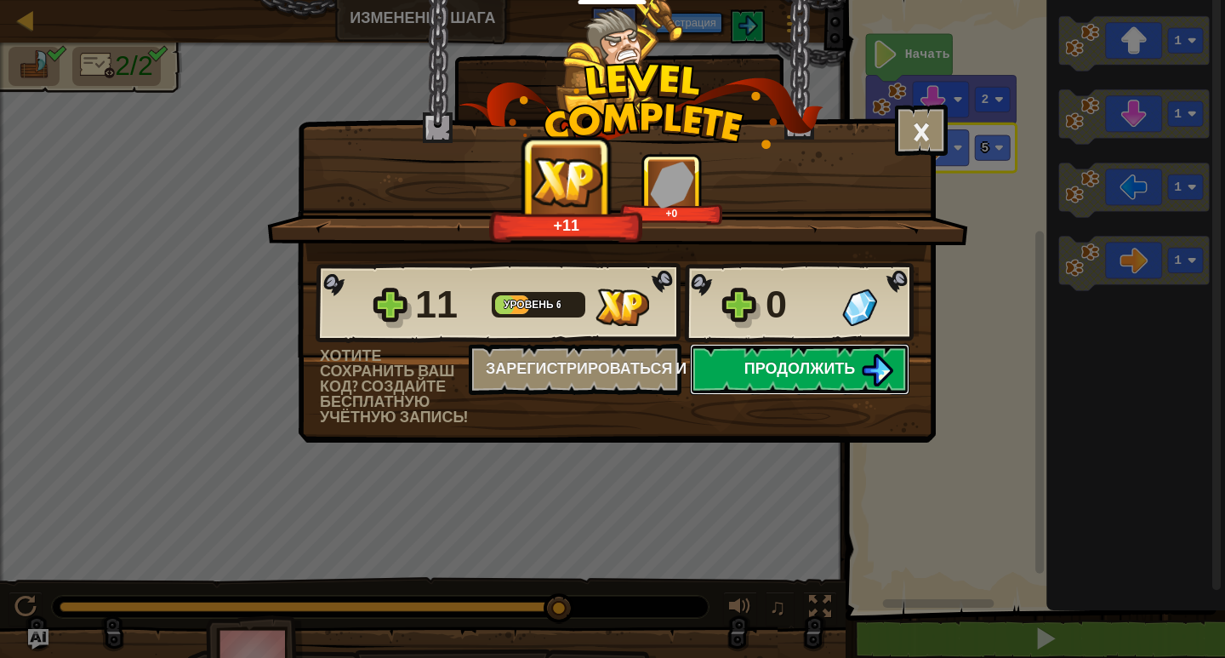
click at [880, 386] on button "Продолжить" at bounding box center [799, 369] width 219 height 51
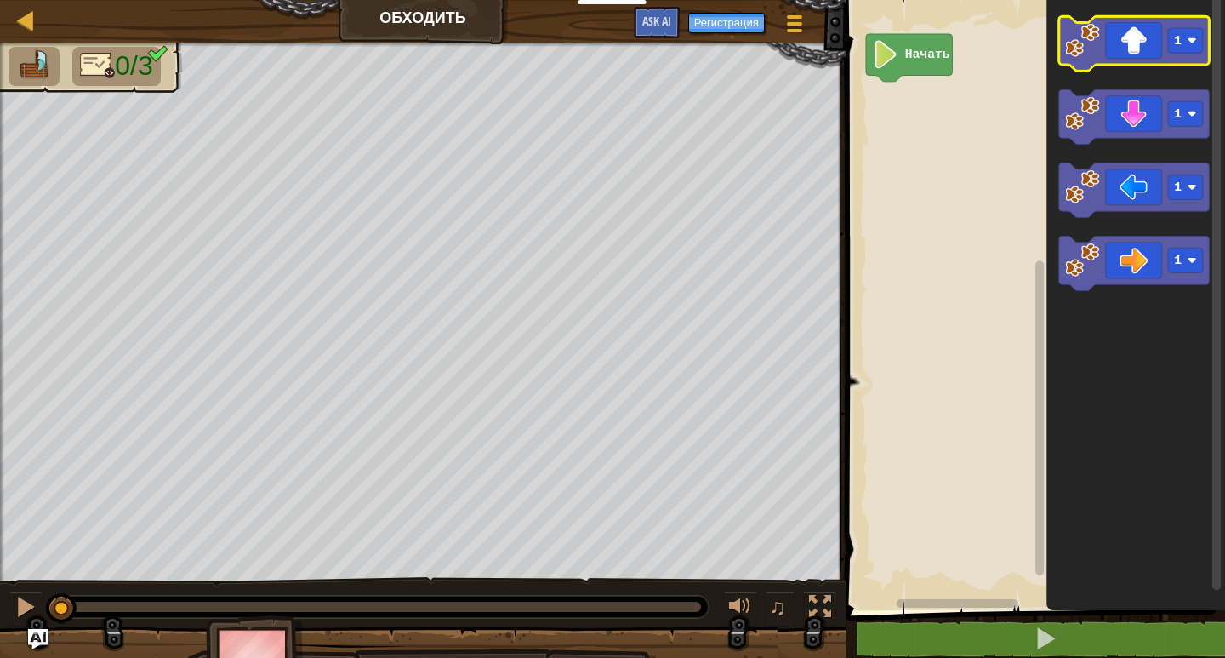
click at [1103, 60] on icon "Рабочая область Blockly" at bounding box center [1134, 43] width 151 height 54
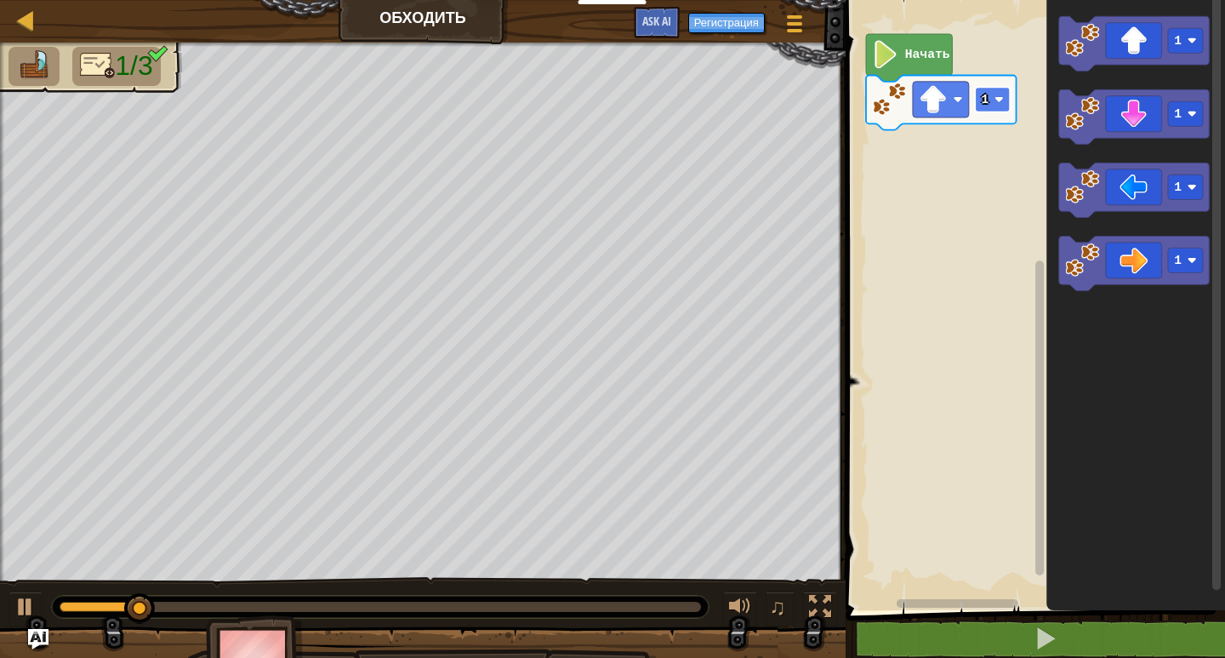
click at [1008, 109] on rect "Рабочая область Blockly" at bounding box center [992, 99] width 35 height 25
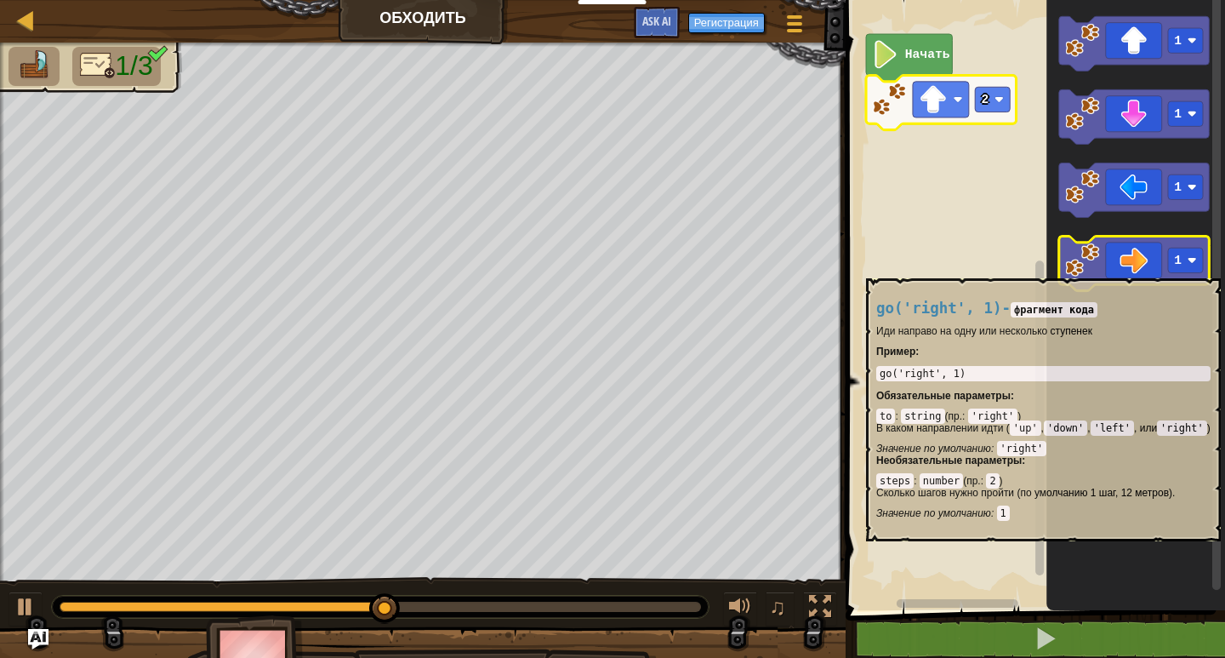
click at [1126, 270] on icon "Рабочая область Blockly" at bounding box center [1134, 263] width 151 height 54
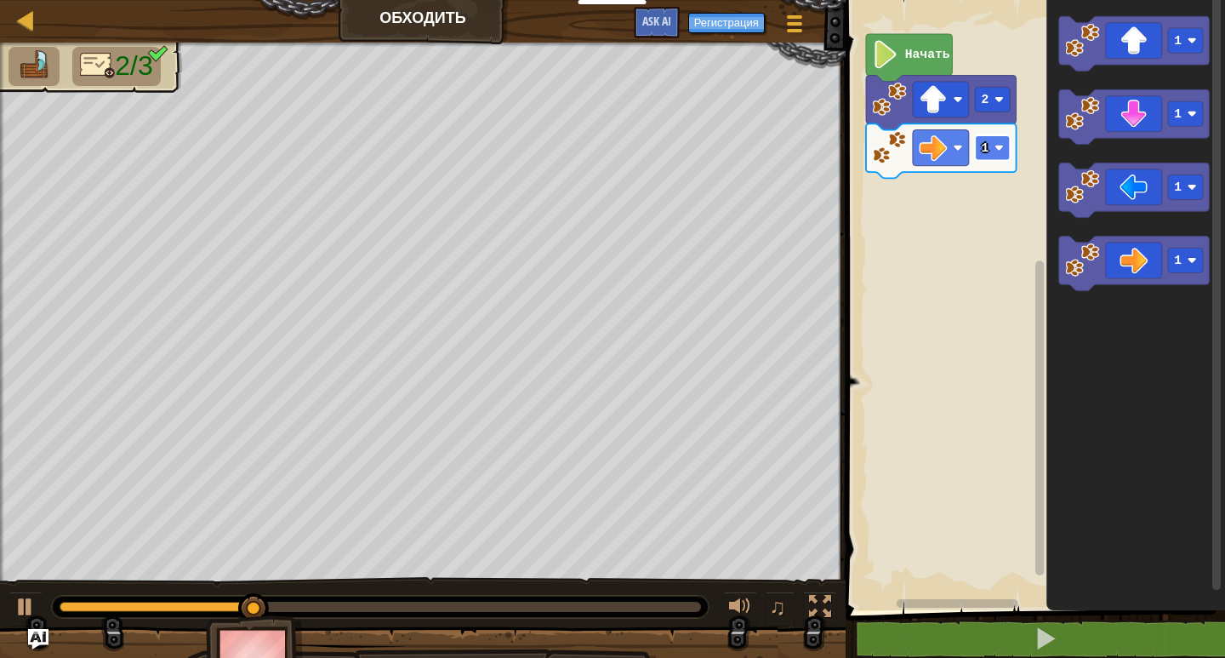
click at [1004, 148] on rect "Рабочая область Blockly" at bounding box center [992, 147] width 35 height 25
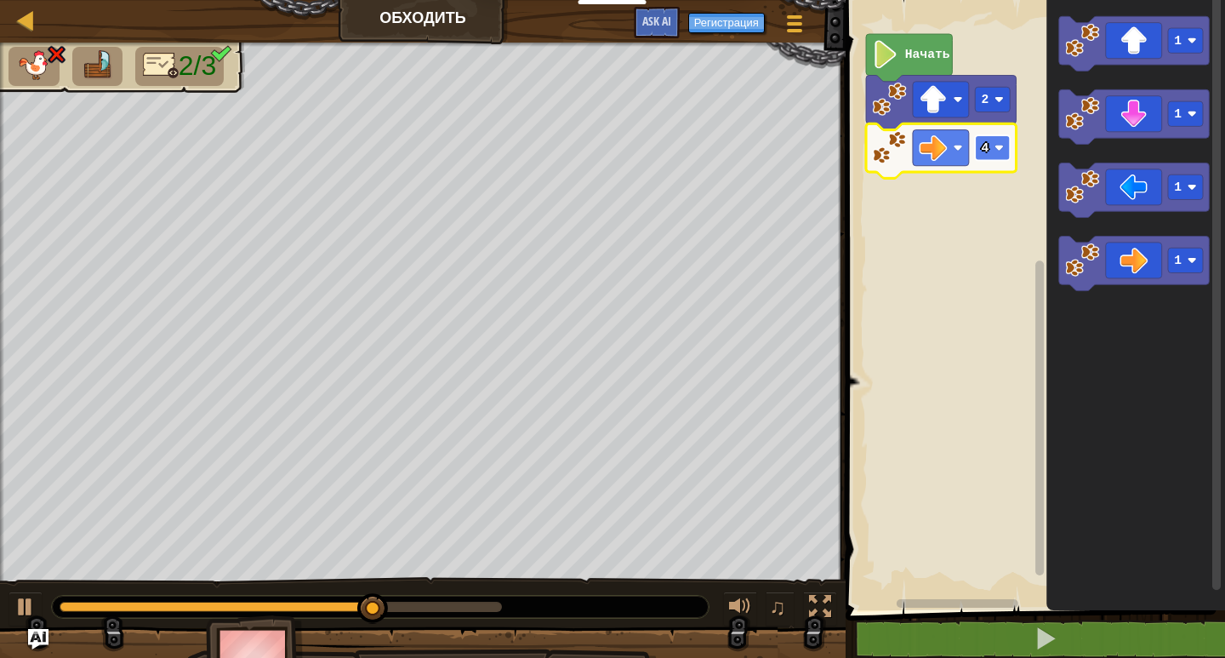
click at [1005, 147] on rect "Рабочая область Blockly" at bounding box center [992, 147] width 35 height 25
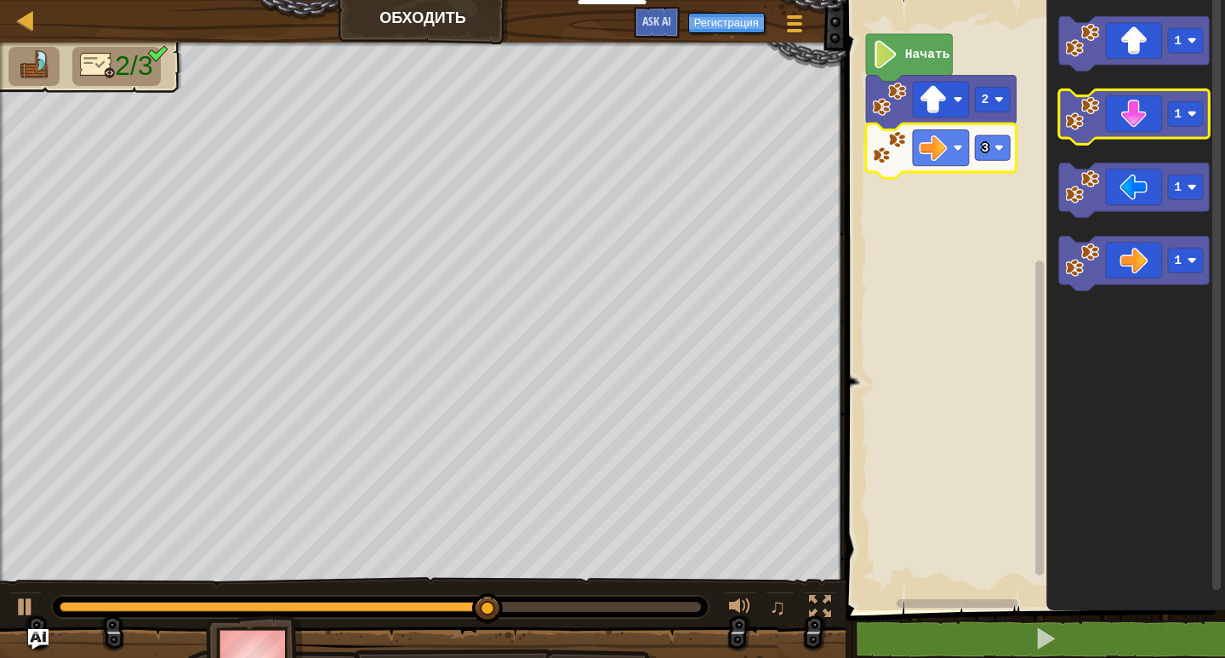
click at [1128, 117] on icon "Рабочая область Blockly" at bounding box center [1134, 116] width 151 height 54
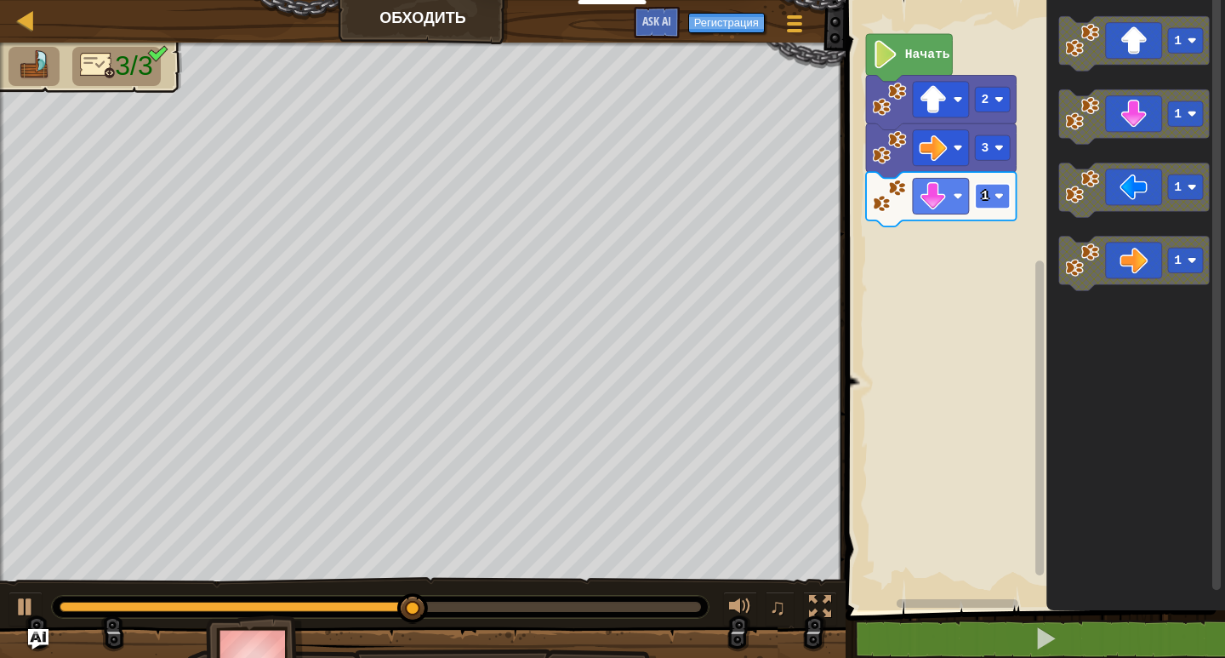
click at [1005, 193] on rect "Рабочая область Blockly" at bounding box center [992, 196] width 35 height 25
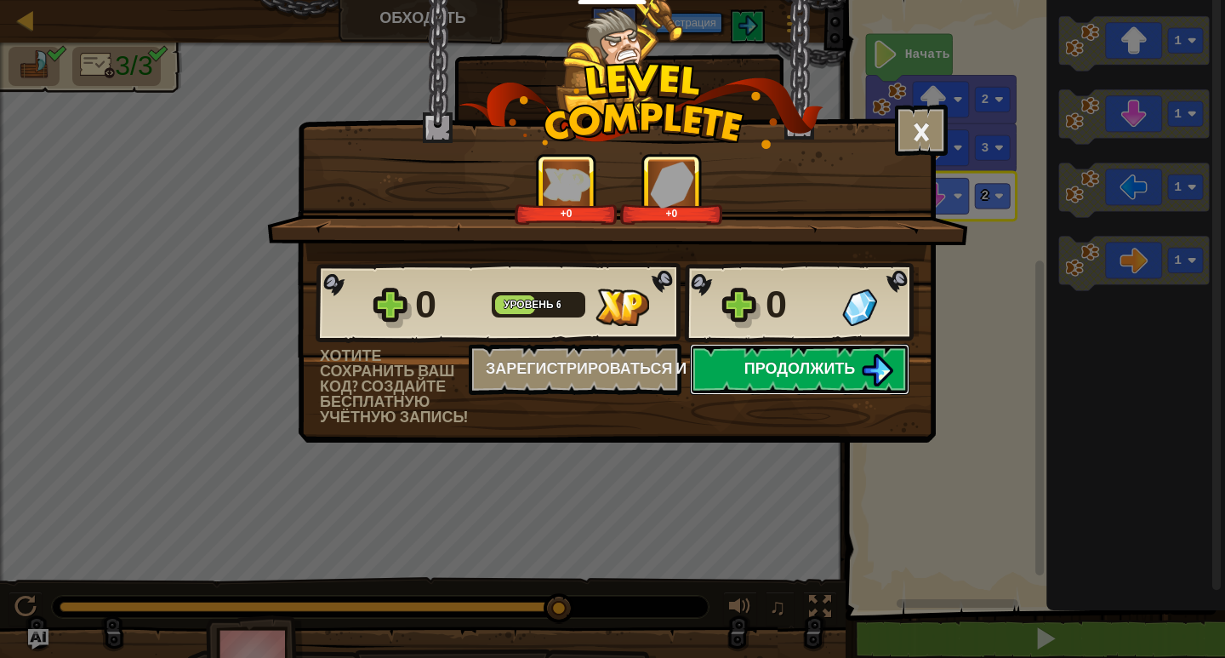
click at [800, 380] on button "Продолжить" at bounding box center [799, 369] width 219 height 51
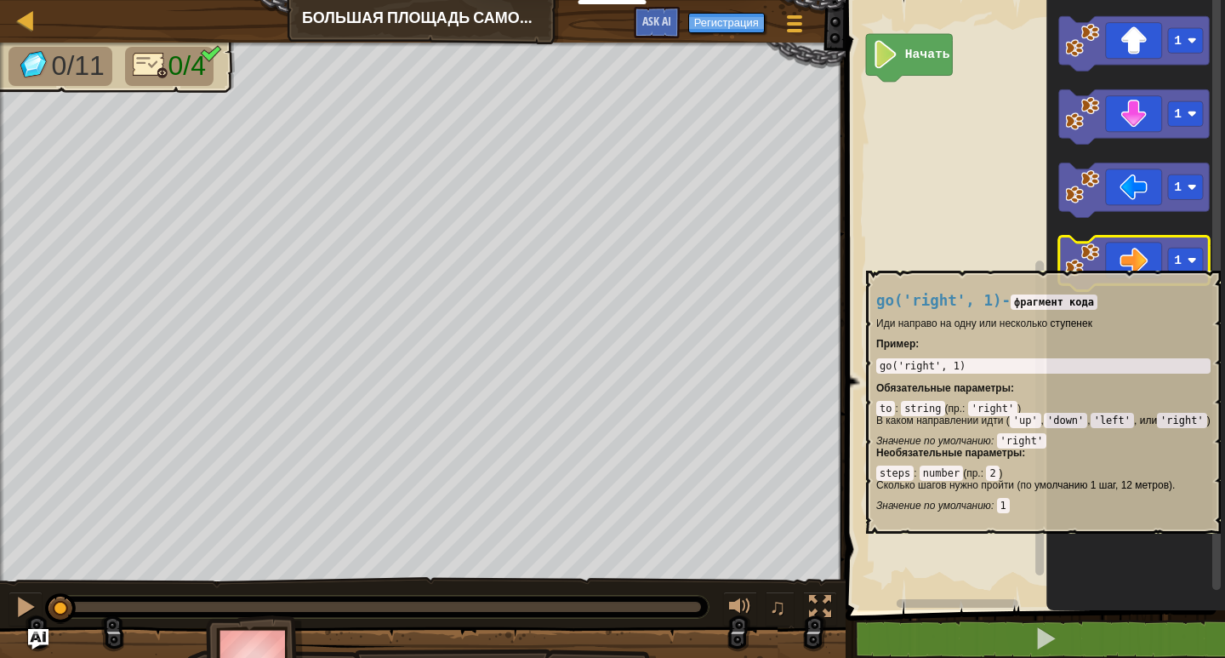
click at [1113, 262] on icon "Рабочая область Blockly" at bounding box center [1134, 263] width 151 height 54
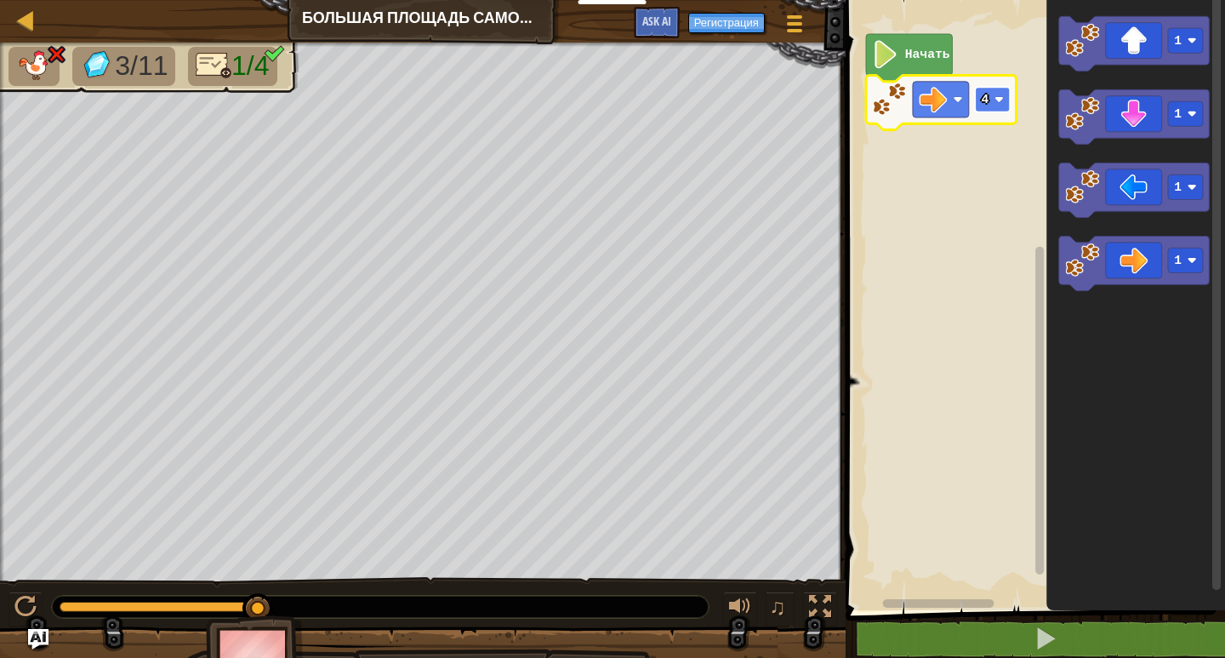
click at [995, 105] on rect "Рабочая область Blockly" at bounding box center [992, 99] width 35 height 25
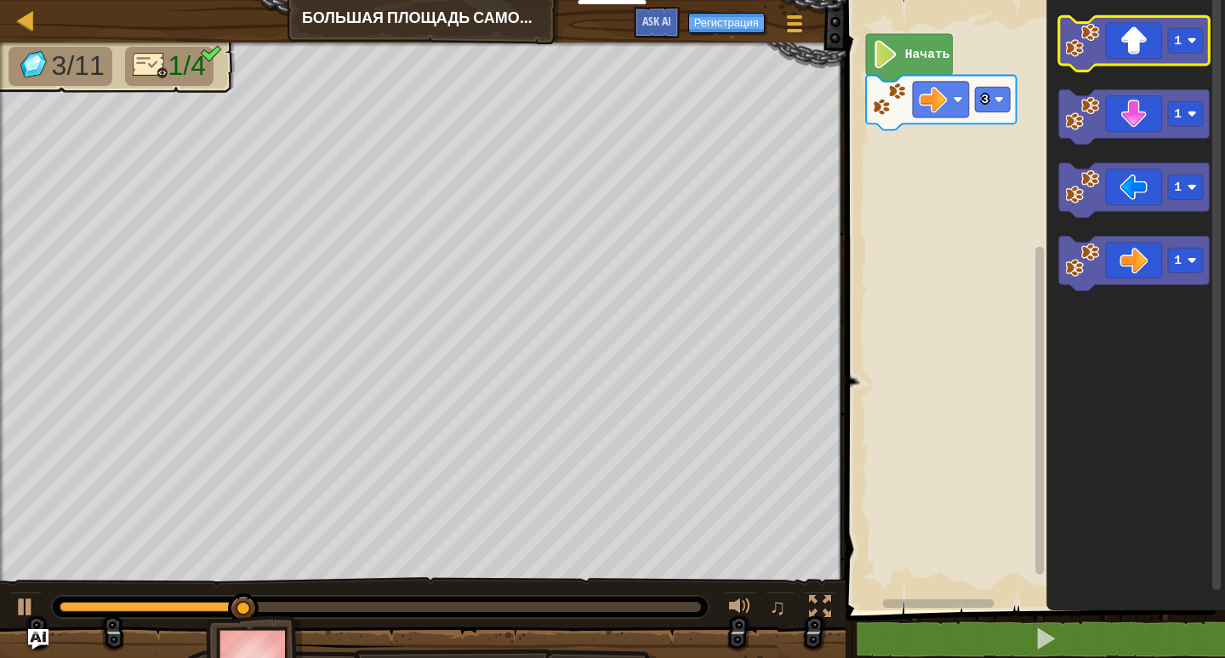
click at [1138, 45] on icon "Рабочая область Blockly" at bounding box center [1134, 43] width 151 height 54
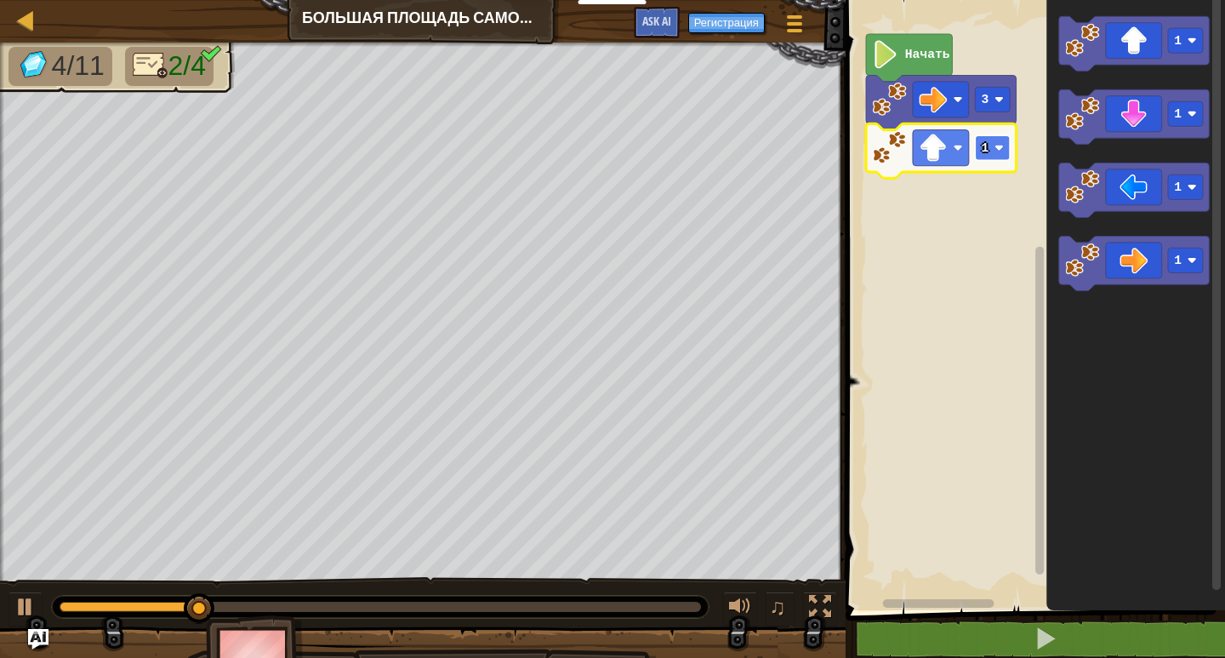
click at [999, 153] on rect "Рабочая область Blockly" at bounding box center [992, 147] width 35 height 25
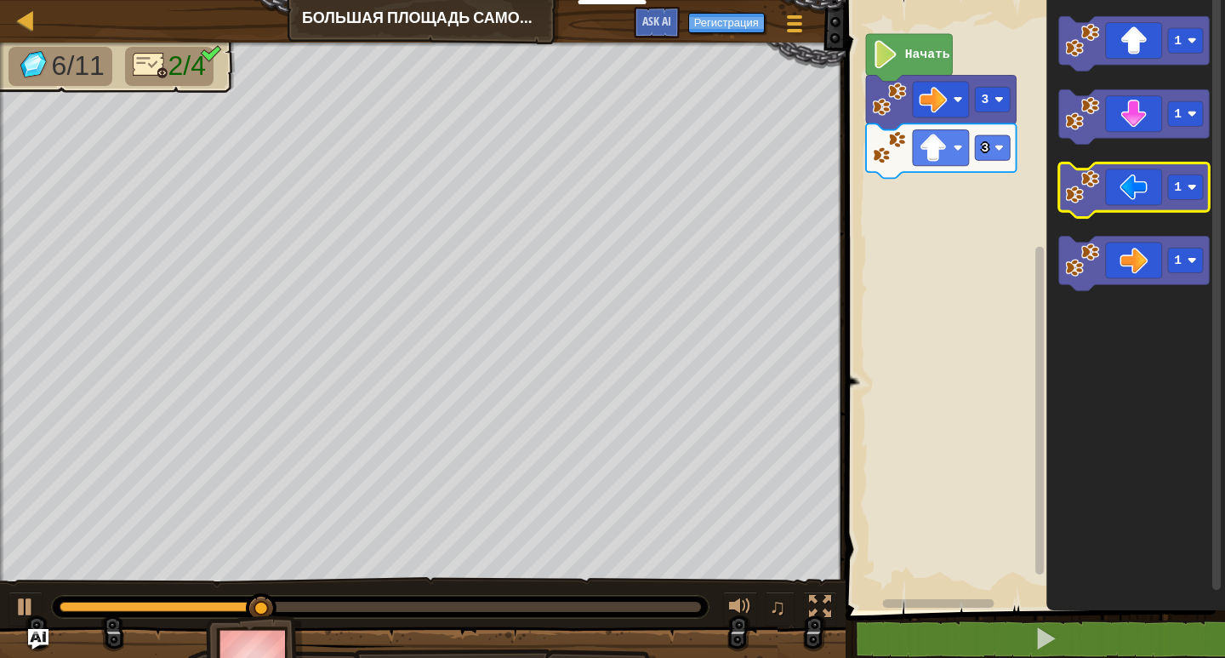
click at [1108, 204] on icon "Рабочая область Blockly" at bounding box center [1134, 189] width 151 height 54
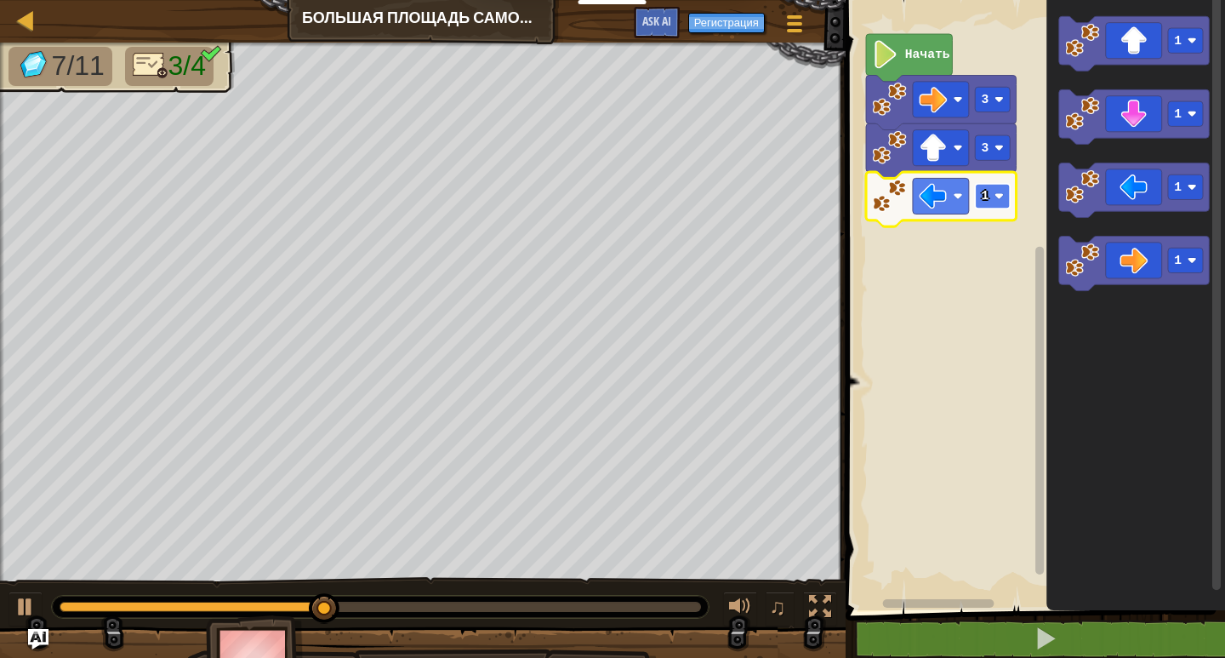
click at [988, 195] on rect "Рабочая область Blockly" at bounding box center [992, 196] width 35 height 25
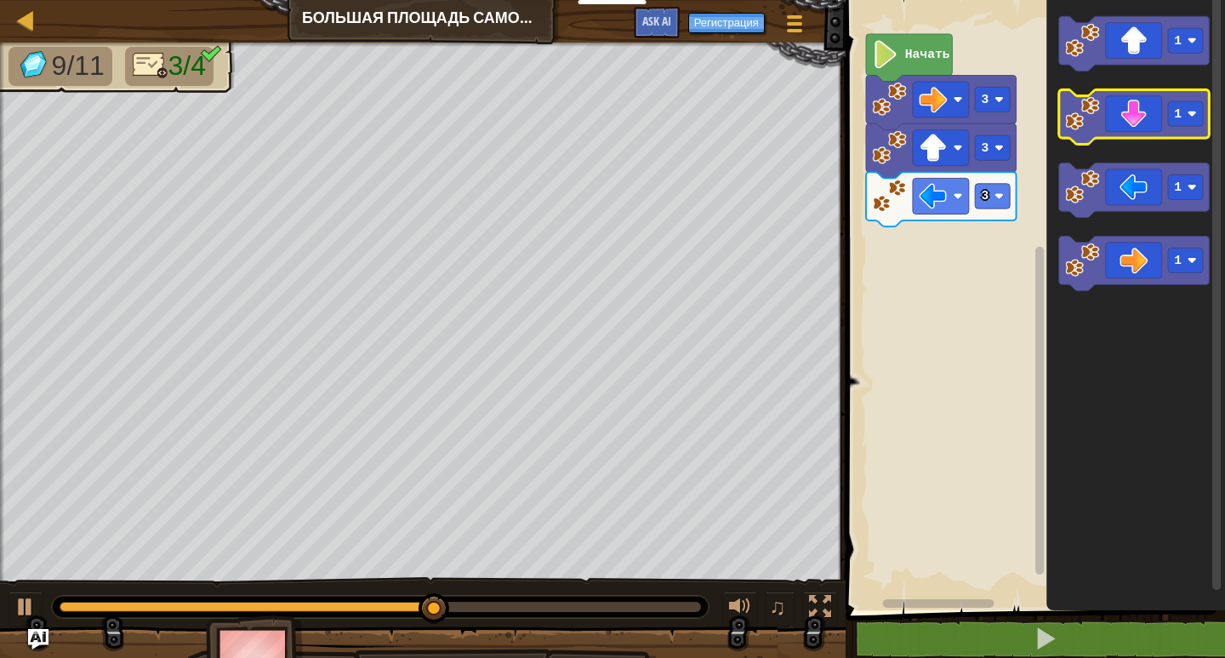
click at [1118, 127] on icon "Рабочая область Blockly" at bounding box center [1134, 116] width 151 height 54
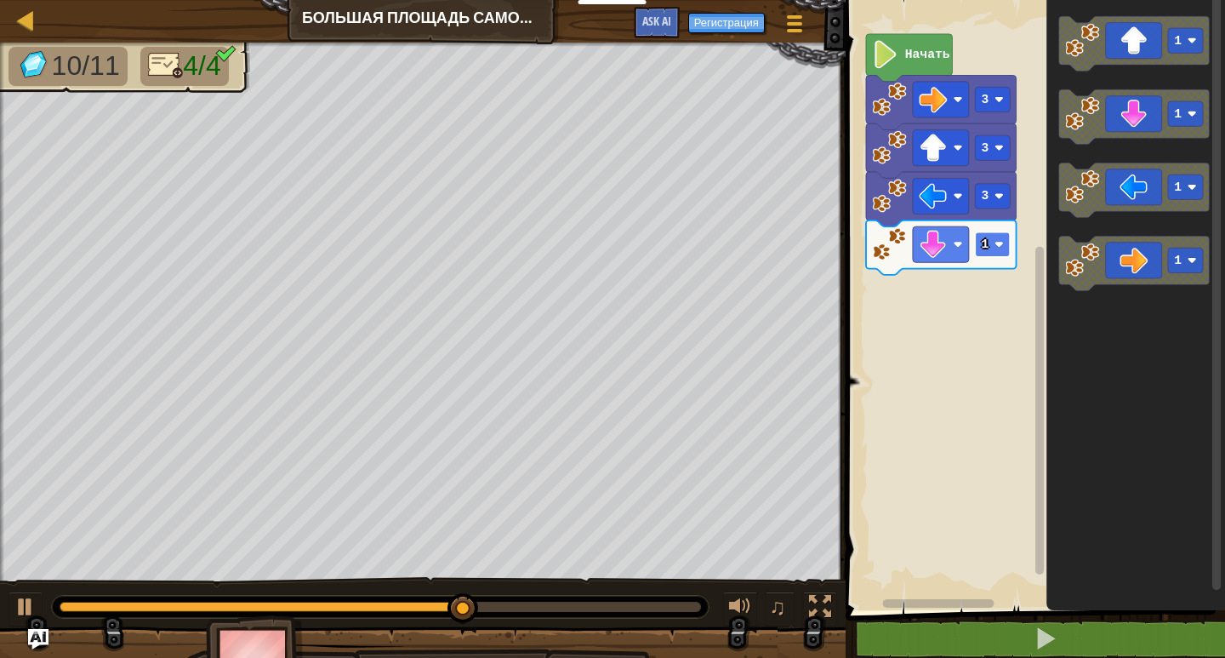
click at [999, 254] on rect "Рабочая область Blockly" at bounding box center [992, 244] width 35 height 25
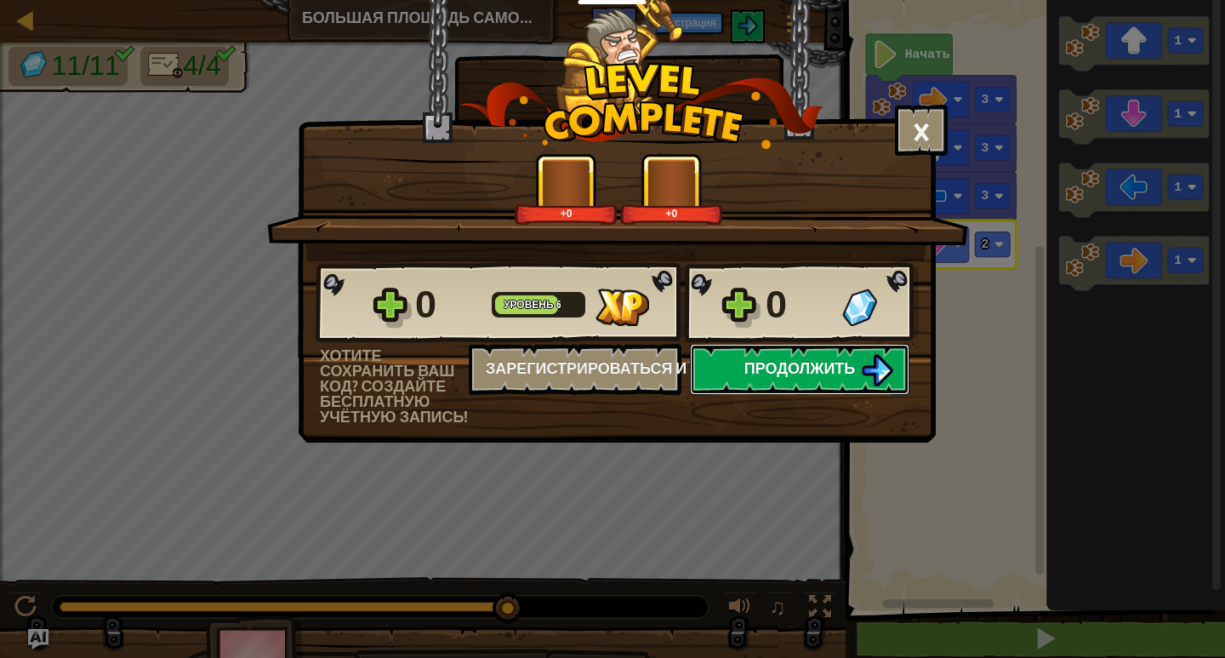
click at [748, 369] on span "Продолжить" at bounding box center [799, 367] width 111 height 21
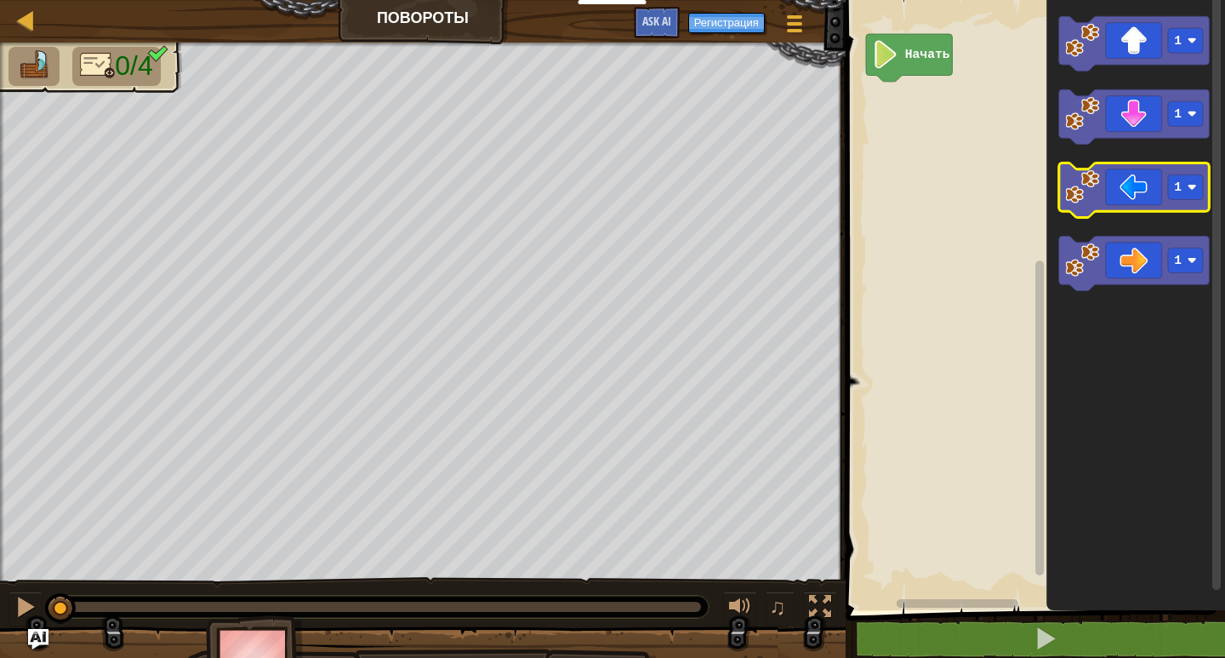
click at [1083, 203] on image "Рабочая область Blockly" at bounding box center [1082, 186] width 34 height 34
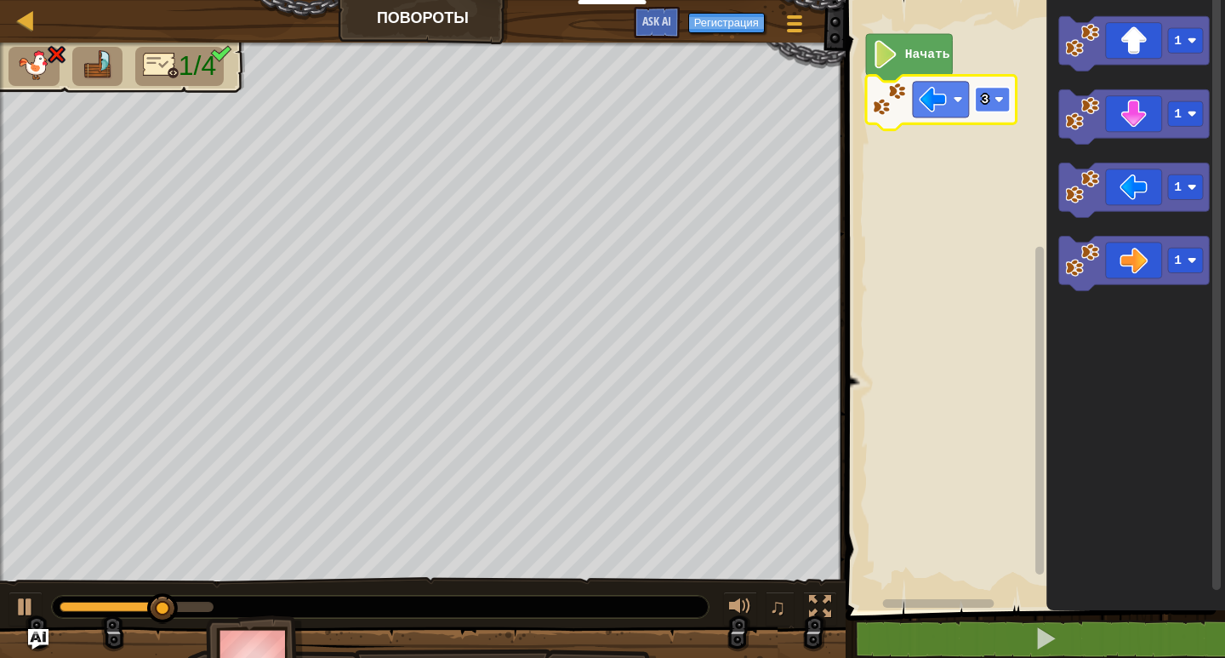
click at [993, 105] on rect "Рабочая область Blockly" at bounding box center [992, 99] width 35 height 25
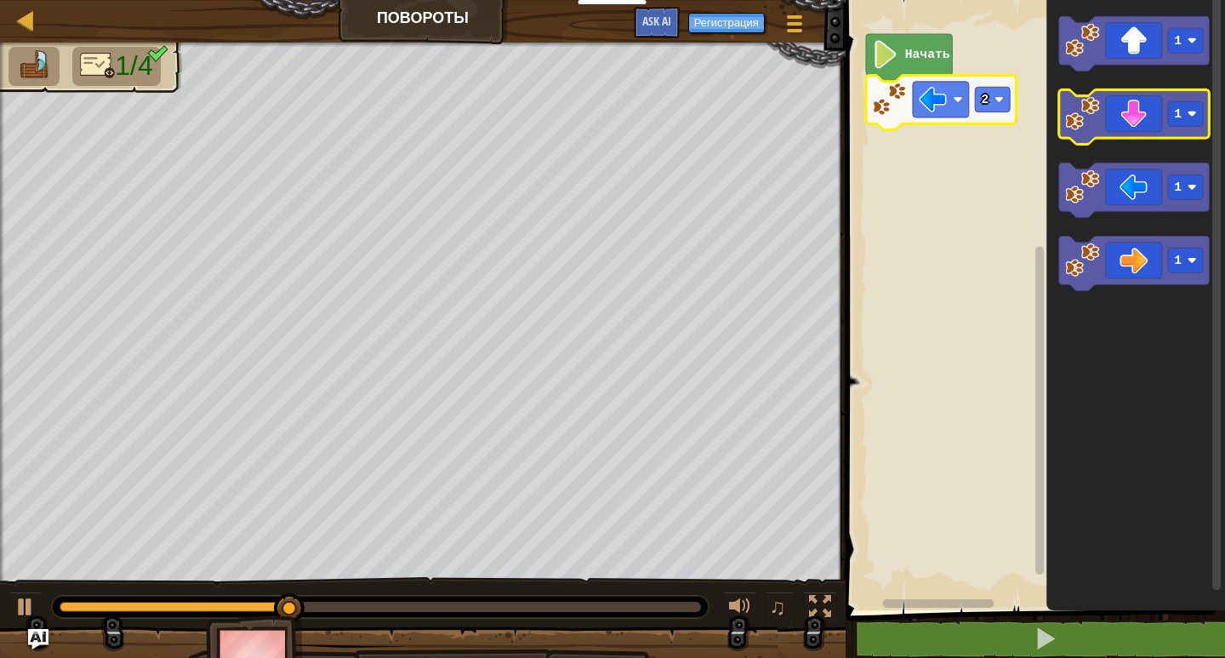
click at [1102, 125] on icon "Рабочая область Blockly" at bounding box center [1134, 116] width 151 height 54
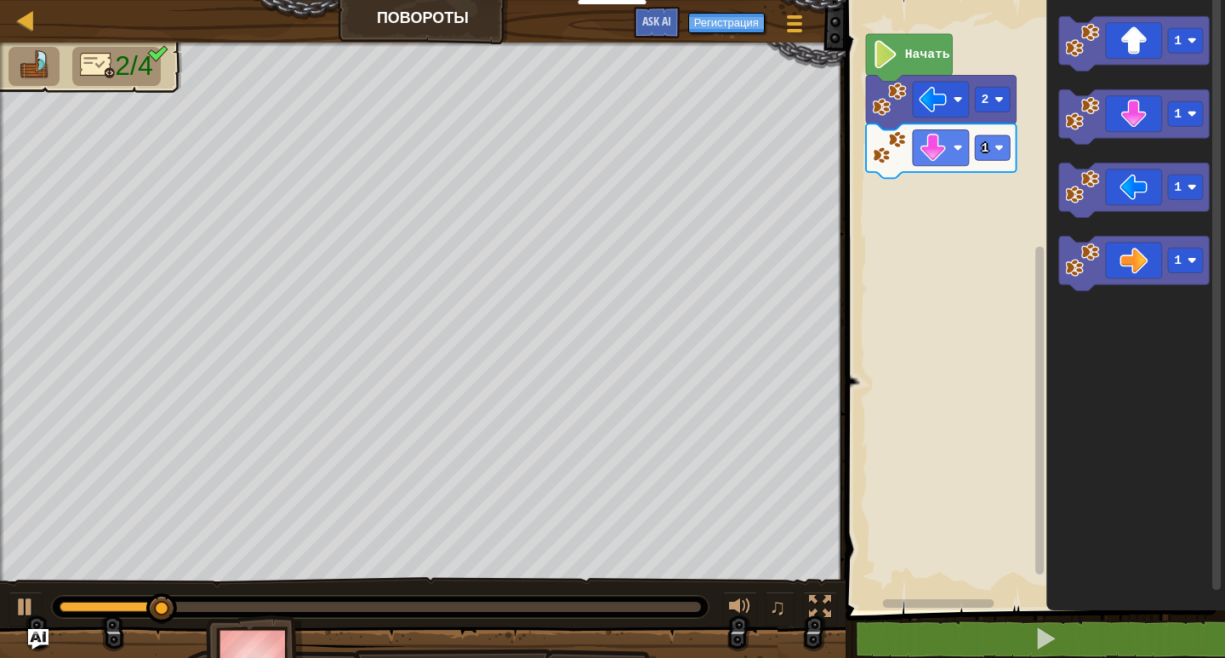
click at [1012, 147] on icon "Рабочая область Blockly" at bounding box center [941, 150] width 151 height 54
click at [999, 151] on image "Рабочая область Blockly" at bounding box center [998, 147] width 9 height 9
click at [1097, 263] on image "Рабочая область Blockly" at bounding box center [1082, 259] width 34 height 34
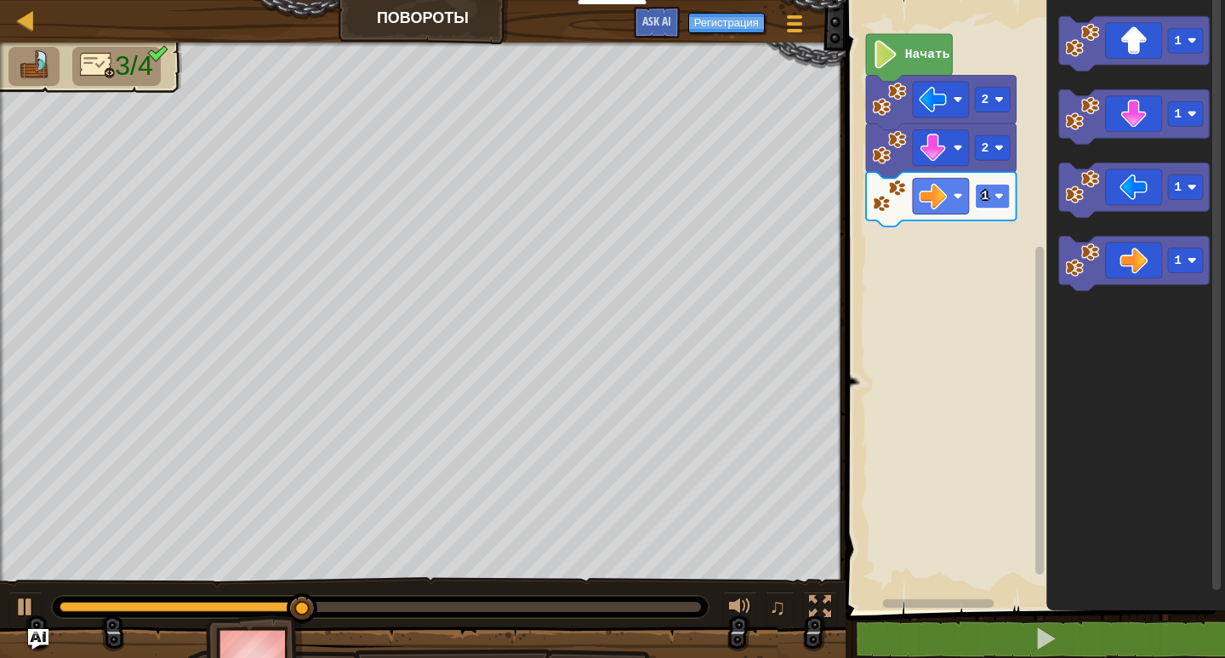
click at [997, 199] on image "Рабочая область Blockly" at bounding box center [998, 195] width 9 height 9
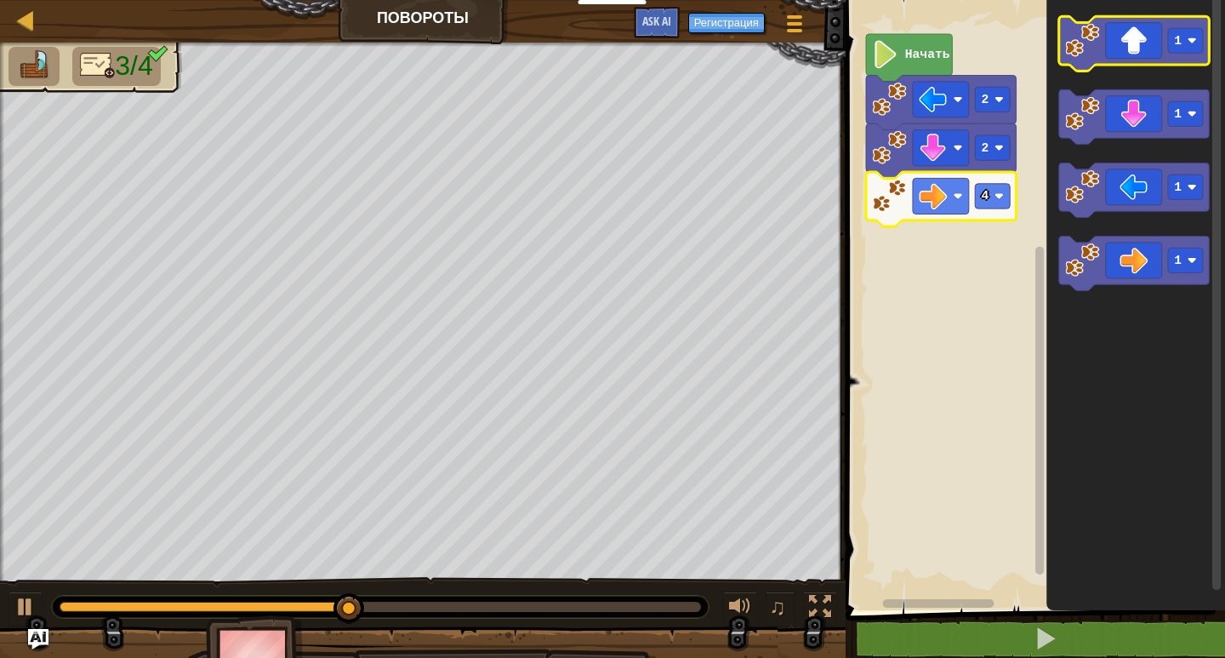
click at [1101, 52] on icon "Рабочая область Blockly" at bounding box center [1134, 43] width 151 height 54
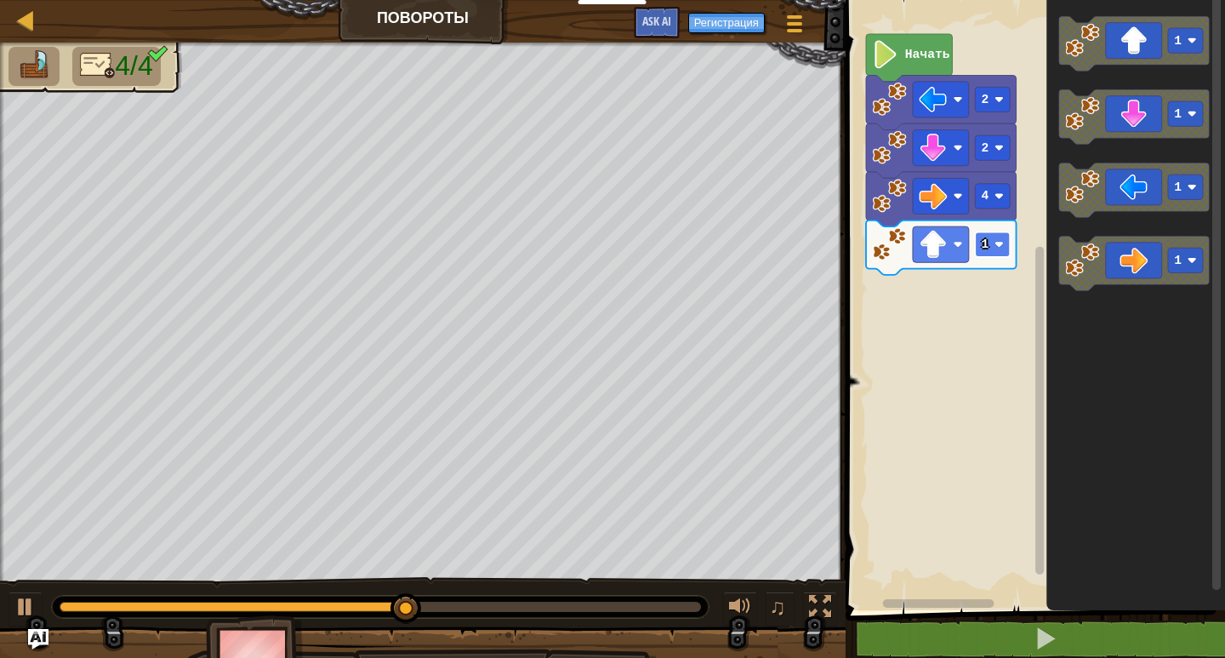
click at [999, 243] on image "Рабочая область Blockly" at bounding box center [998, 244] width 9 height 9
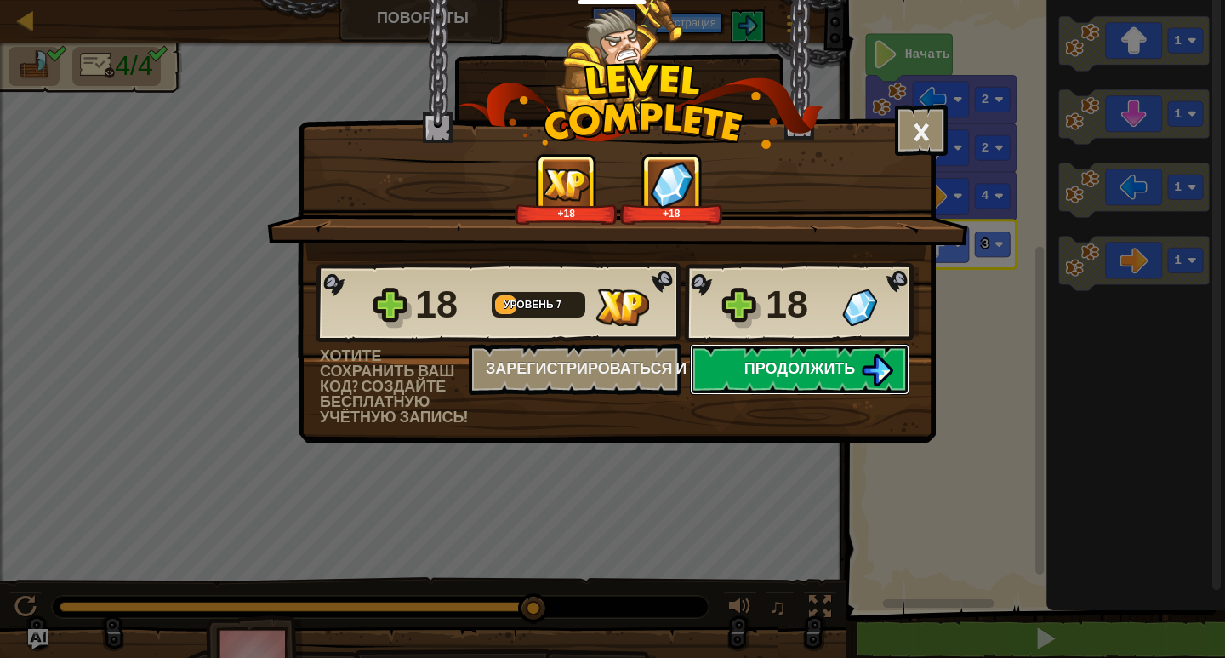
click at [875, 383] on img at bounding box center [877, 370] width 32 height 32
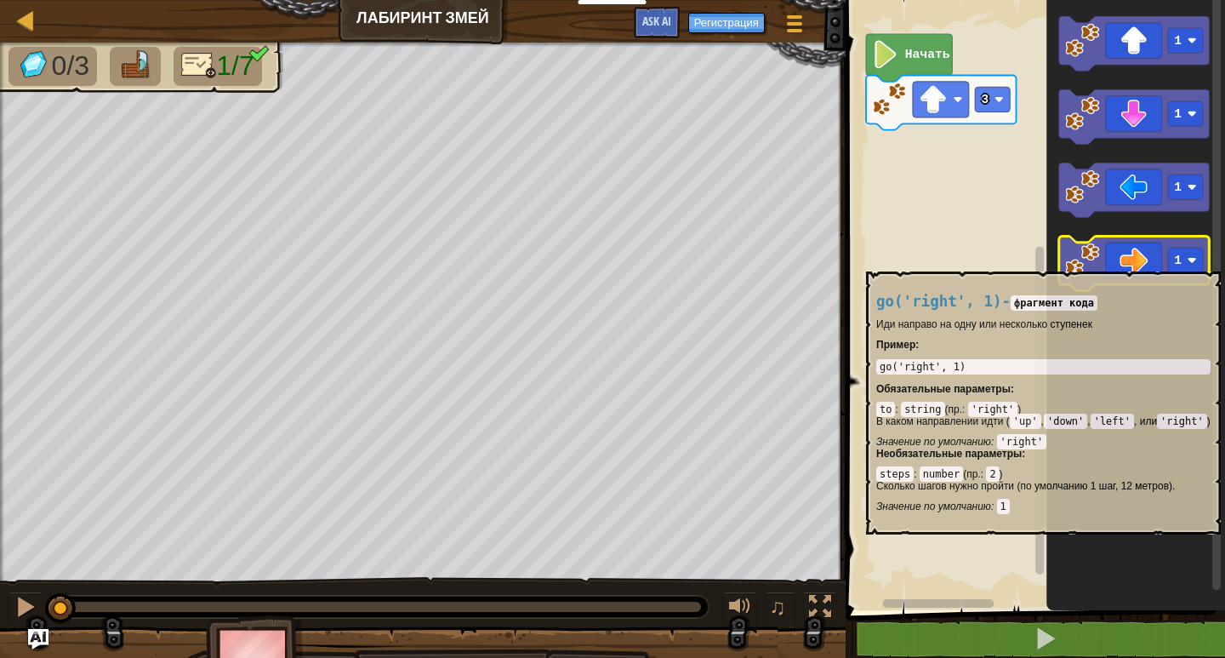
click at [1072, 263] on image "Рабочая область Blockly" at bounding box center [1082, 259] width 34 height 34
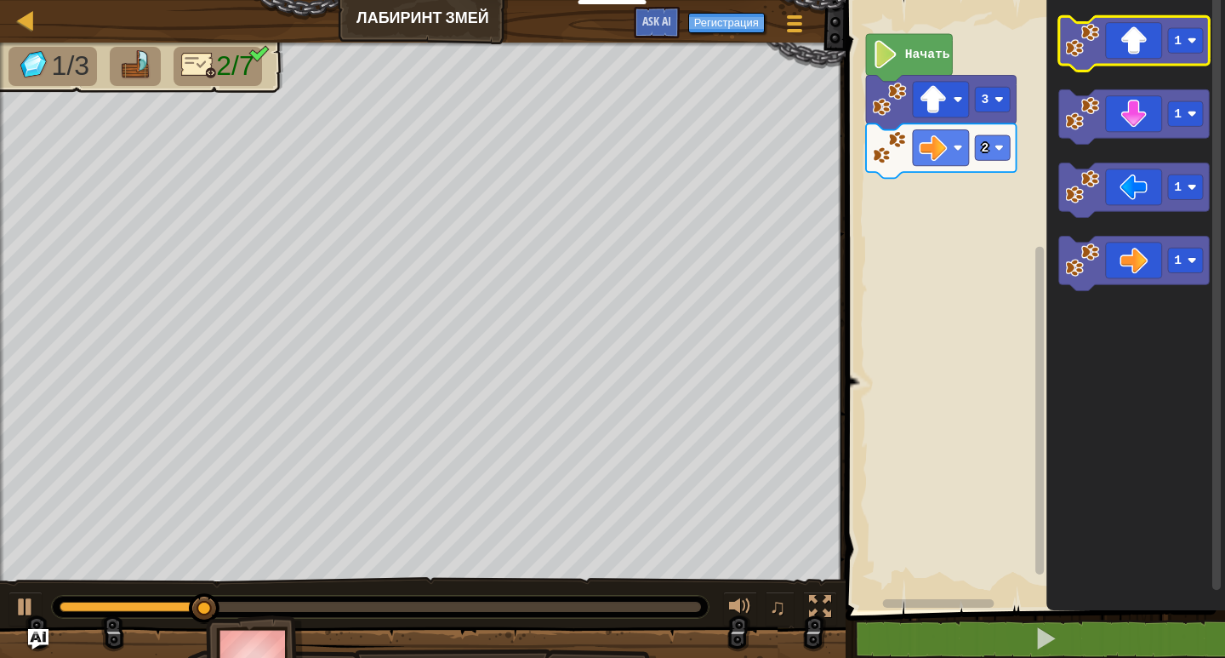
click at [1088, 55] on image "Рабочая область Blockly" at bounding box center [1082, 40] width 34 height 34
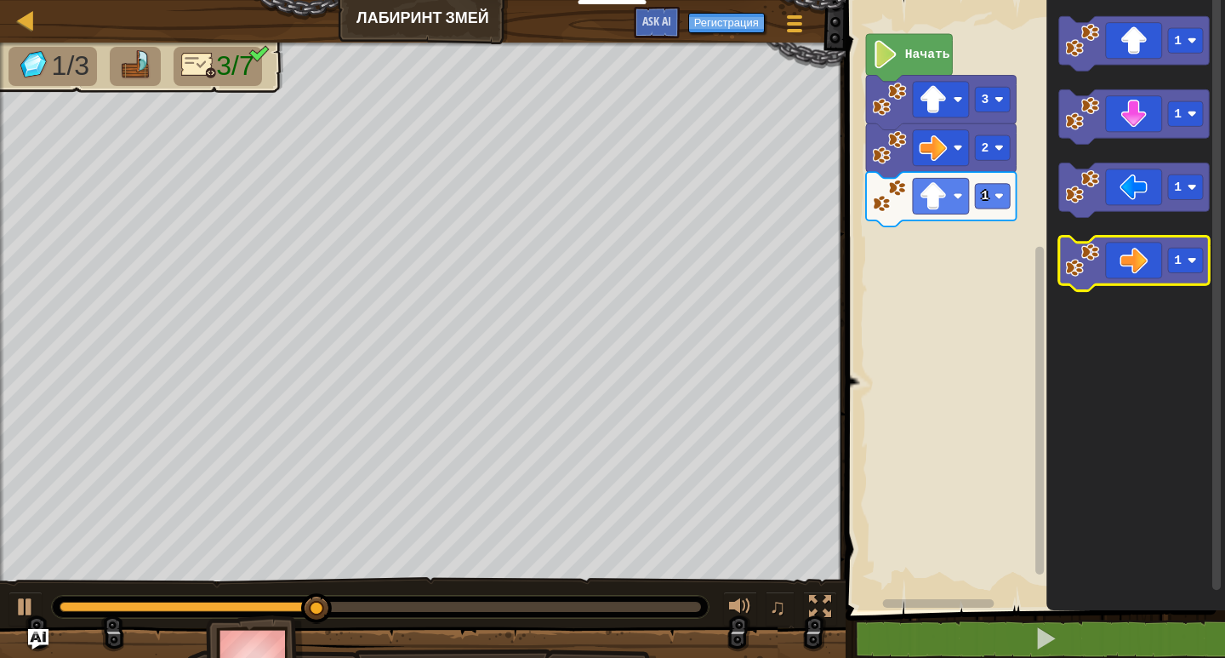
click at [1091, 267] on image "Рабочая область Blockly" at bounding box center [1082, 259] width 34 height 34
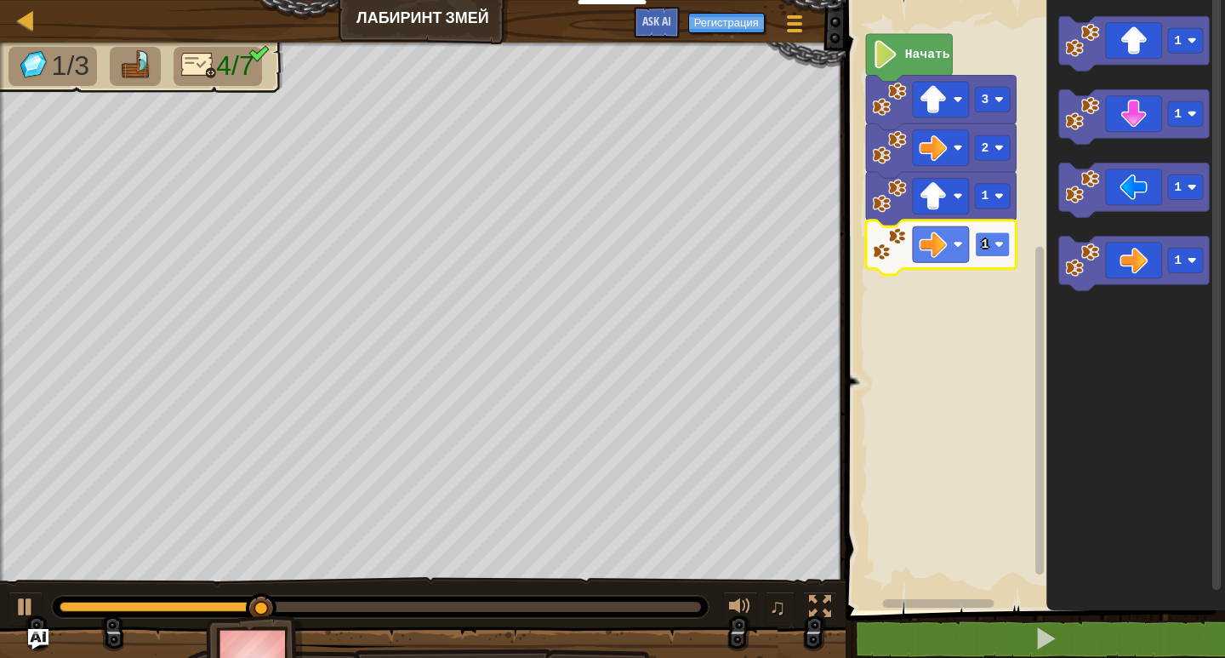
click at [988, 249] on rect "Рабочая область Blockly" at bounding box center [992, 244] width 35 height 25
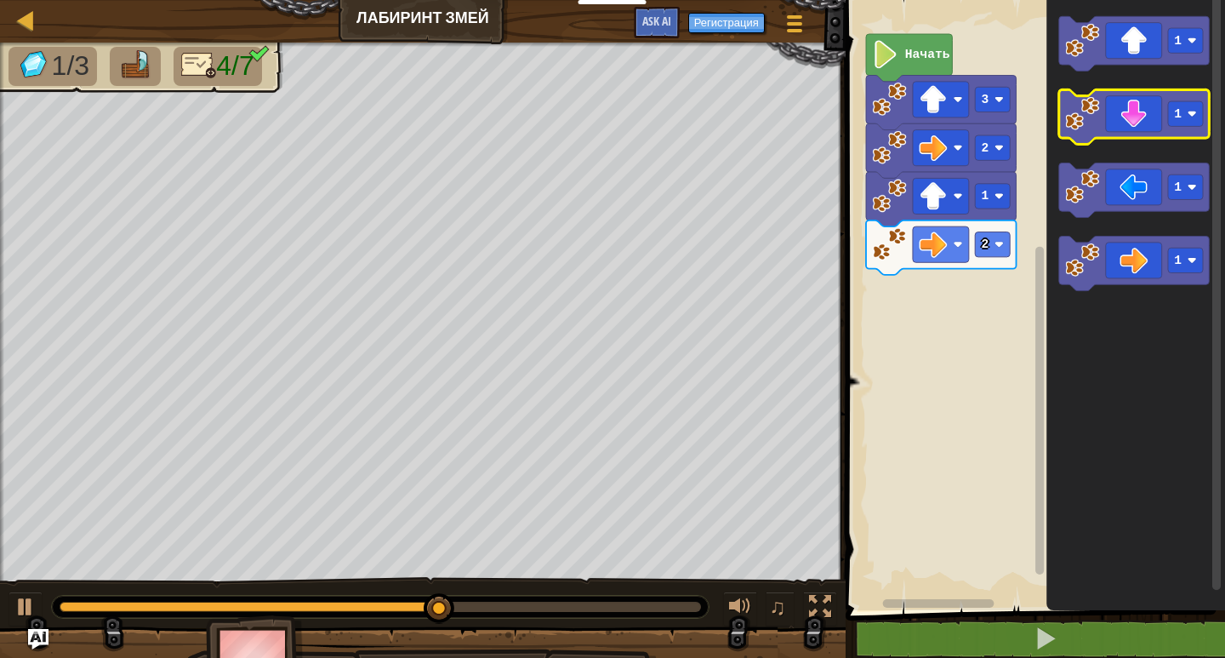
click at [1098, 116] on image "Рабочая область Blockly" at bounding box center [1082, 113] width 34 height 34
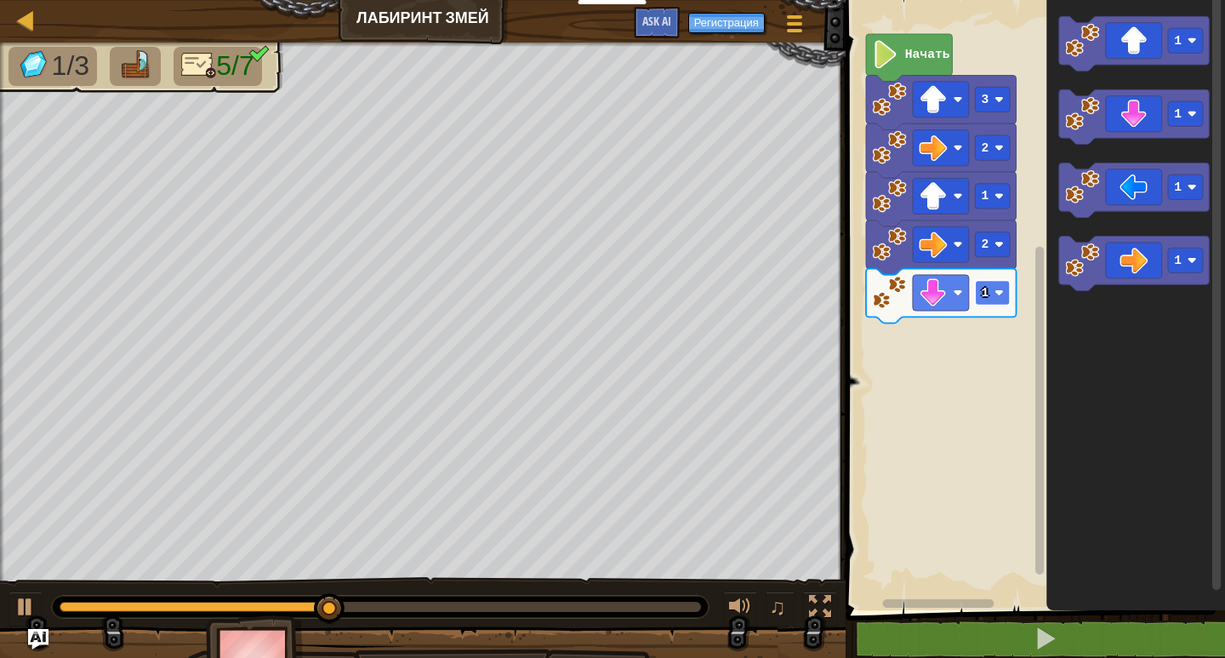
click at [994, 302] on rect "Рабочая область Blockly" at bounding box center [992, 292] width 35 height 25
click at [1110, 286] on rect "Рабочая область Blockly" at bounding box center [1134, 263] width 151 height 54
click at [1110, 266] on icon "Рабочая область Blockly" at bounding box center [1134, 263] width 151 height 54
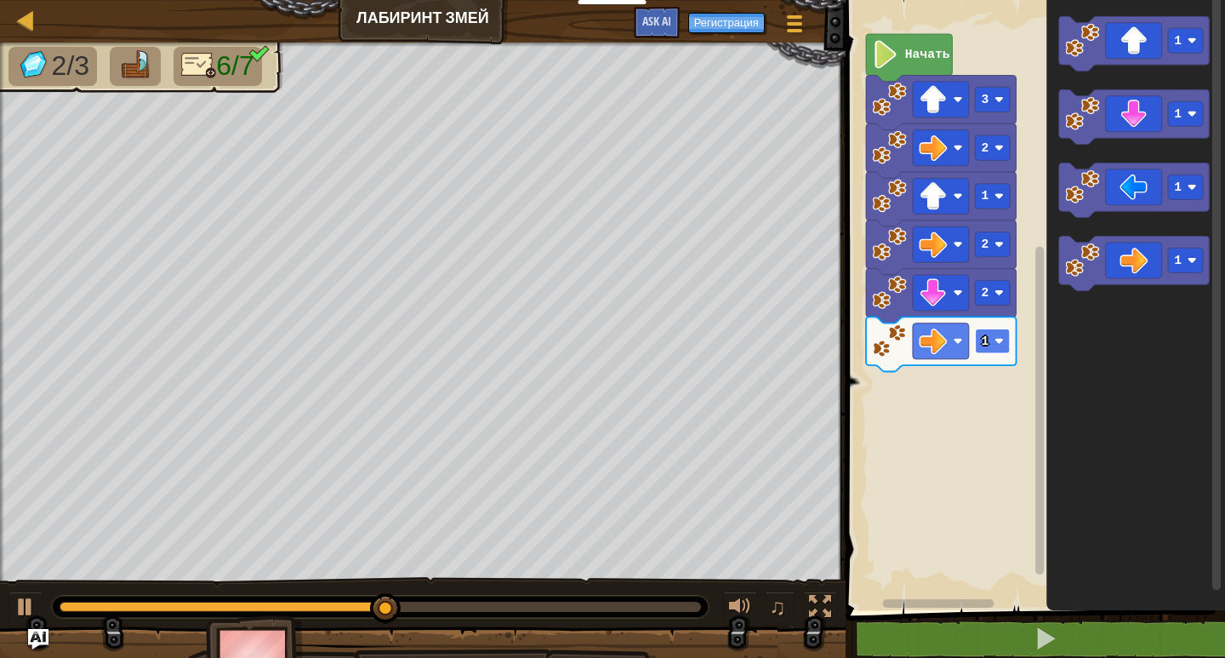
click at [1006, 346] on rect "Рабочая область Blockly" at bounding box center [992, 340] width 35 height 25
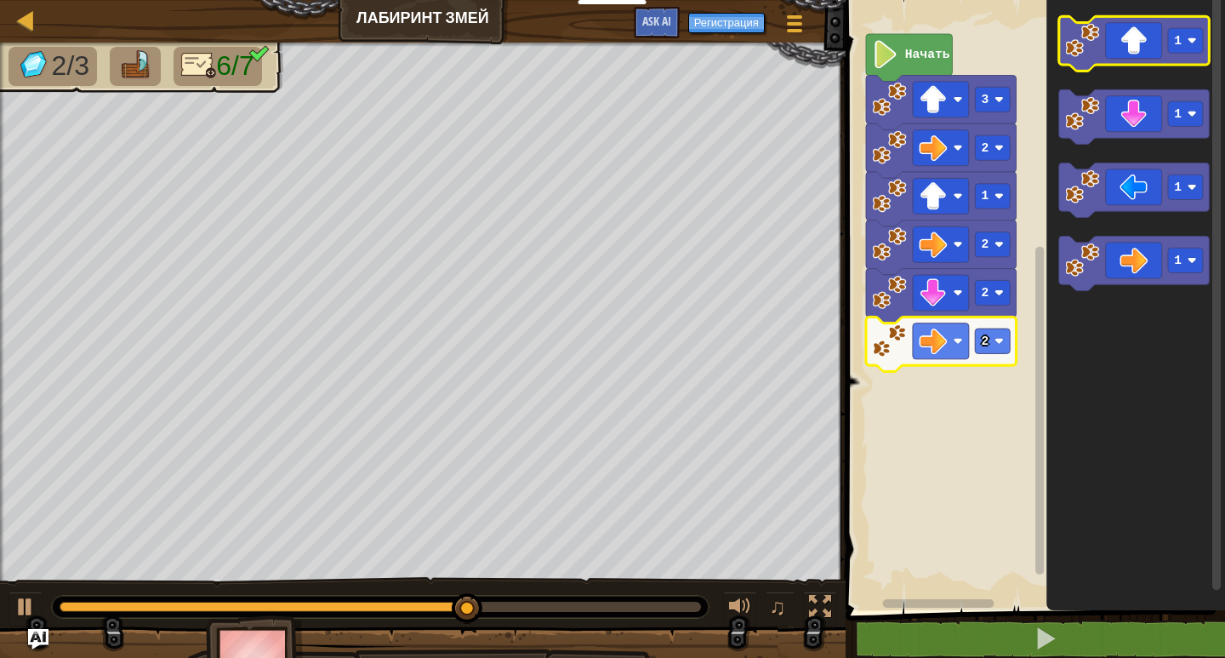
click at [1093, 62] on icon "Рабочая область Blockly" at bounding box center [1134, 43] width 151 height 54
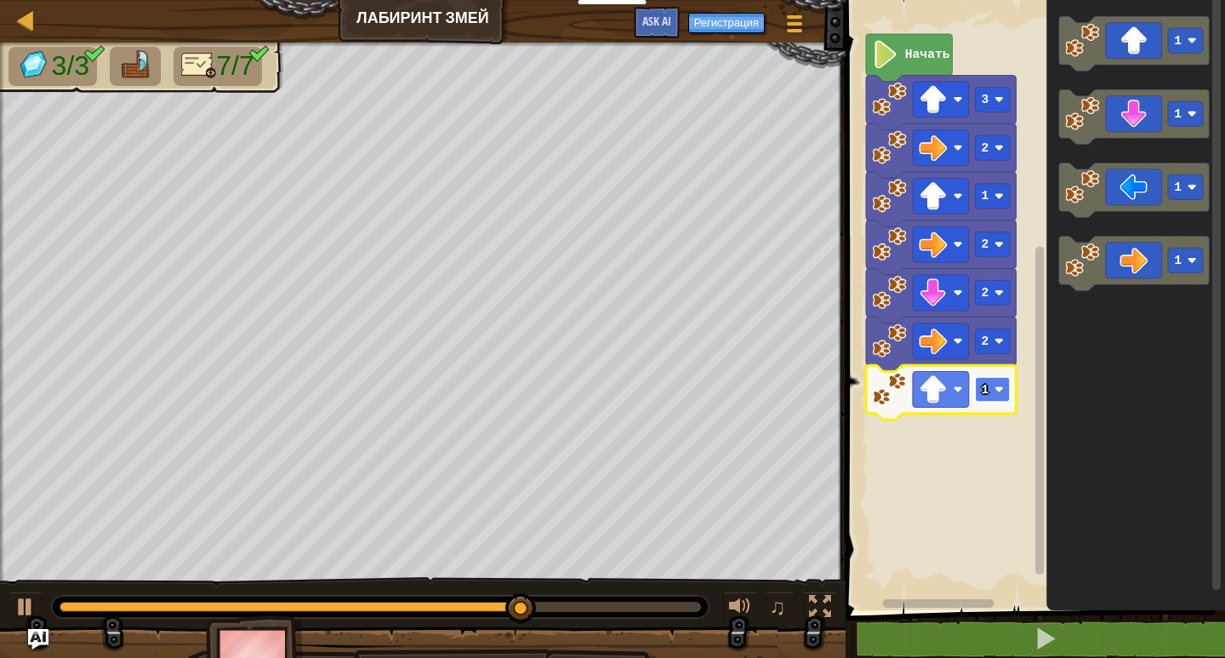
click at [996, 392] on image "Рабочая область Blockly" at bounding box center [998, 388] width 9 height 9
click at [1006, 404] on icon "Рабочая область Blockly" at bounding box center [941, 392] width 151 height 54
click at [1001, 387] on image "Рабочая область Blockly" at bounding box center [998, 388] width 9 height 9
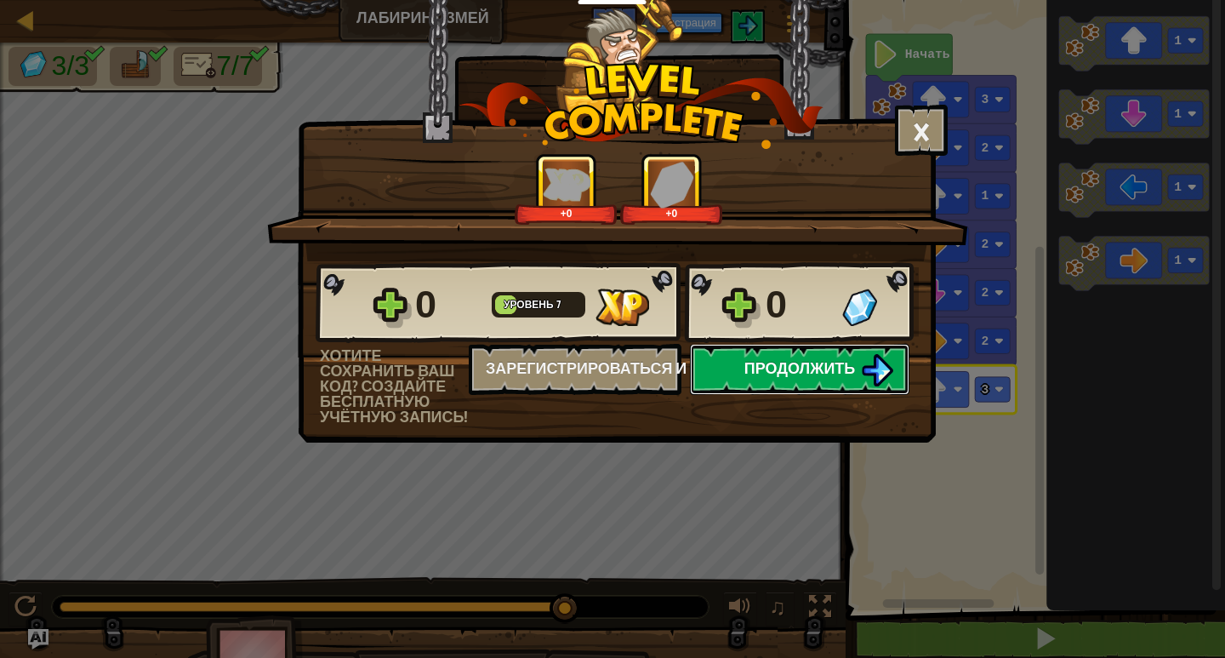
click at [891, 369] on img at bounding box center [877, 370] width 32 height 32
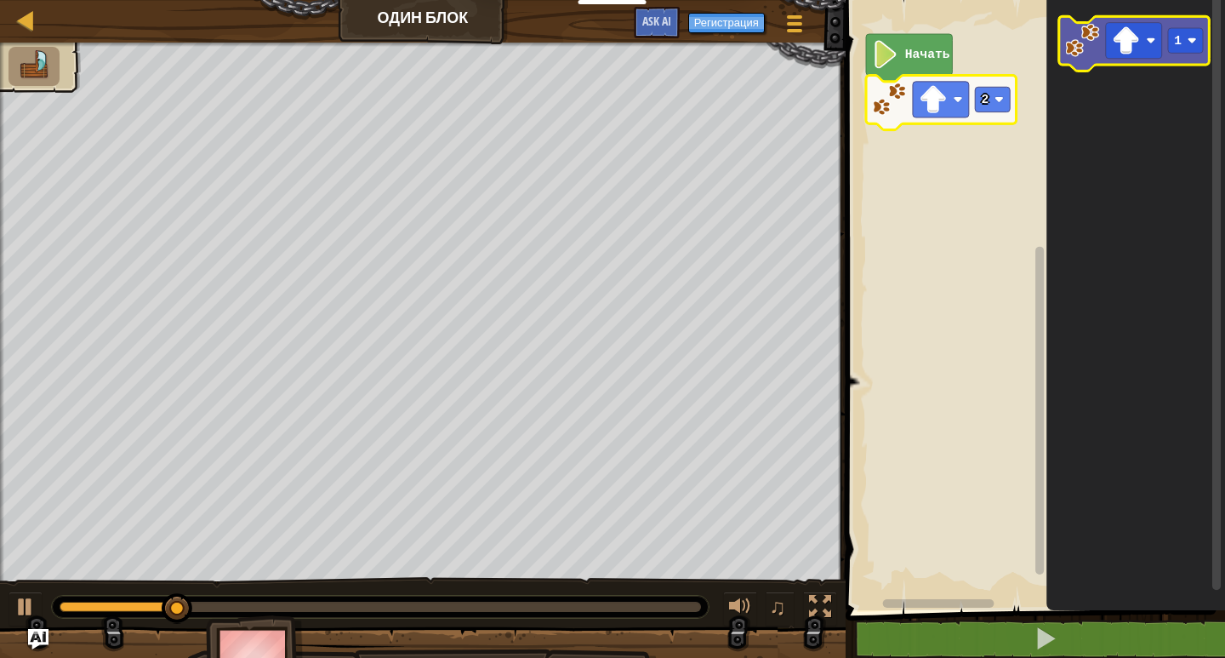
click at [1092, 56] on image "Рабочая область Blockly" at bounding box center [1082, 40] width 34 height 34
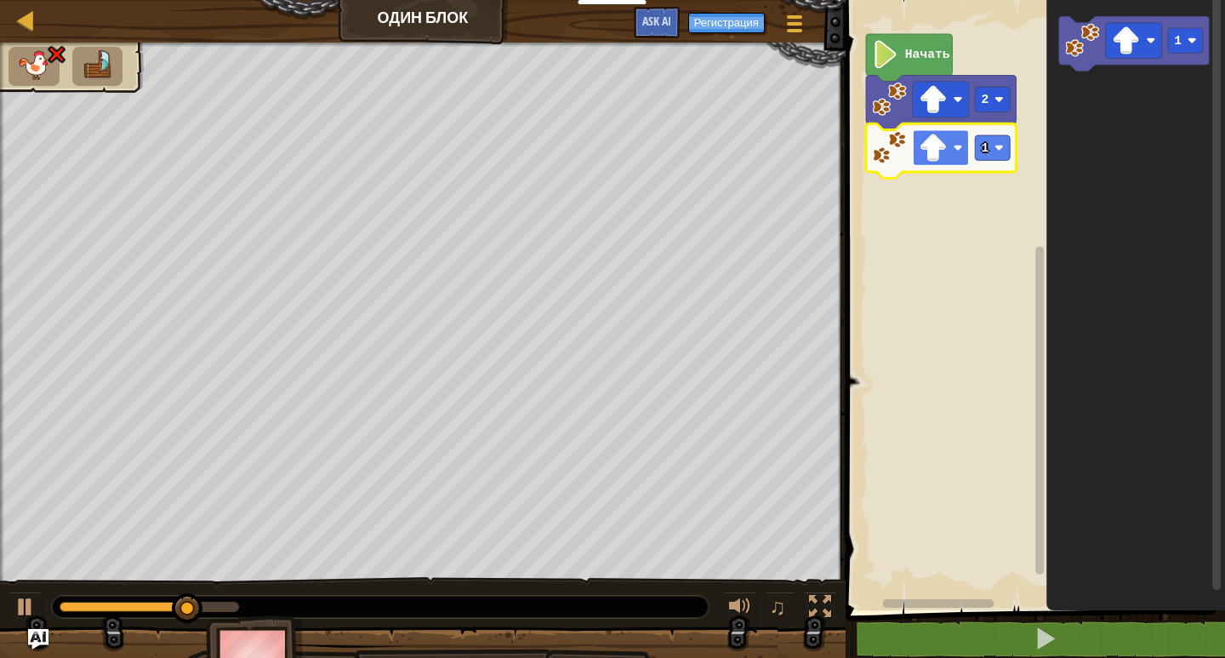
click at [948, 145] on rect "Рабочая область Blockly" at bounding box center [941, 148] width 56 height 36
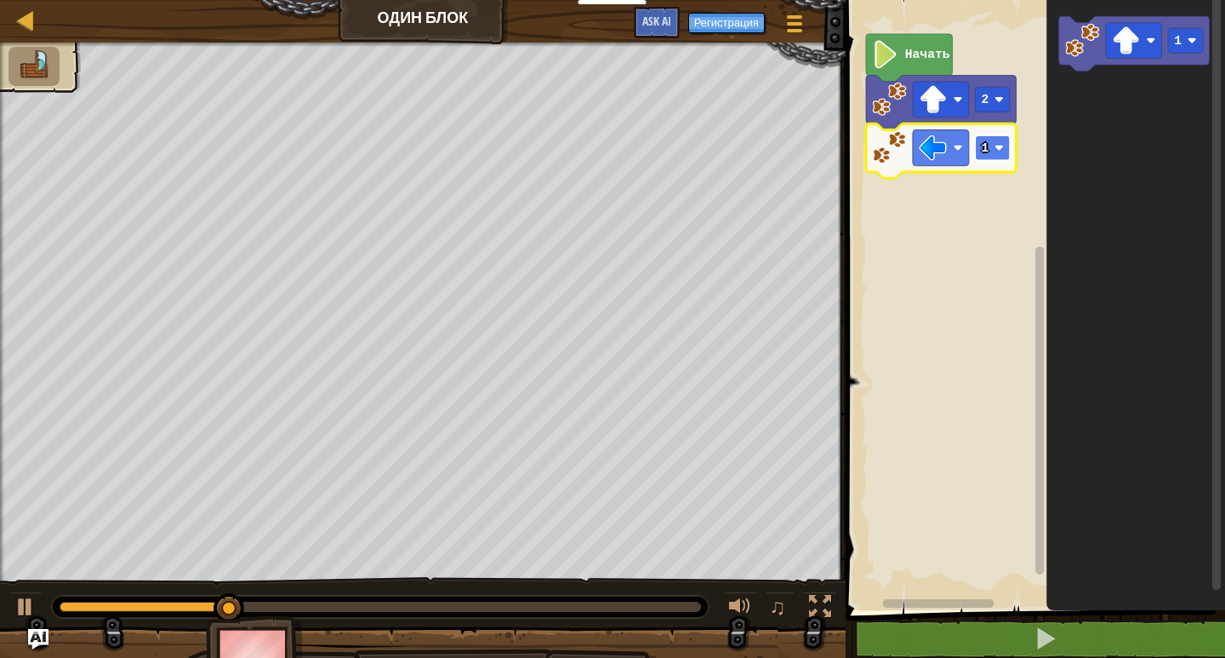
click at [994, 140] on rect "Рабочая область Blockly" at bounding box center [992, 147] width 35 height 25
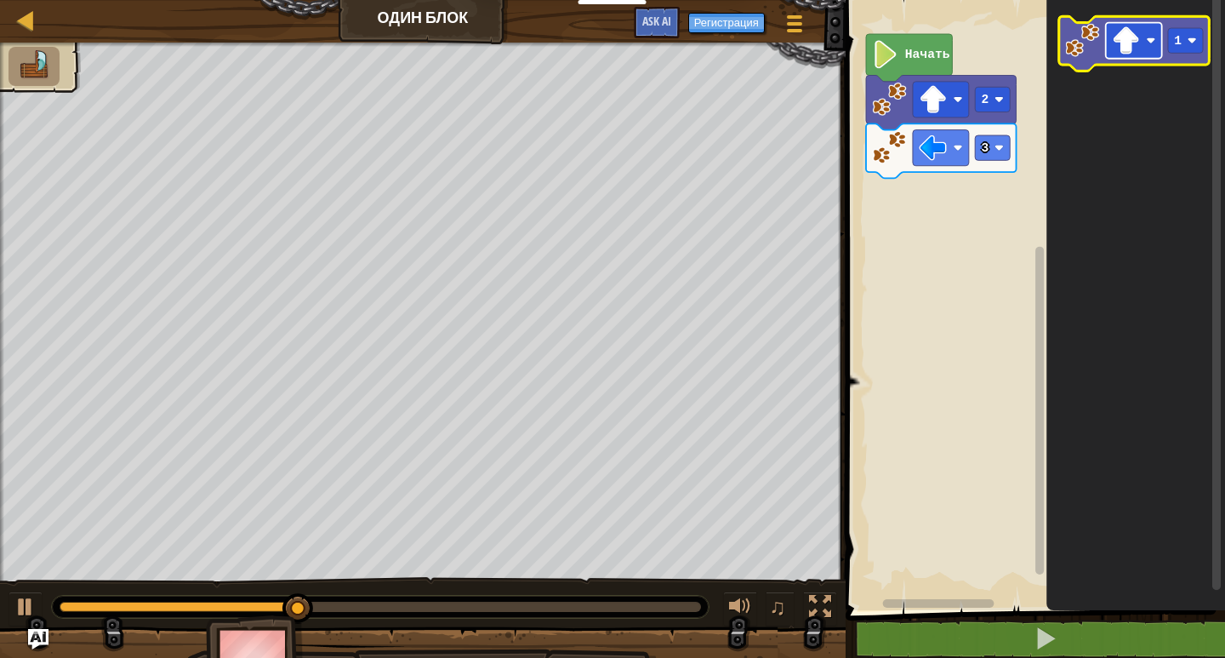
click at [1126, 54] on image "Рабочая область Blockly" at bounding box center [1126, 40] width 28 height 28
click at [1082, 55] on image "Рабочая область Blockly" at bounding box center [1082, 40] width 34 height 34
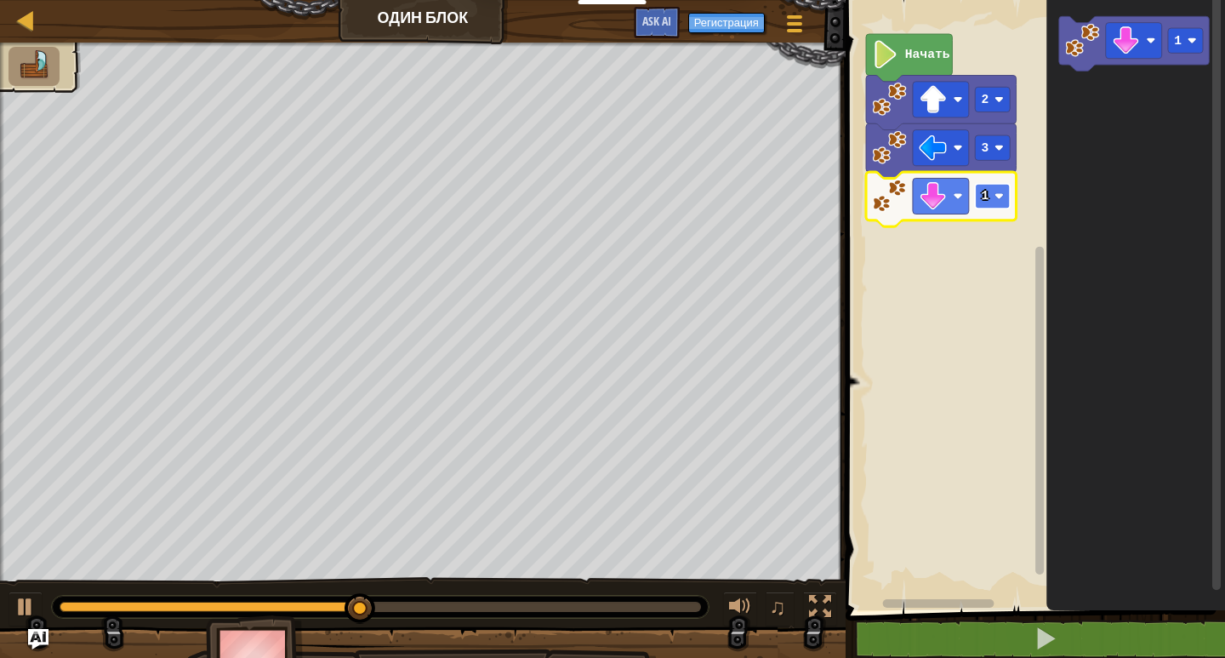
click at [1000, 208] on rect "Рабочая область Blockly" at bounding box center [992, 196] width 35 height 25
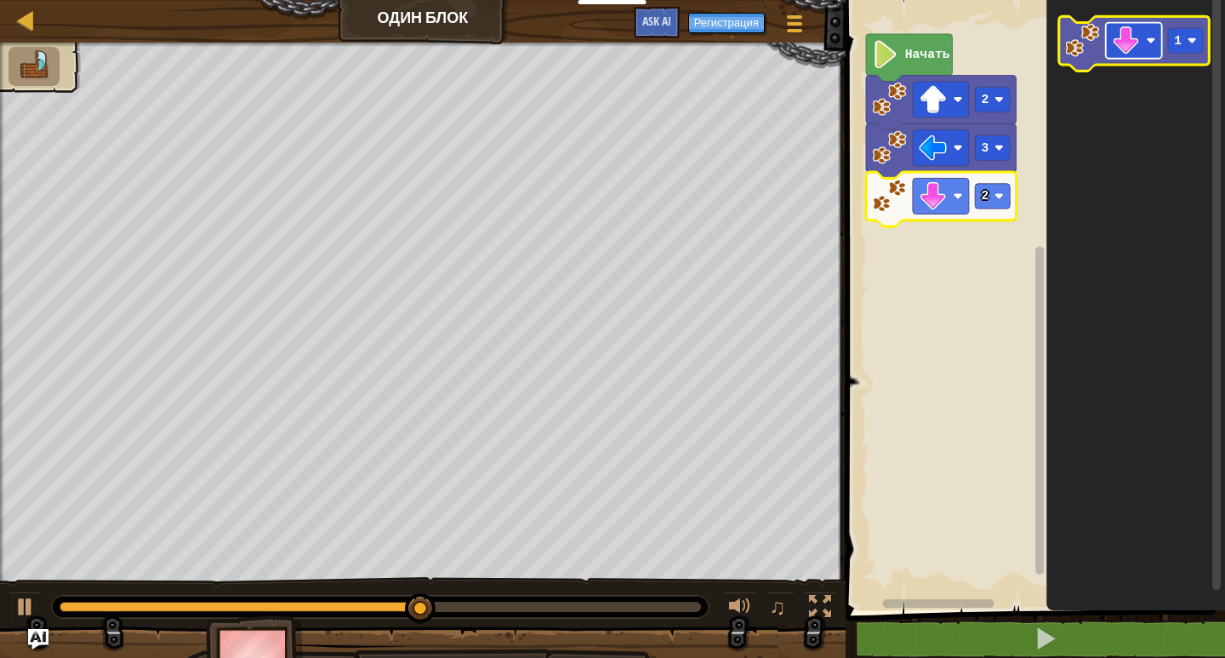
click at [1125, 53] on image "Рабочая область Blockly" at bounding box center [1126, 40] width 28 height 28
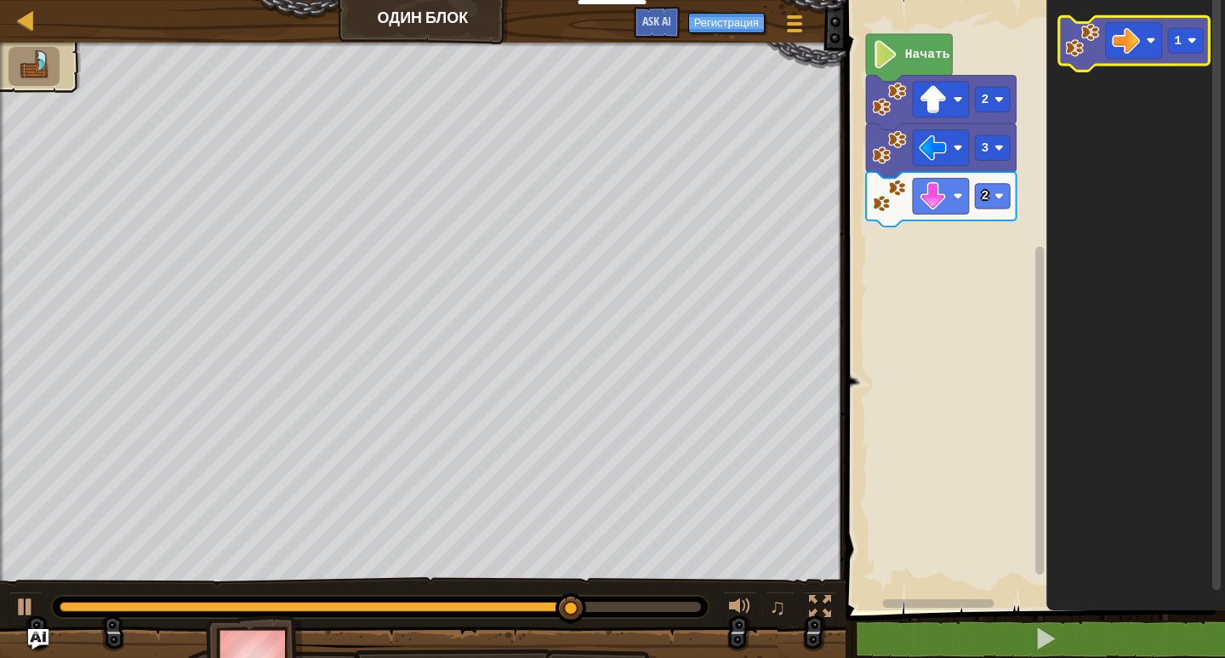
click at [1089, 51] on image "Рабочая область Blockly" at bounding box center [1082, 40] width 34 height 34
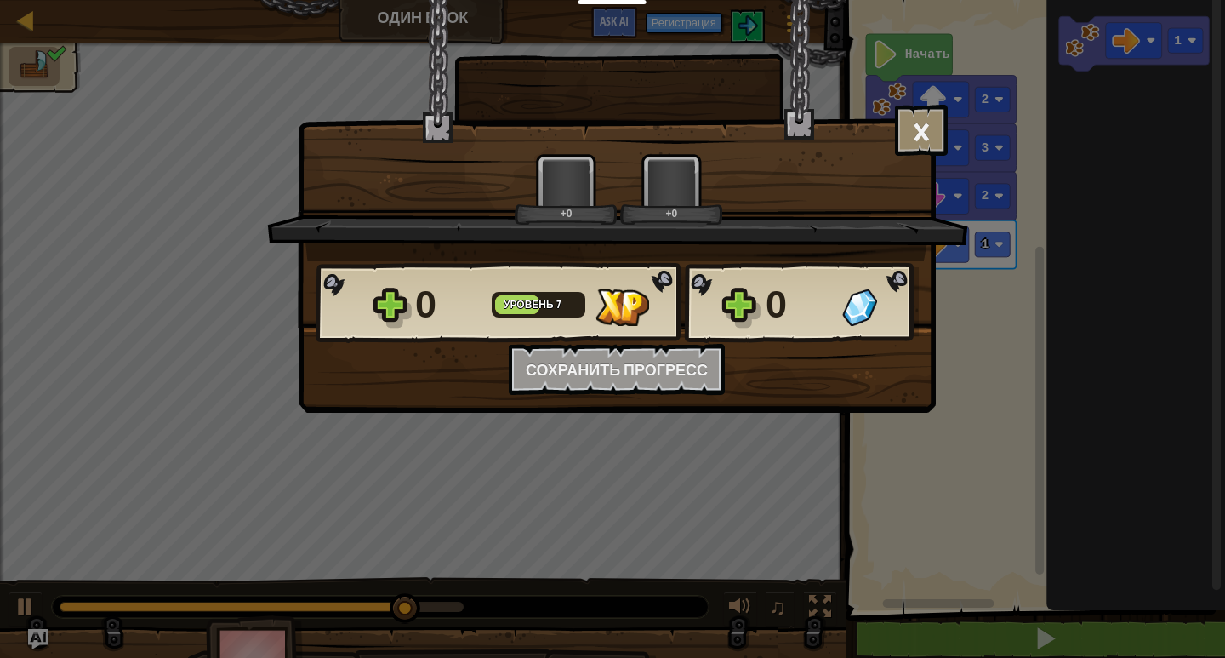
click at [0, 0] on img at bounding box center [0, 0] width 0 height 0
